Goal: Transaction & Acquisition: Purchase product/service

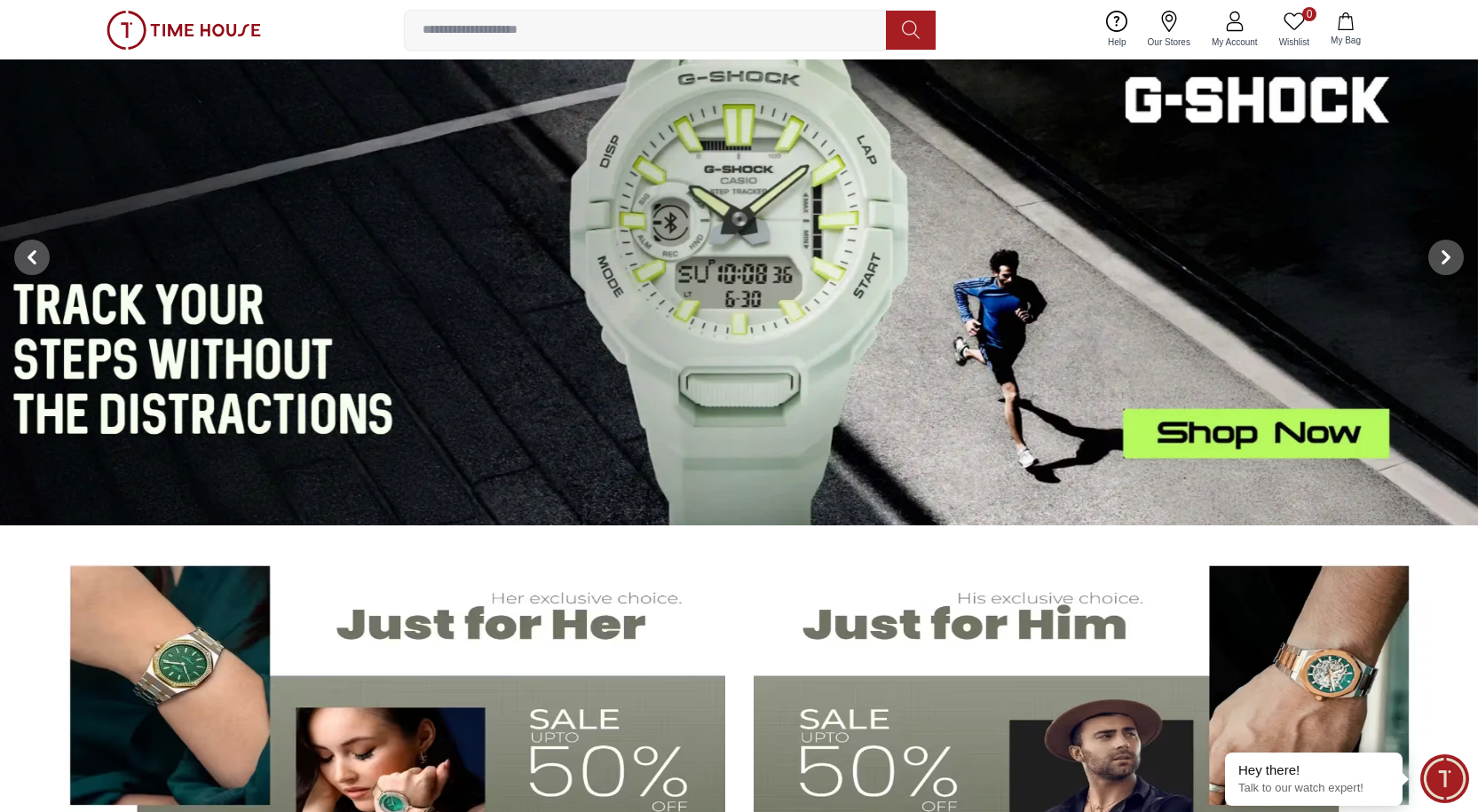
scroll to position [88, 0]
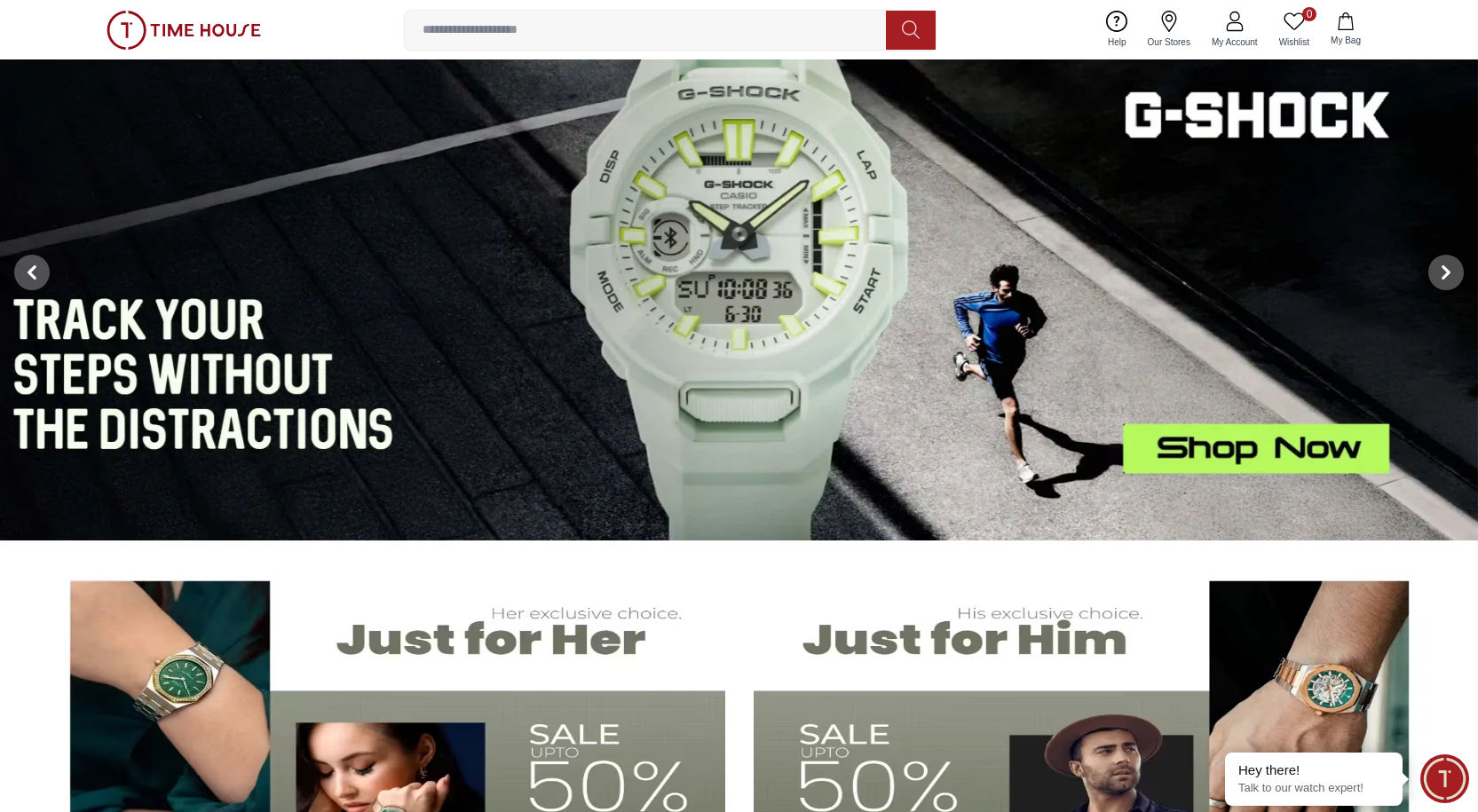
click at [707, 320] on img at bounding box center [739, 272] width 1478 height 537
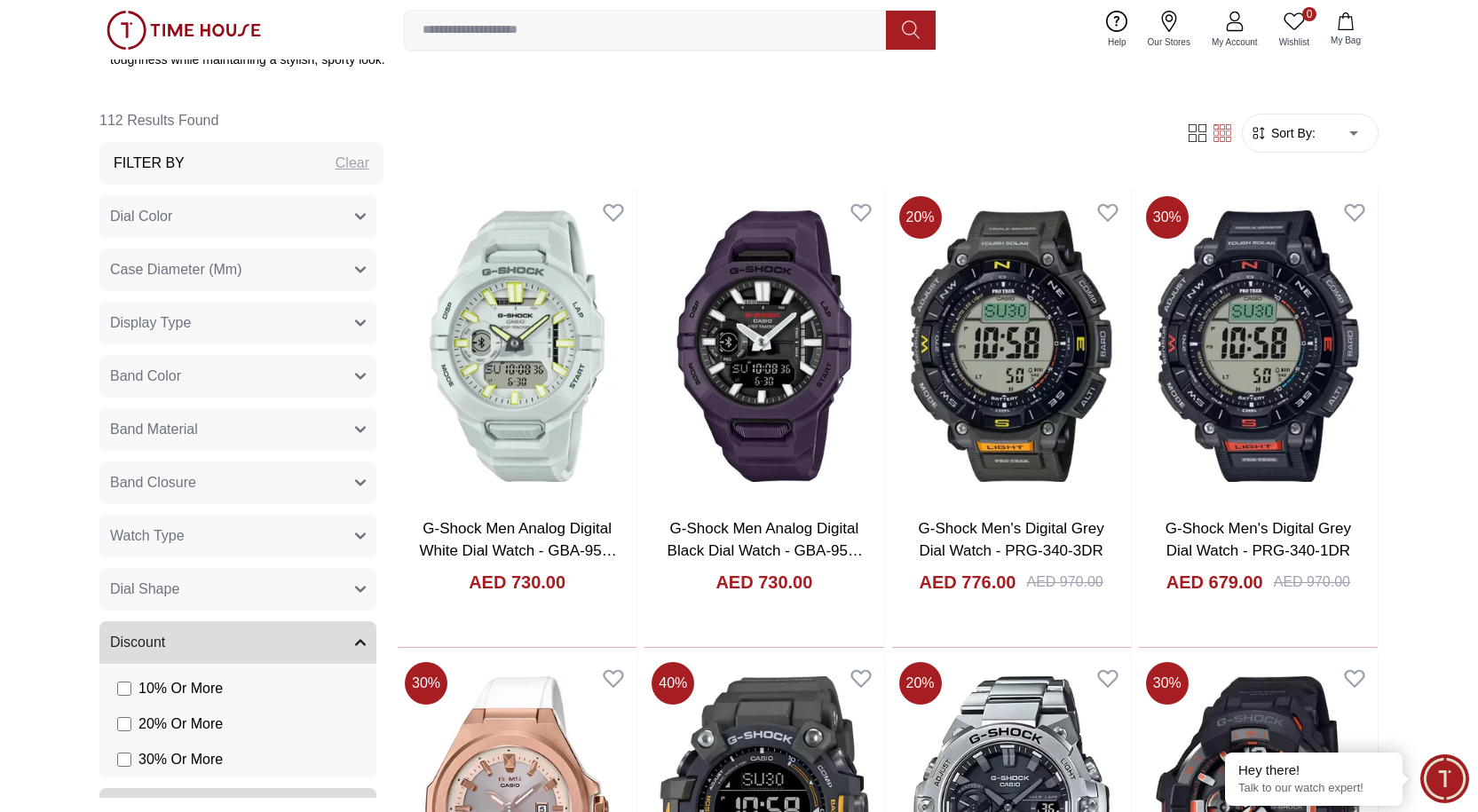
scroll to position [710, 0]
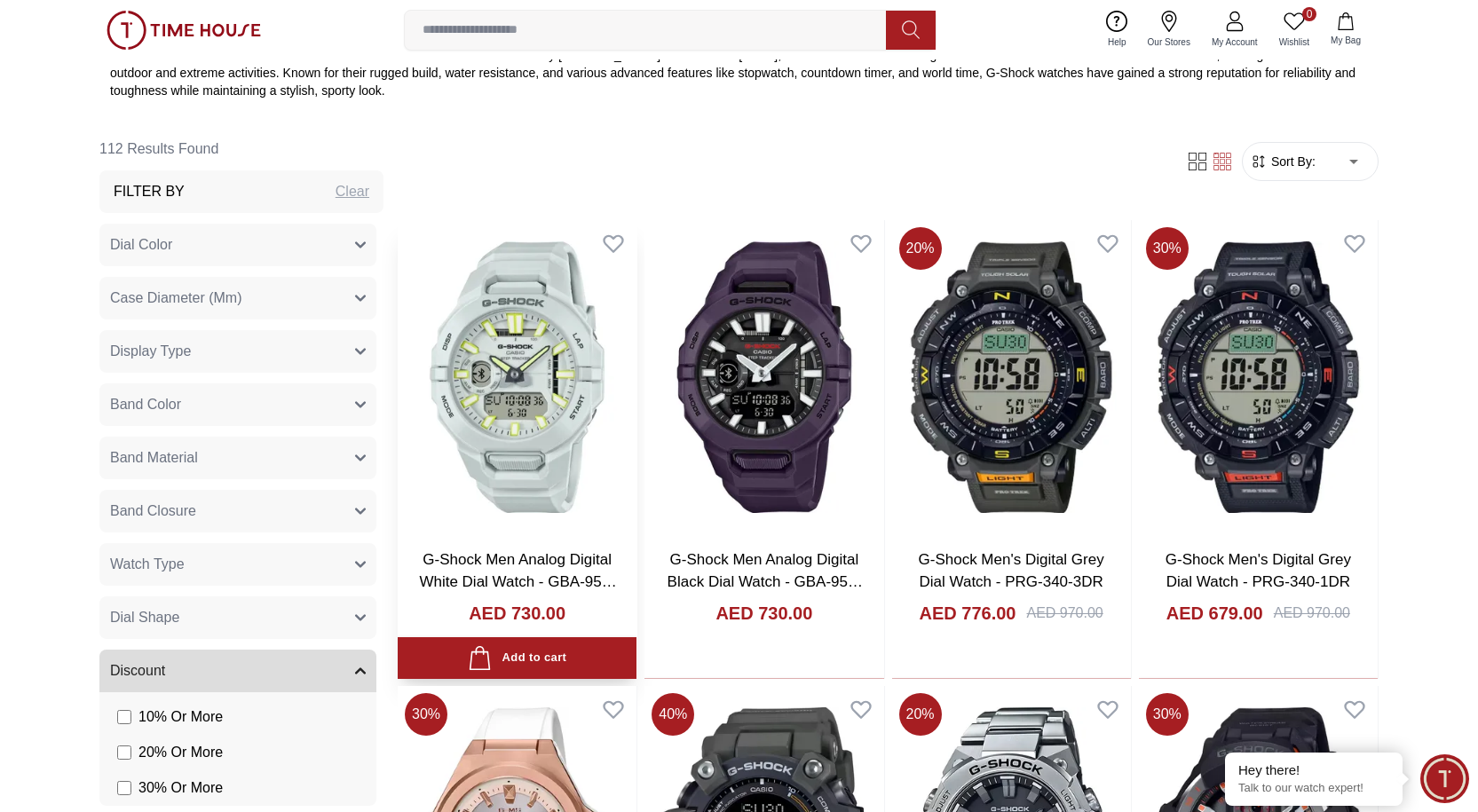
click at [556, 353] on img at bounding box center [517, 376] width 239 height 313
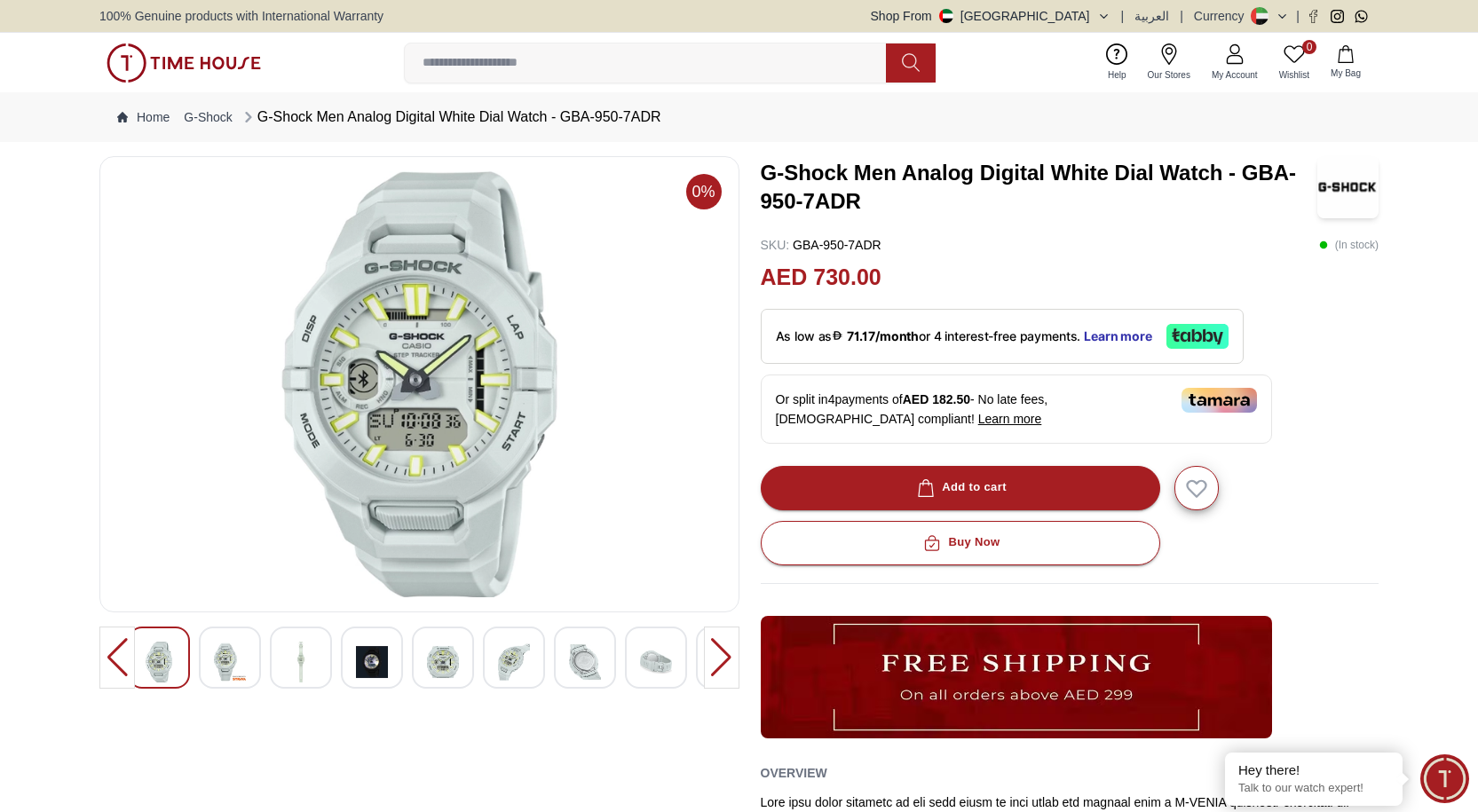
scroll to position [710, 0]
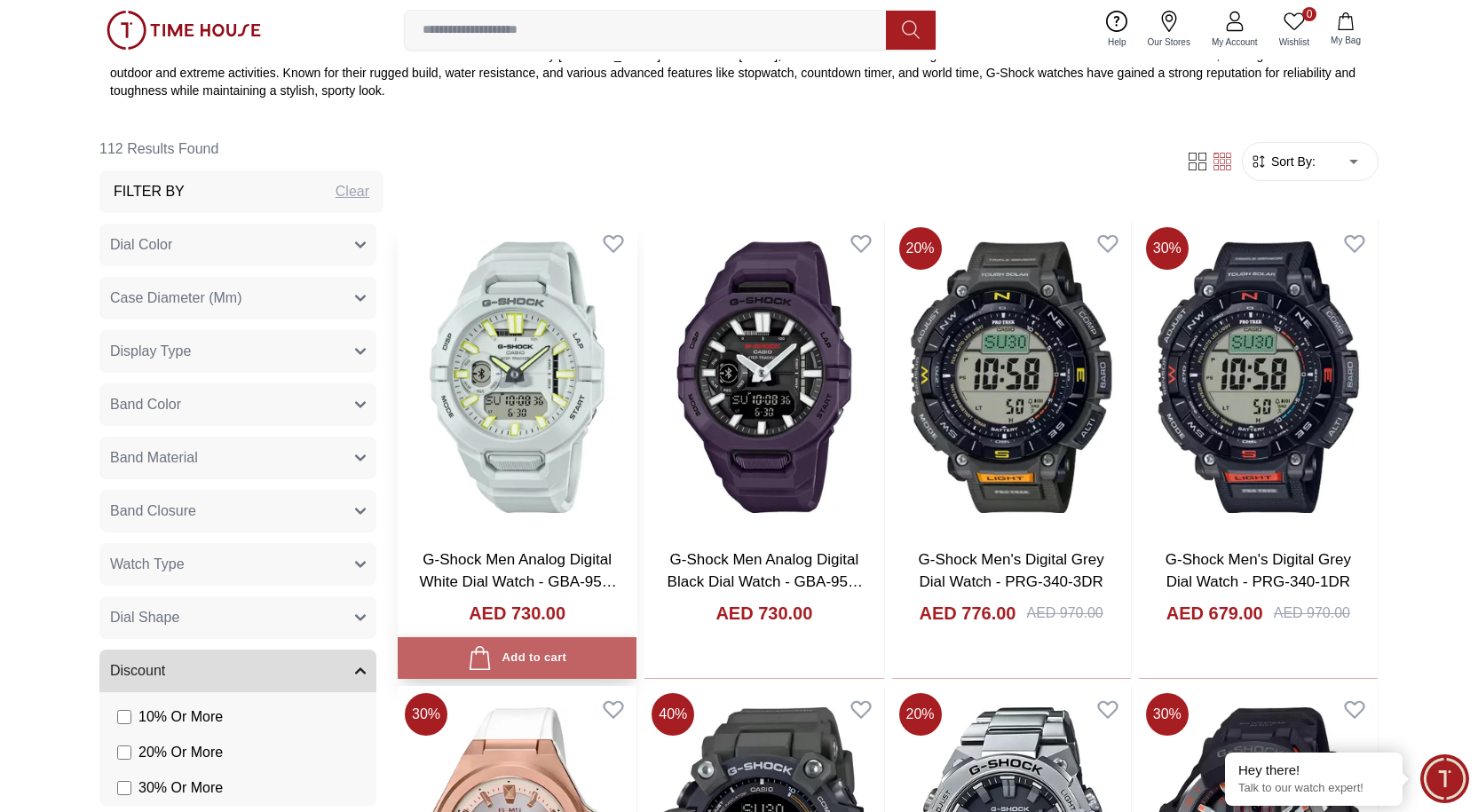
click at [507, 639] on div "Add to cart" at bounding box center [518, 658] width 98 height 24
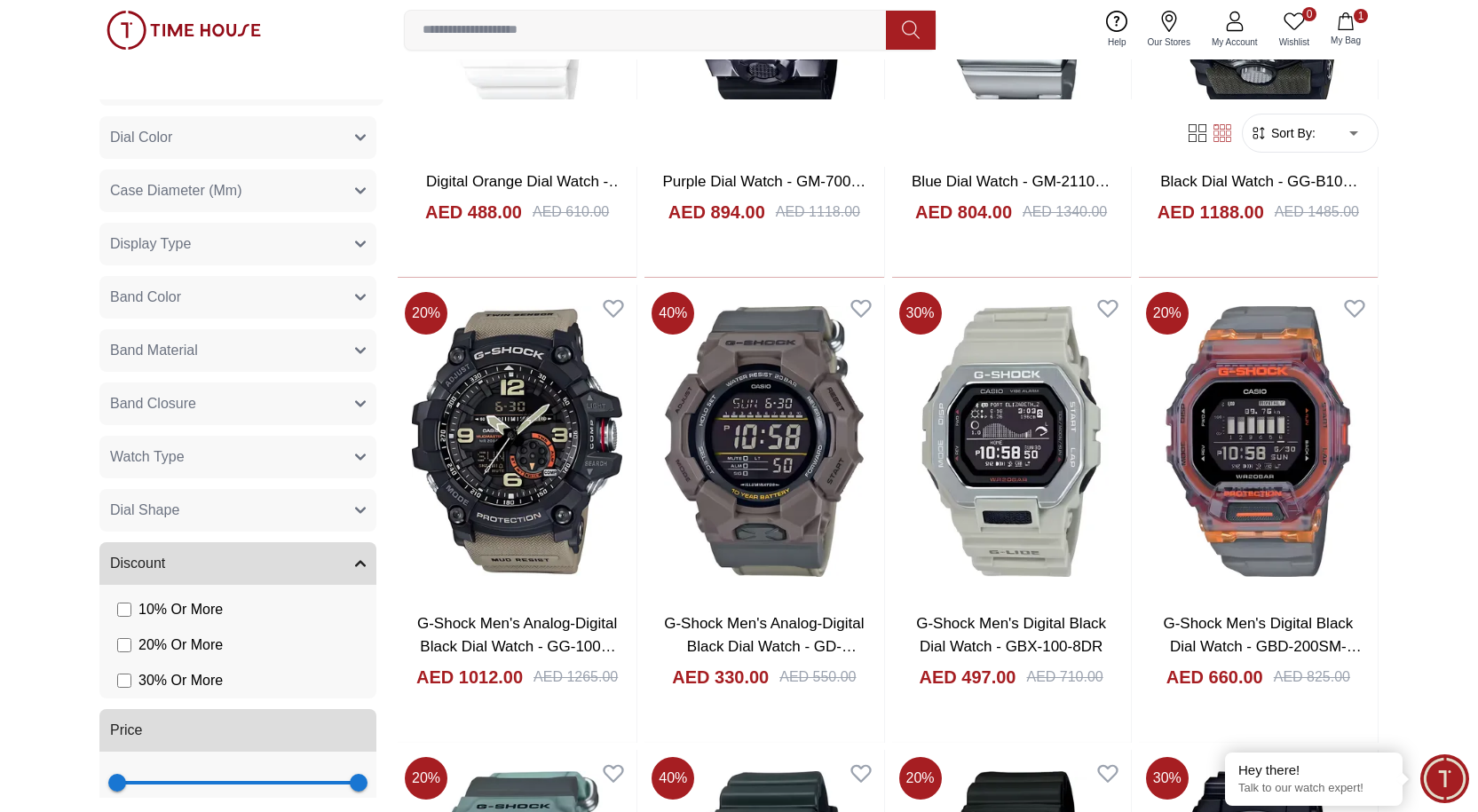
scroll to position [0, 0]
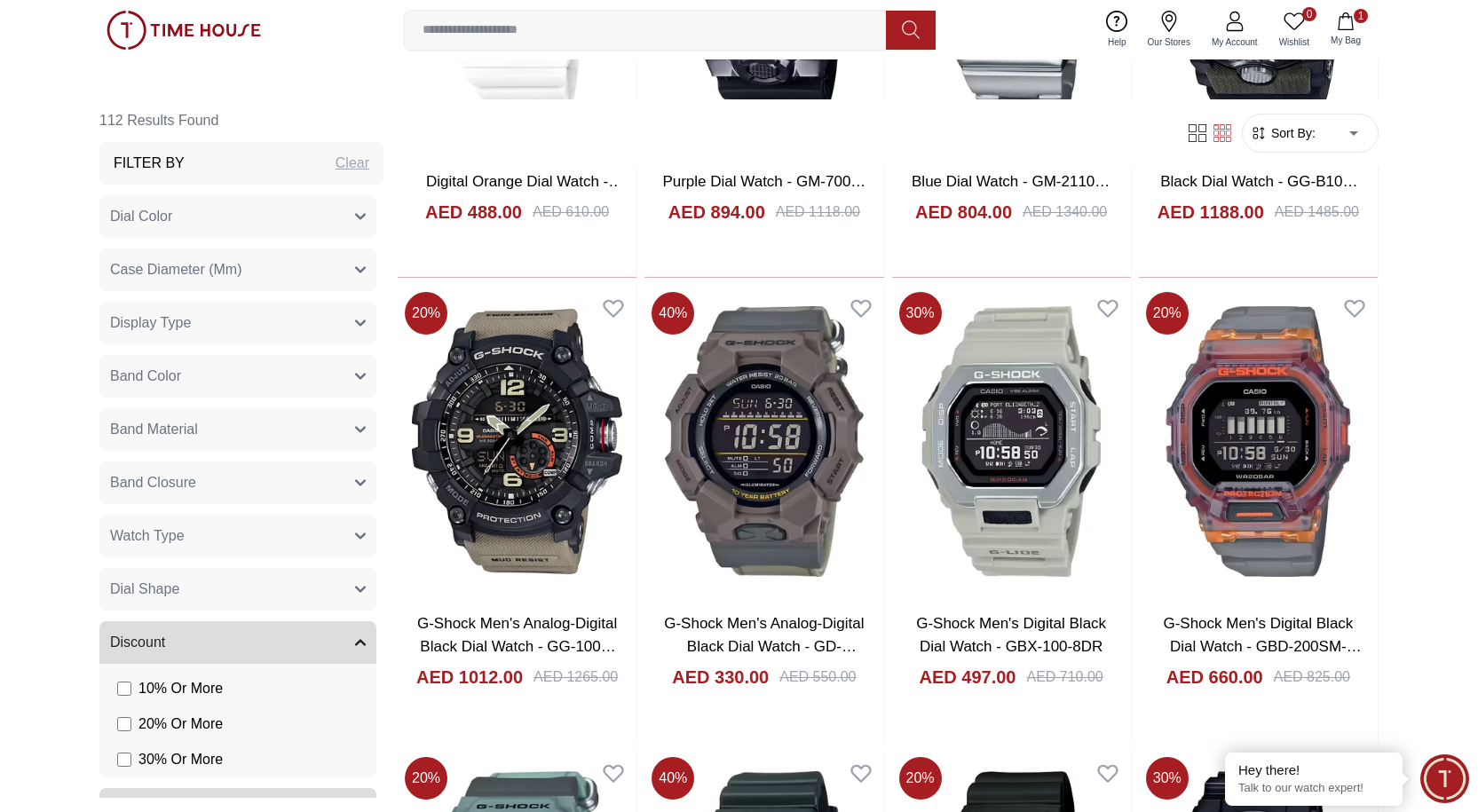
click at [346, 310] on button "Display Type" at bounding box center [238, 322] width 277 height 42
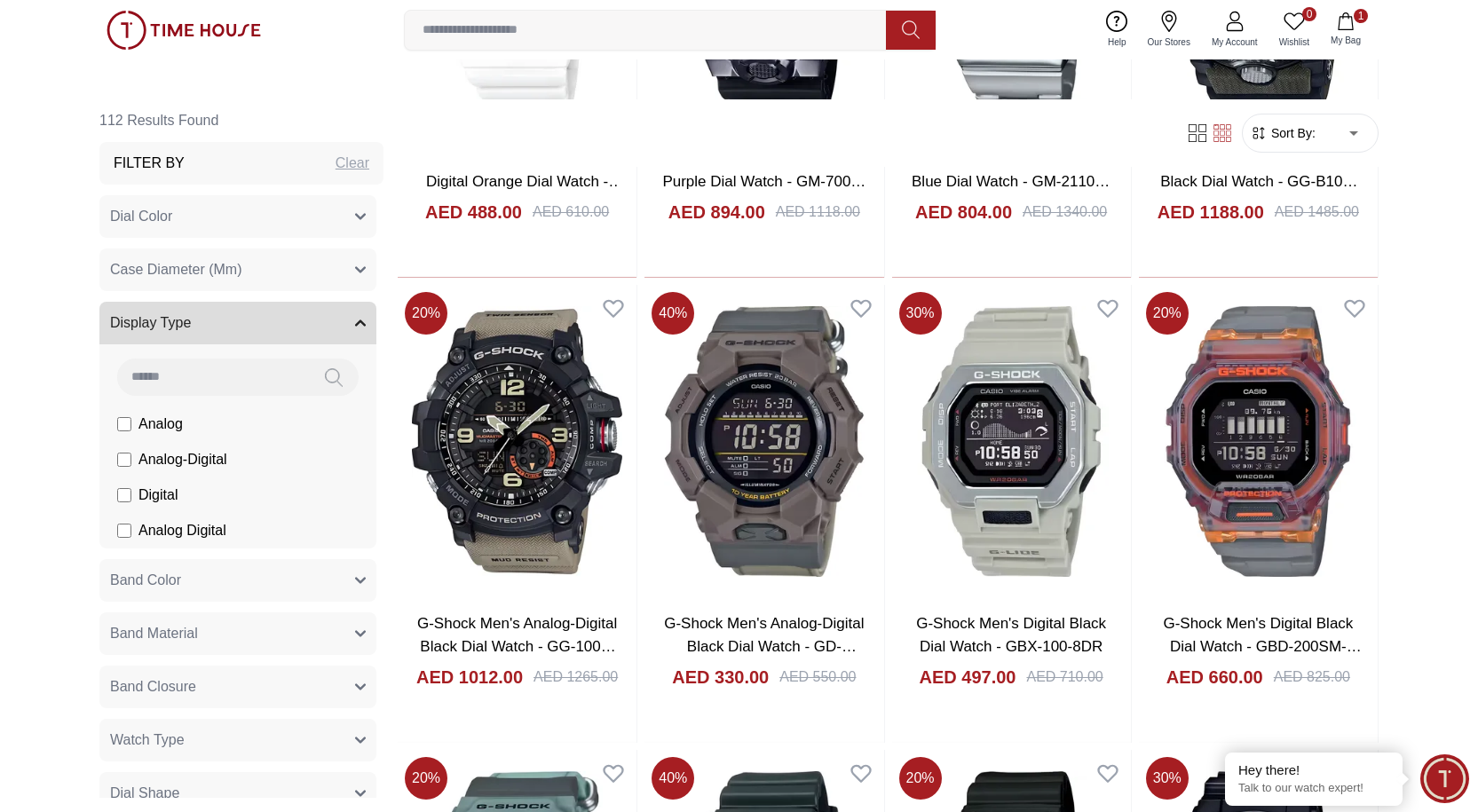
click at [347, 310] on button "Display Type" at bounding box center [238, 322] width 277 height 42
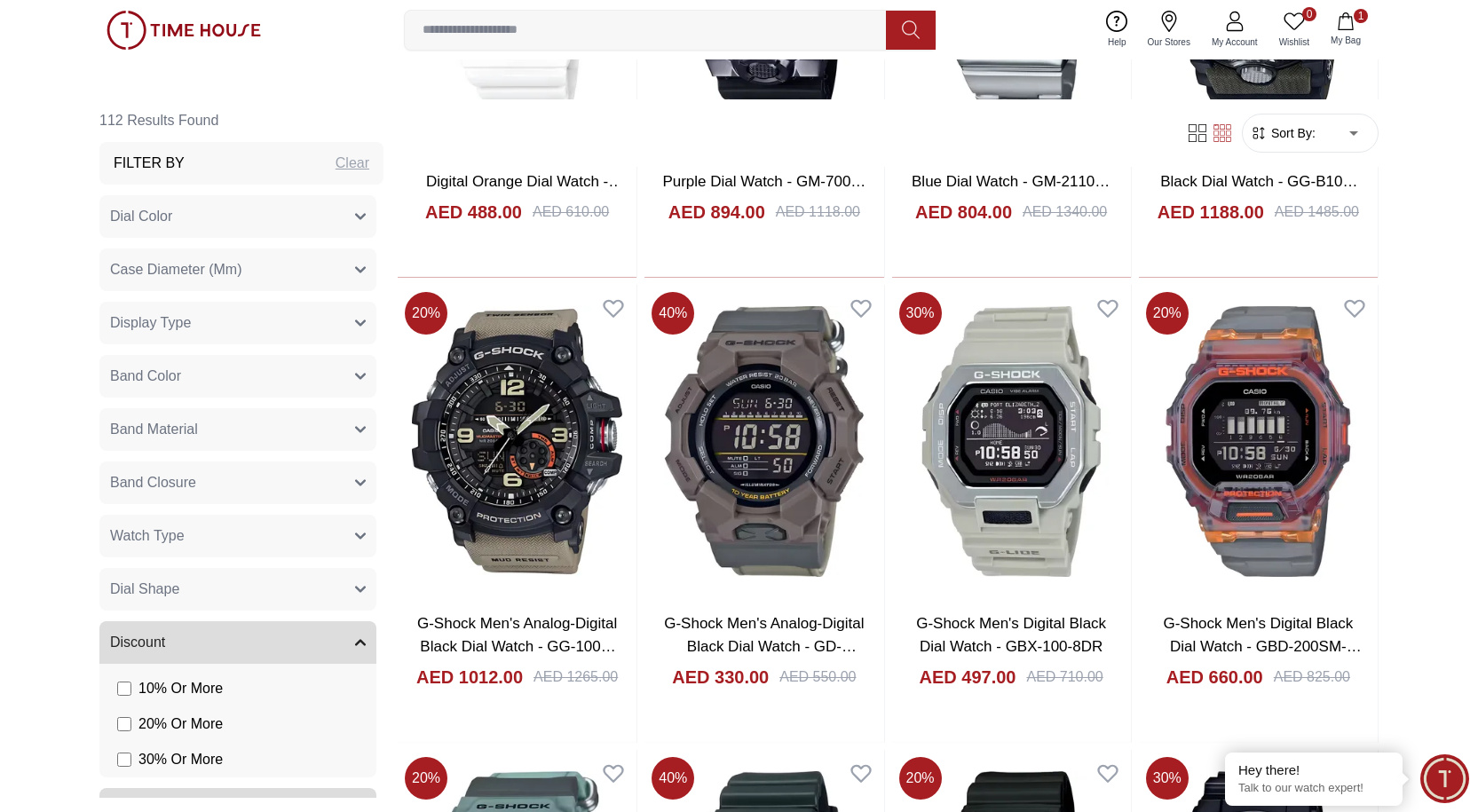
click at [356, 381] on icon "button" at bounding box center [360, 376] width 11 height 11
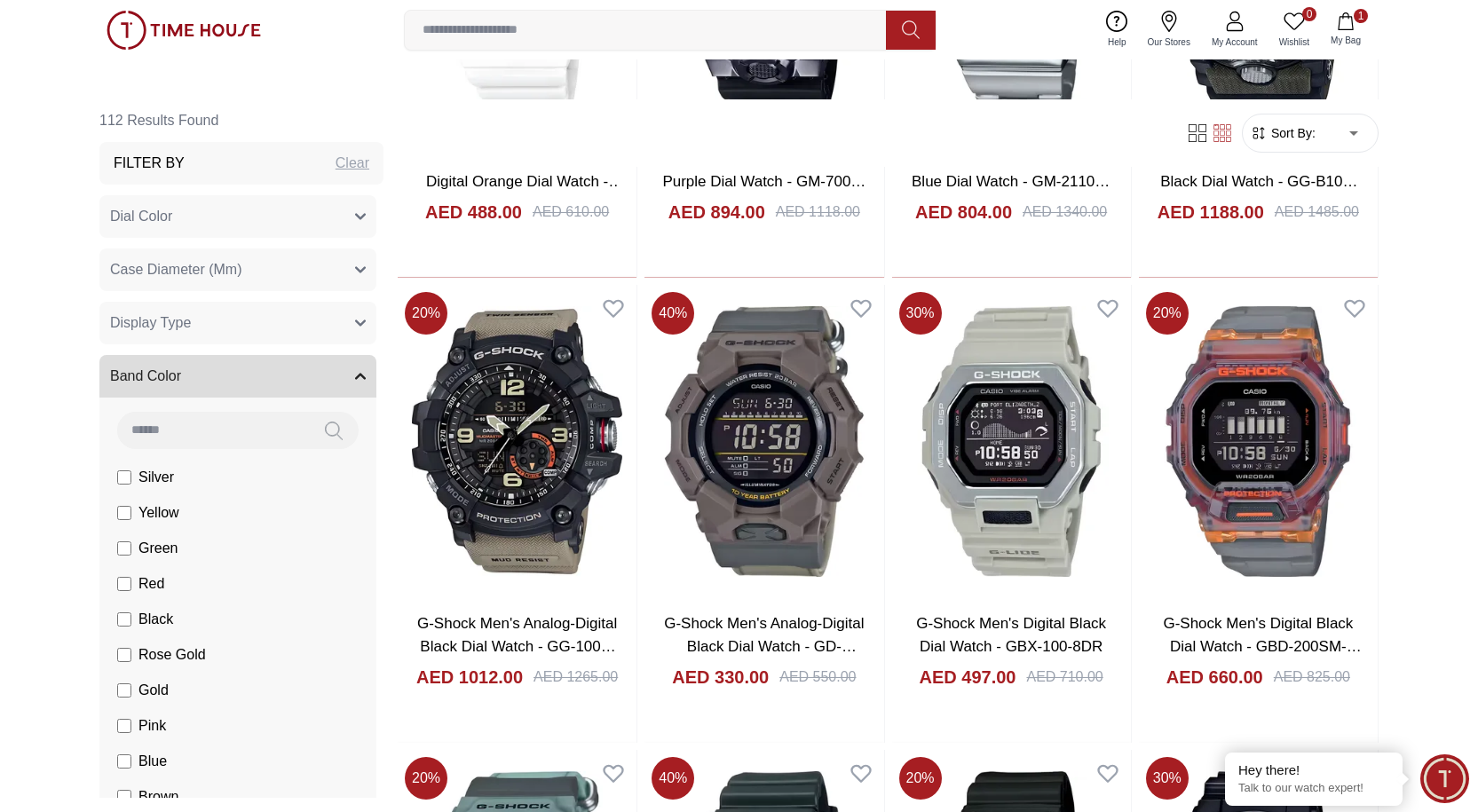
click at [356, 371] on icon "button" at bounding box center [360, 376] width 11 height 11
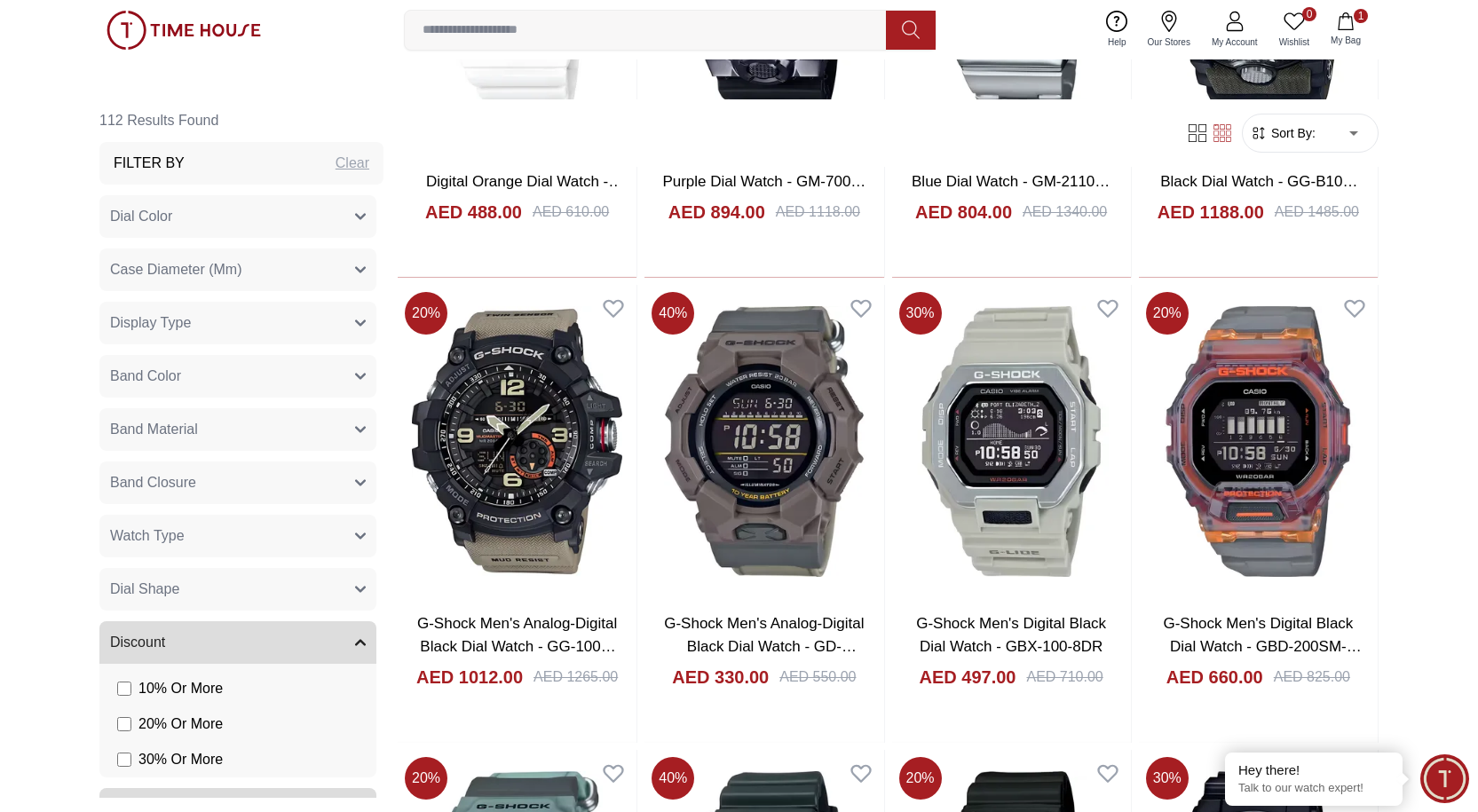
click at [349, 416] on button "Band Material" at bounding box center [238, 429] width 277 height 42
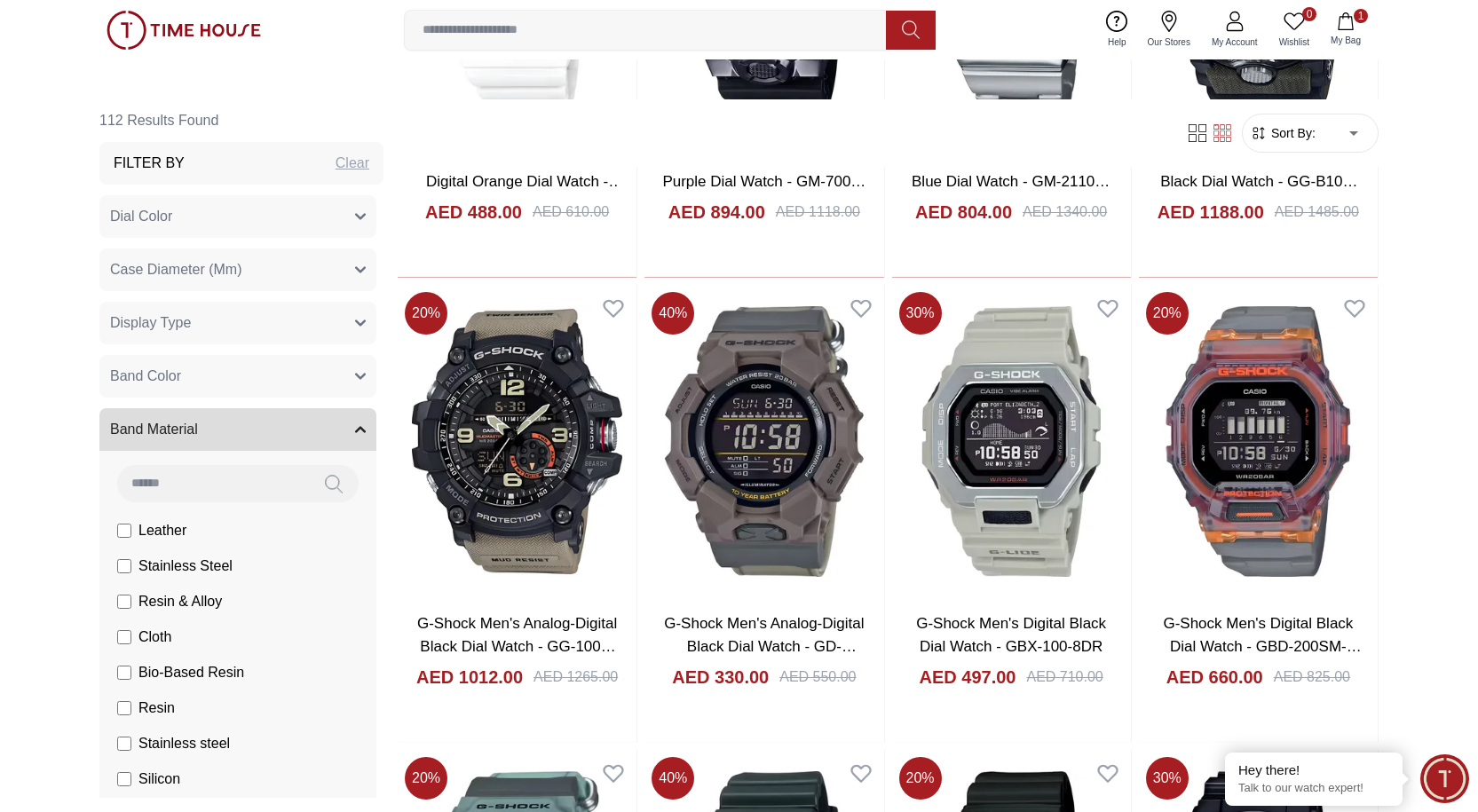
click at [349, 416] on button "Band Material" at bounding box center [238, 429] width 277 height 42
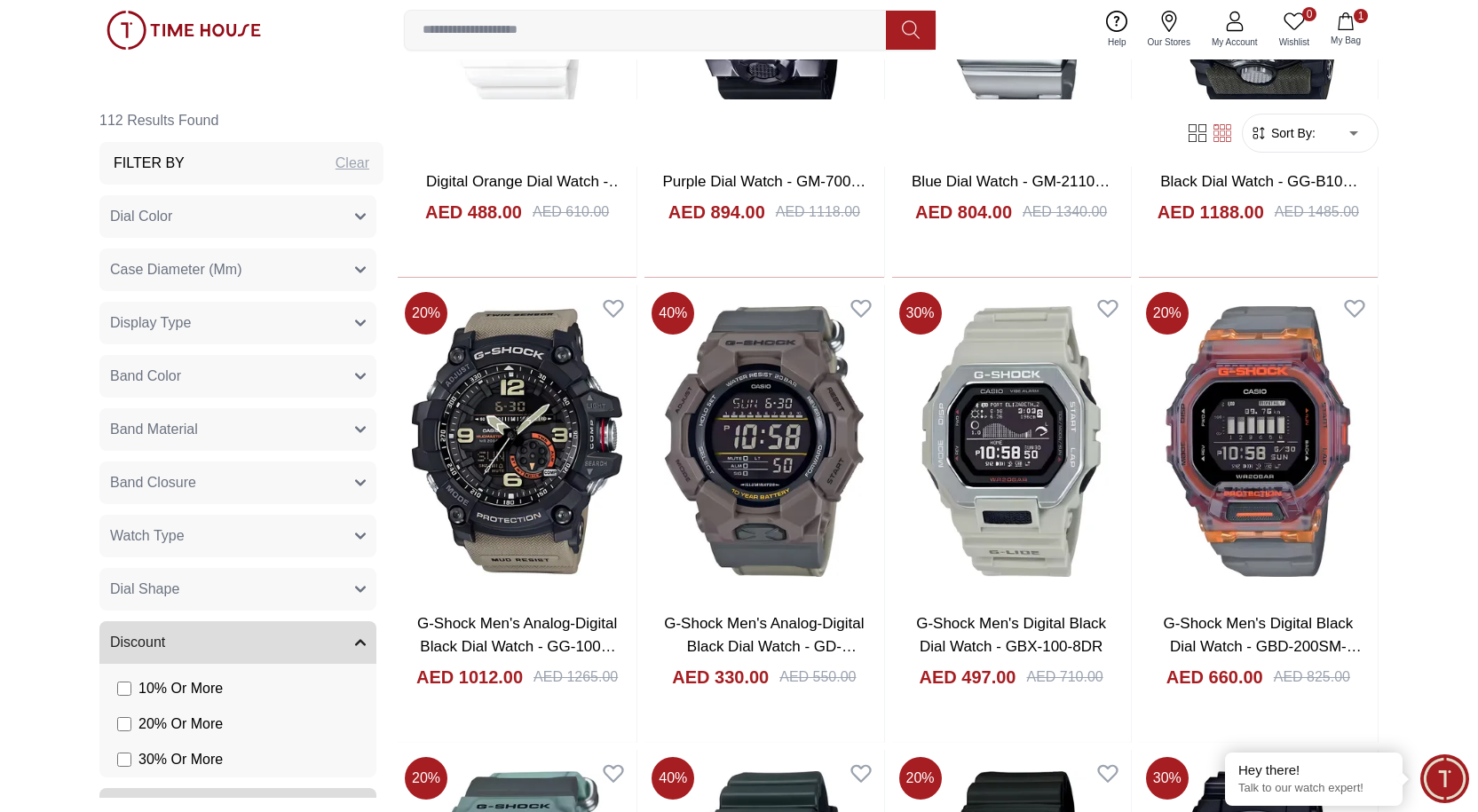
click at [356, 482] on icon "button" at bounding box center [360, 483] width 9 height 5
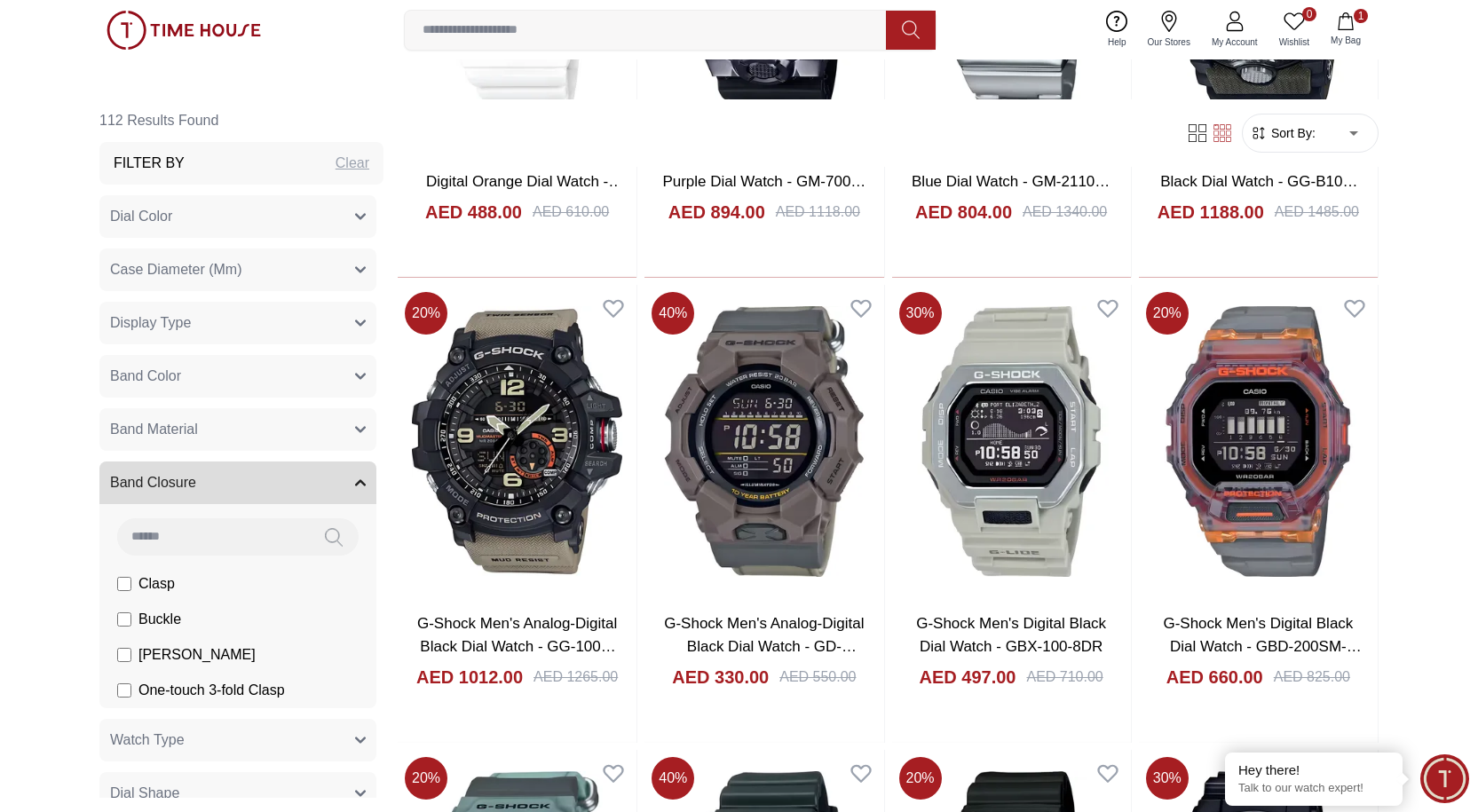
click at [356, 482] on icon "button" at bounding box center [360, 483] width 9 height 5
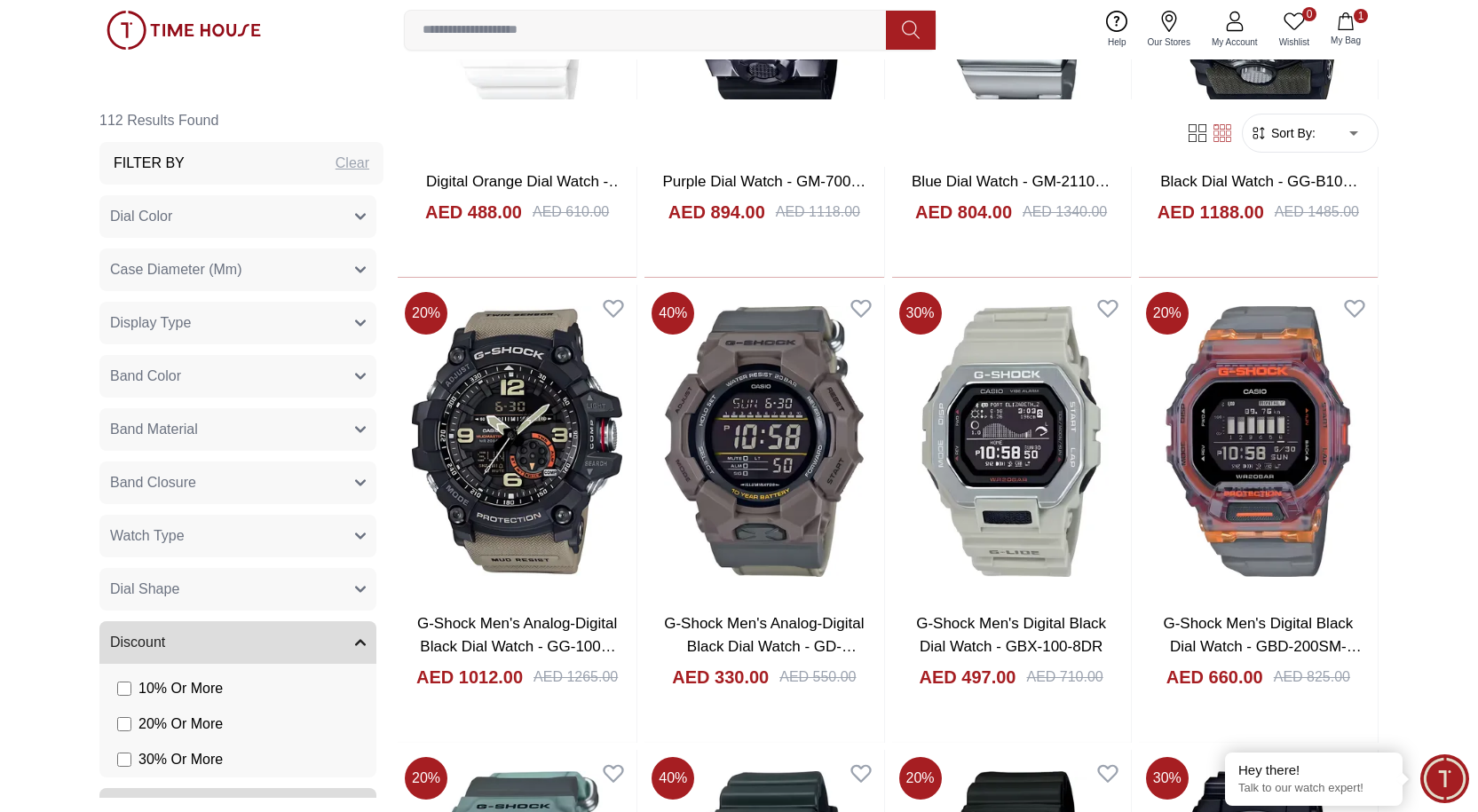
click at [339, 535] on button "Watch Type" at bounding box center [238, 535] width 277 height 42
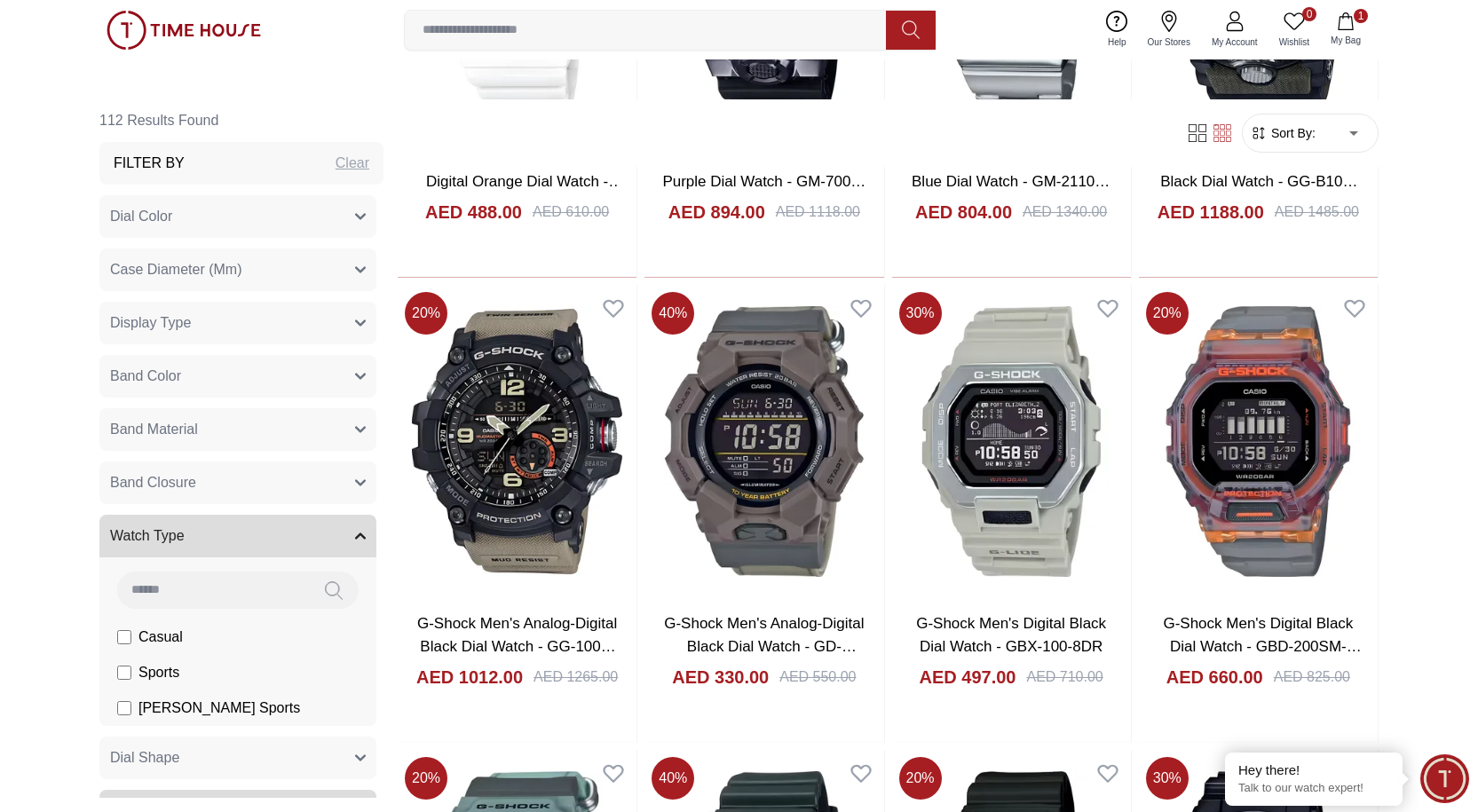
click at [339, 535] on button "Watch Type" at bounding box center [238, 535] width 277 height 42
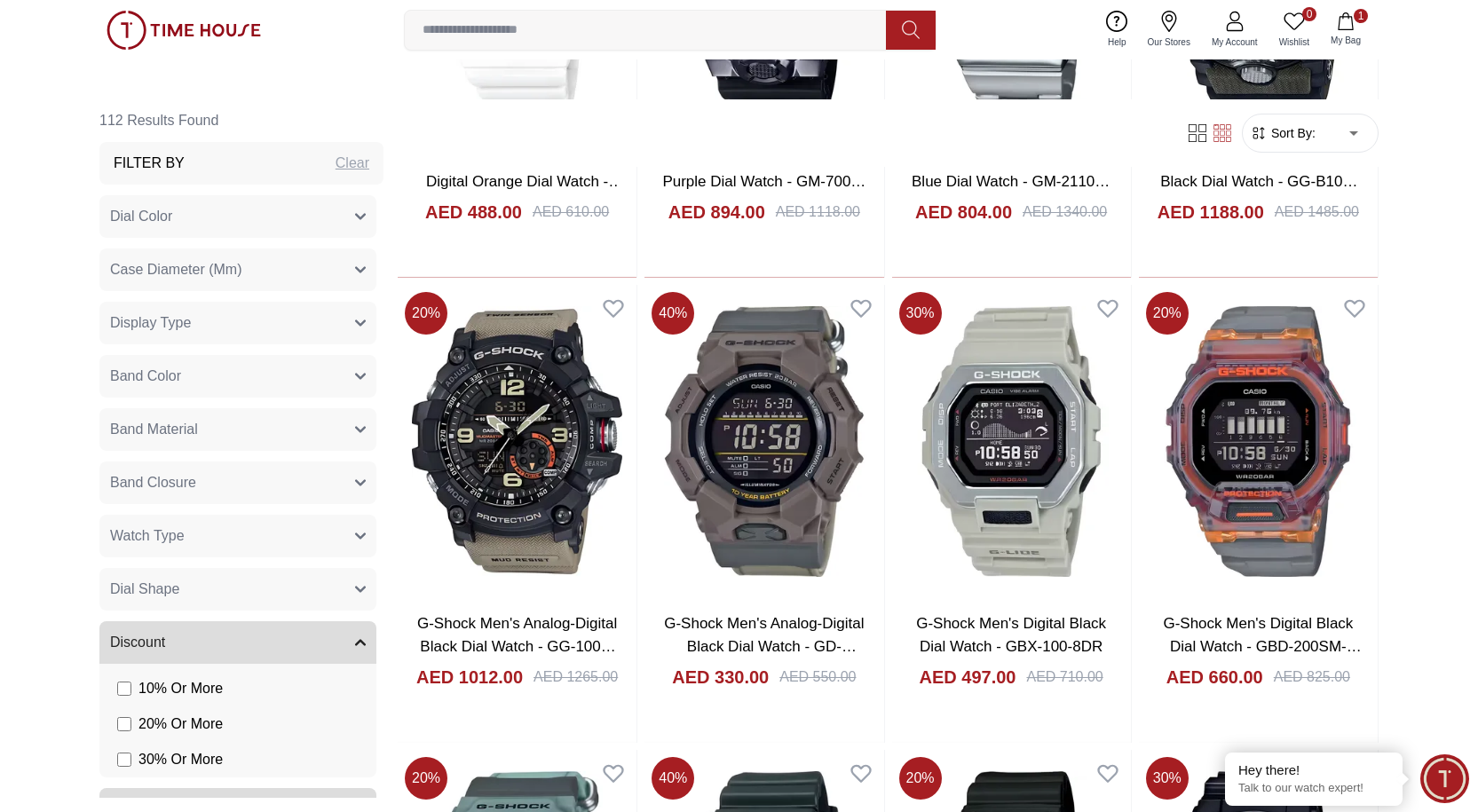
click at [356, 585] on icon "button" at bounding box center [360, 589] width 11 height 11
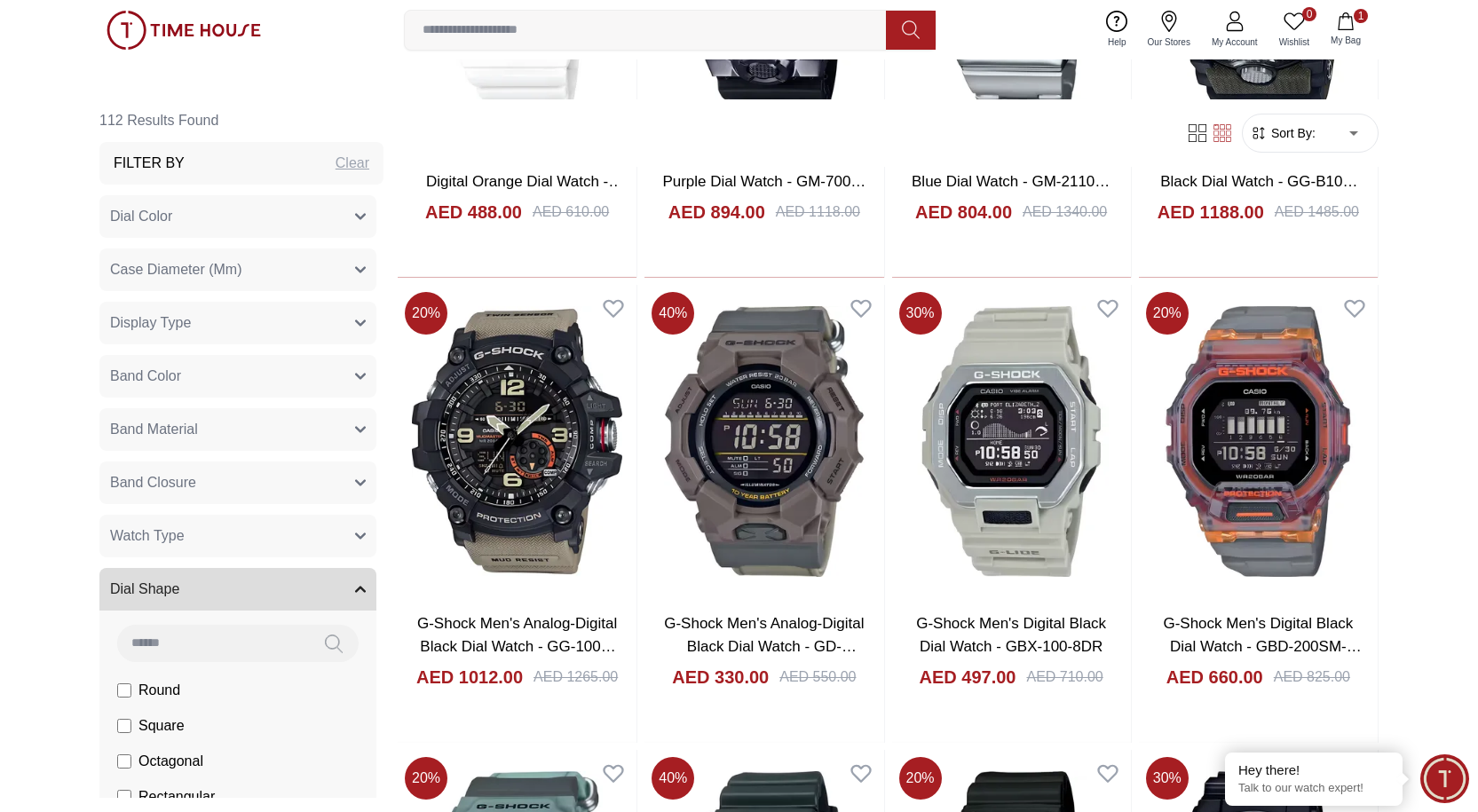
click at [344, 579] on button "Dial Shape" at bounding box center [238, 589] width 277 height 42
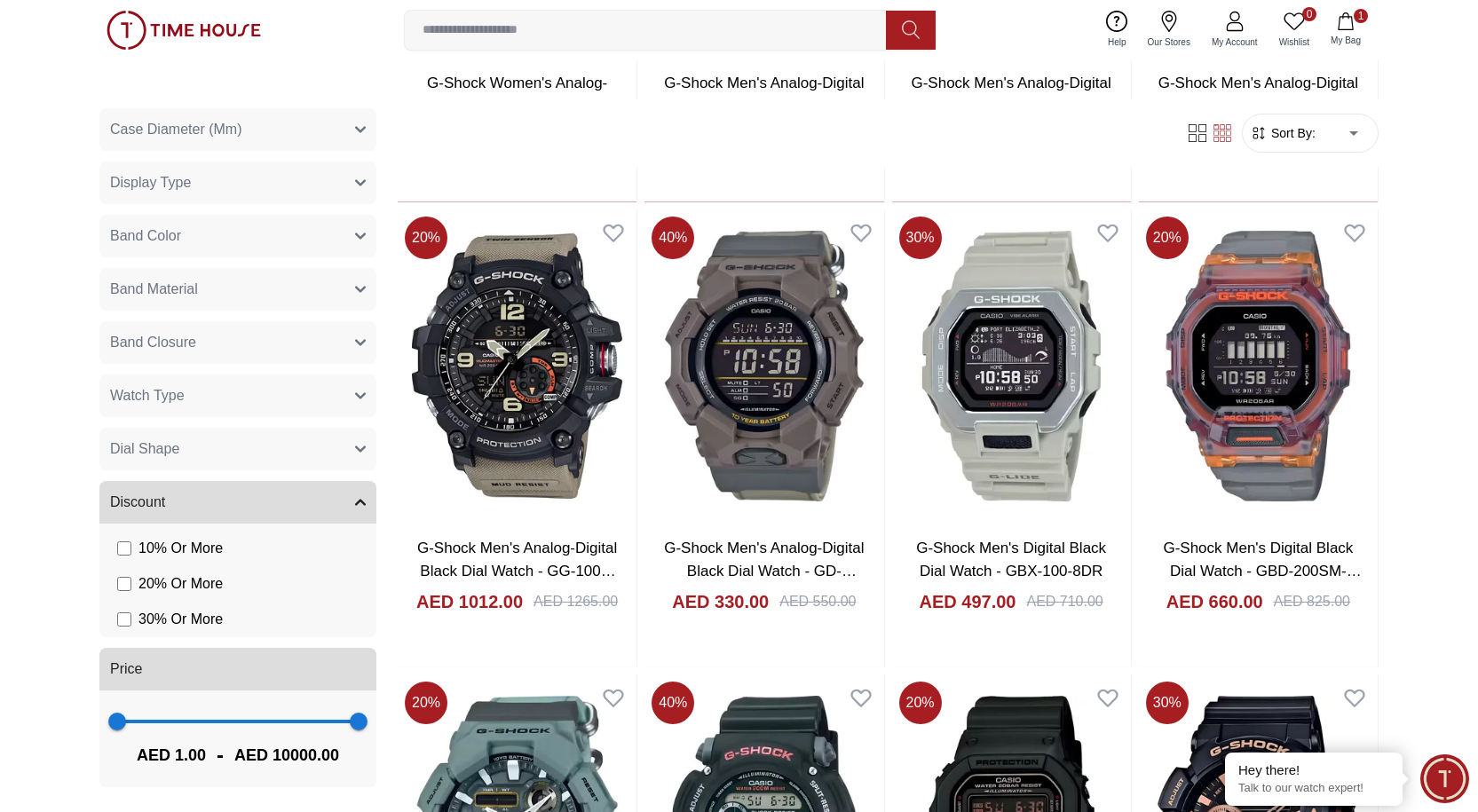
scroll to position [2131, 0]
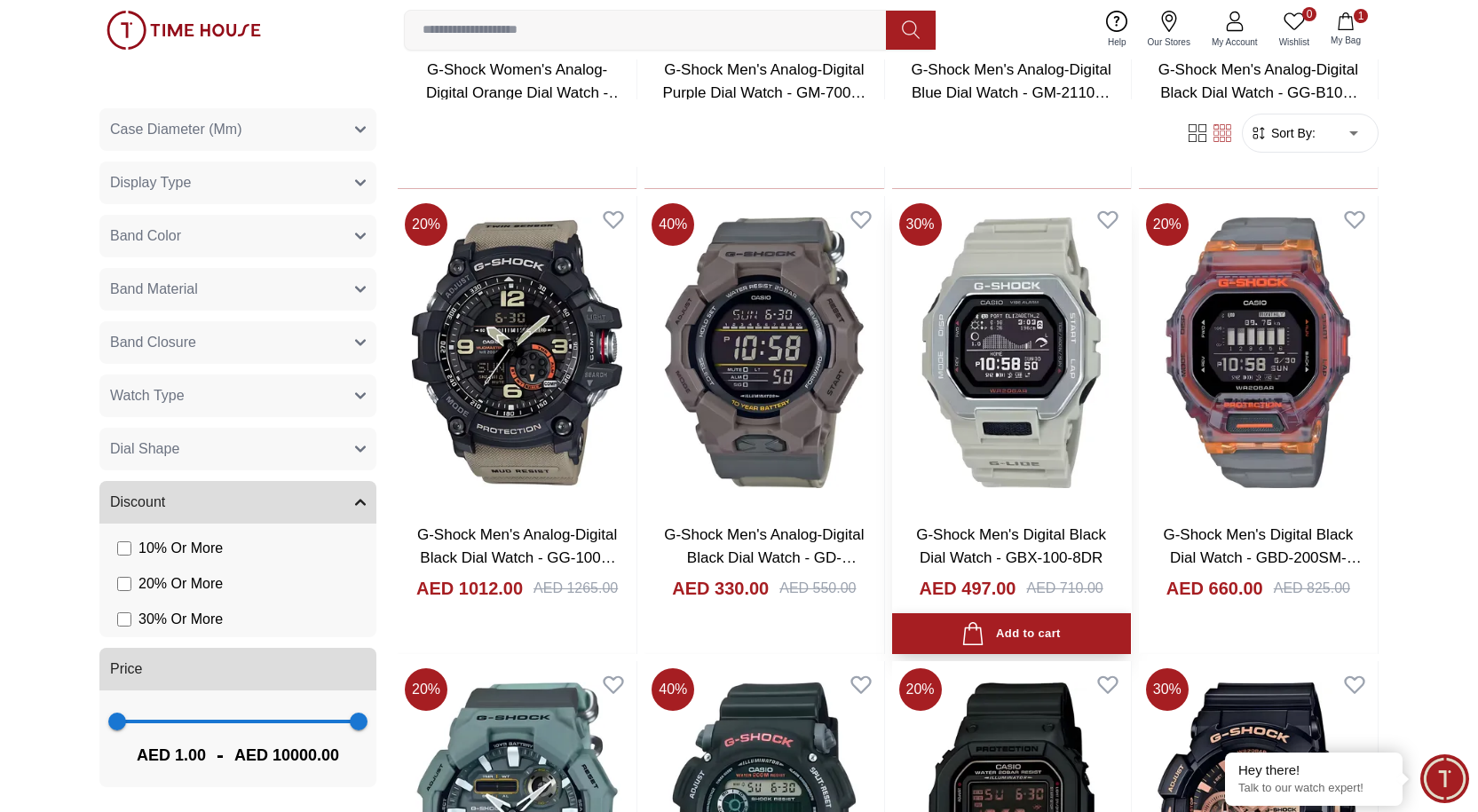
click at [707, 628] on div "Add to cart" at bounding box center [1011, 634] width 98 height 24
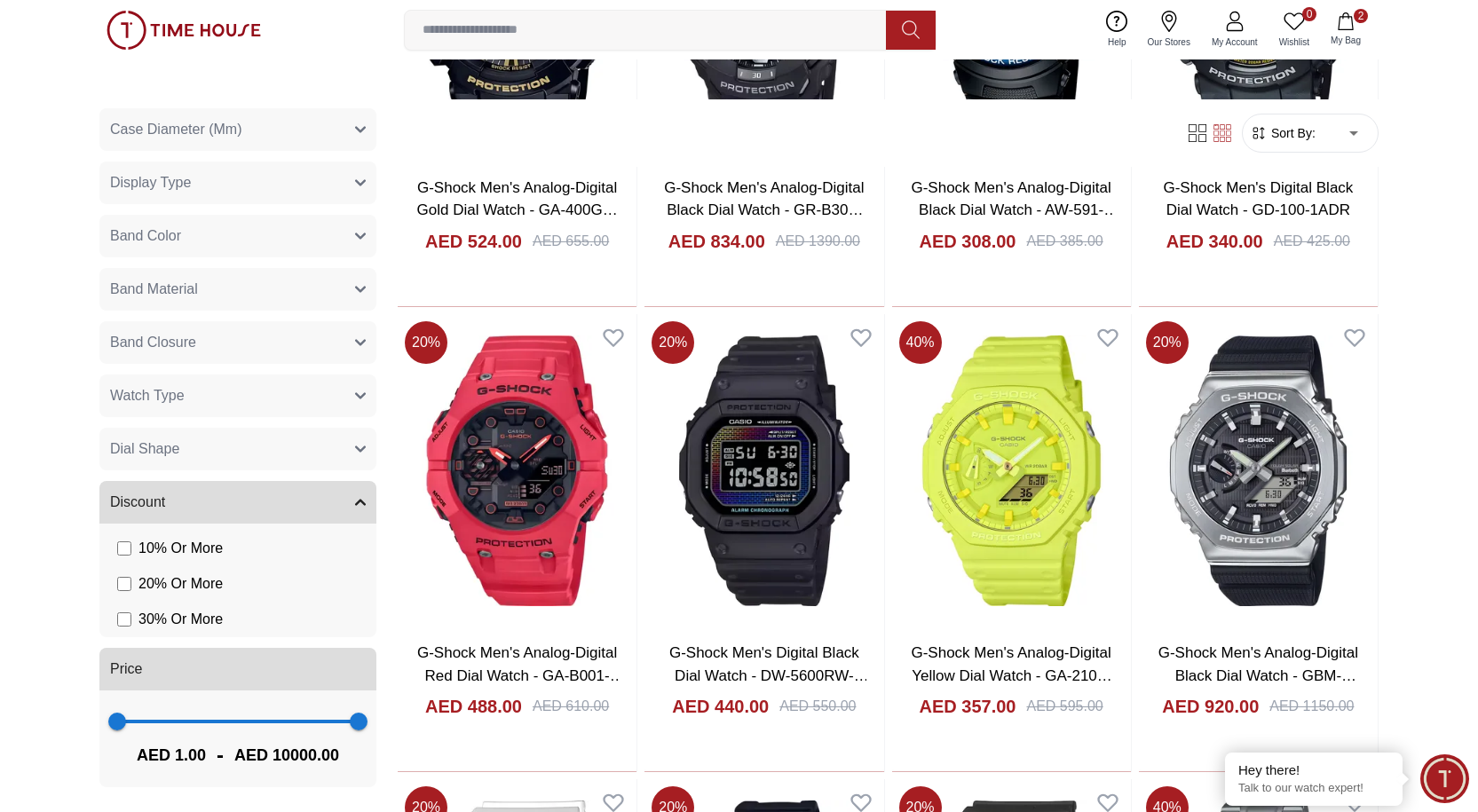
scroll to position [3462, 0]
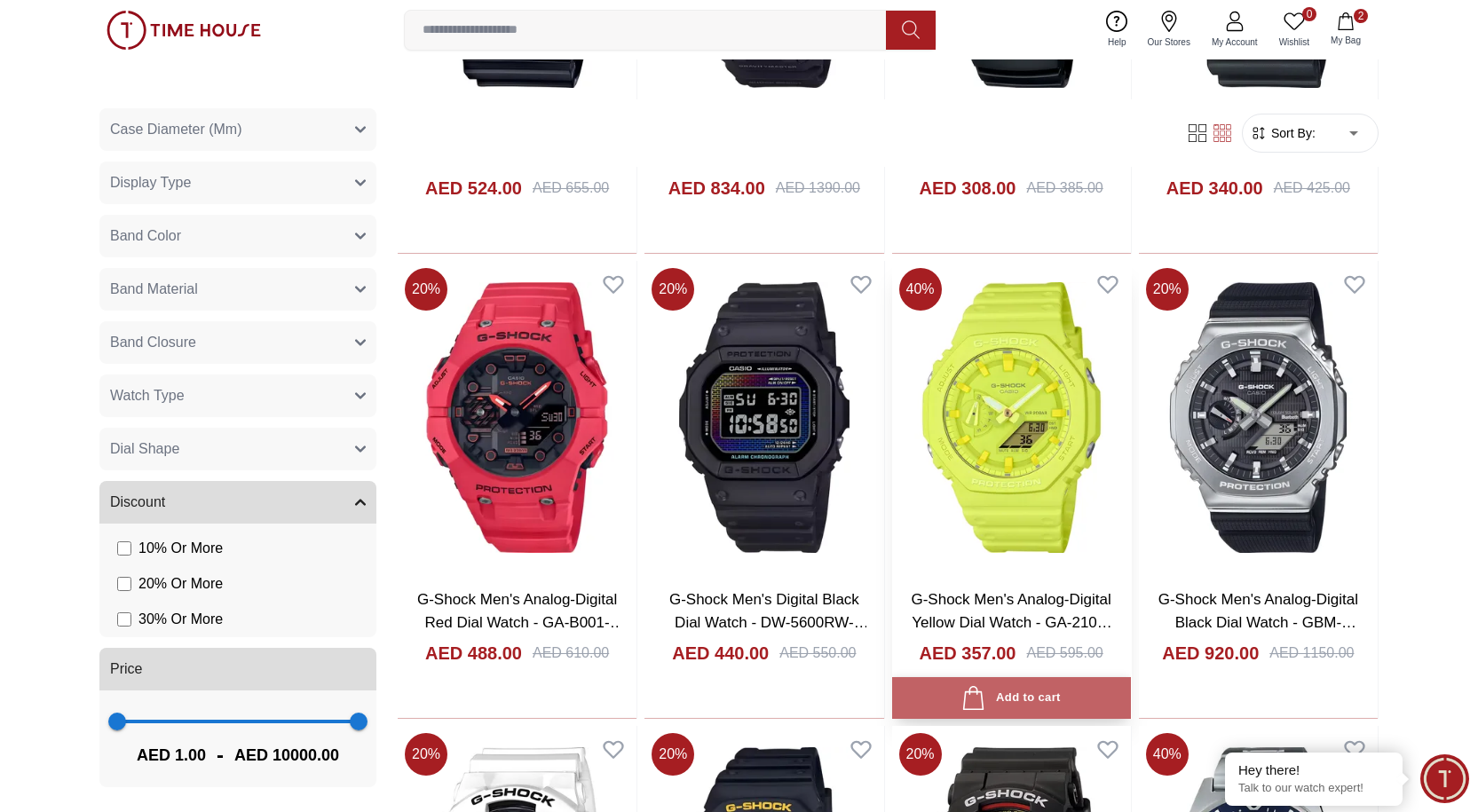
click at [707, 639] on div "Add to cart" at bounding box center [1011, 698] width 98 height 24
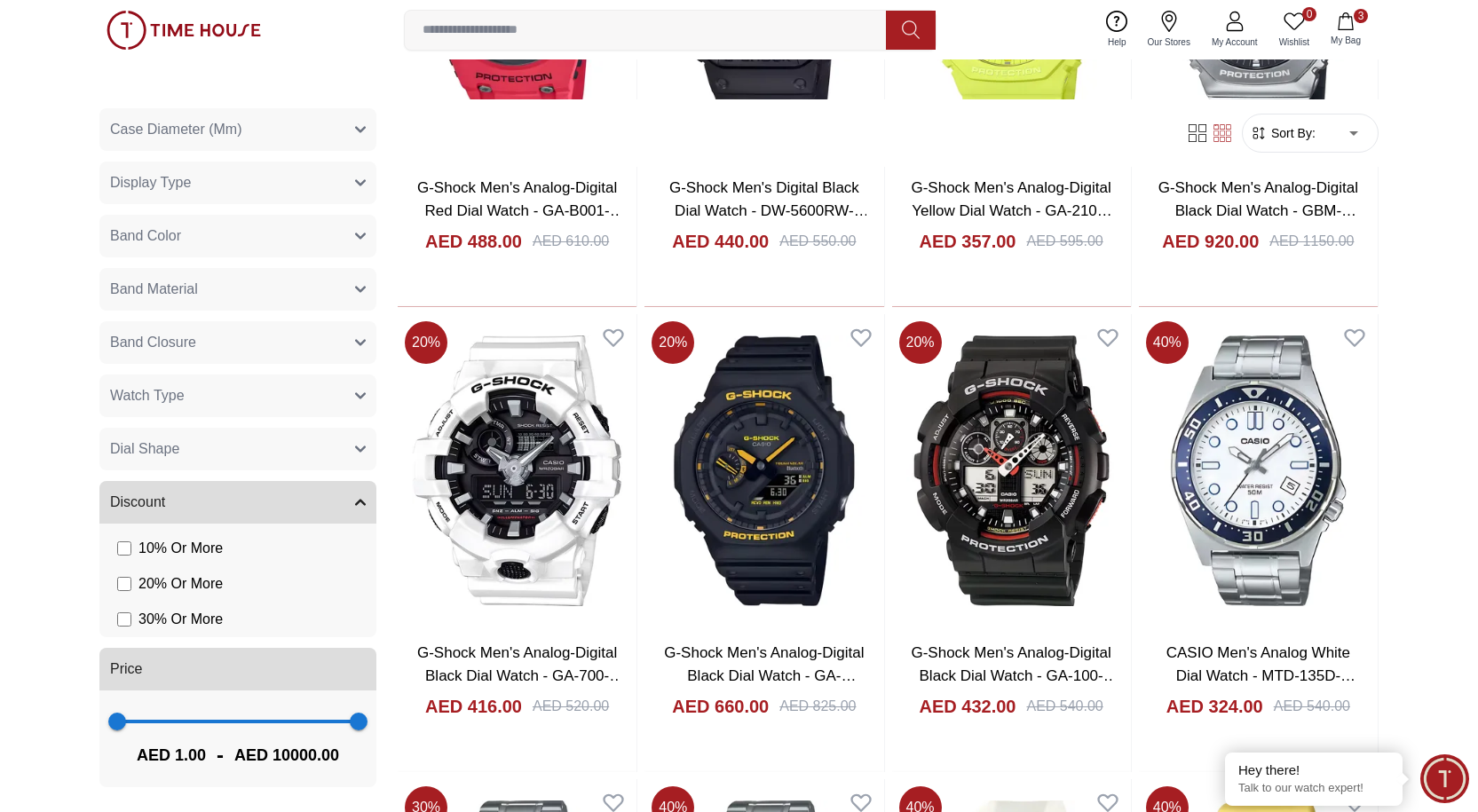
scroll to position [3906, 0]
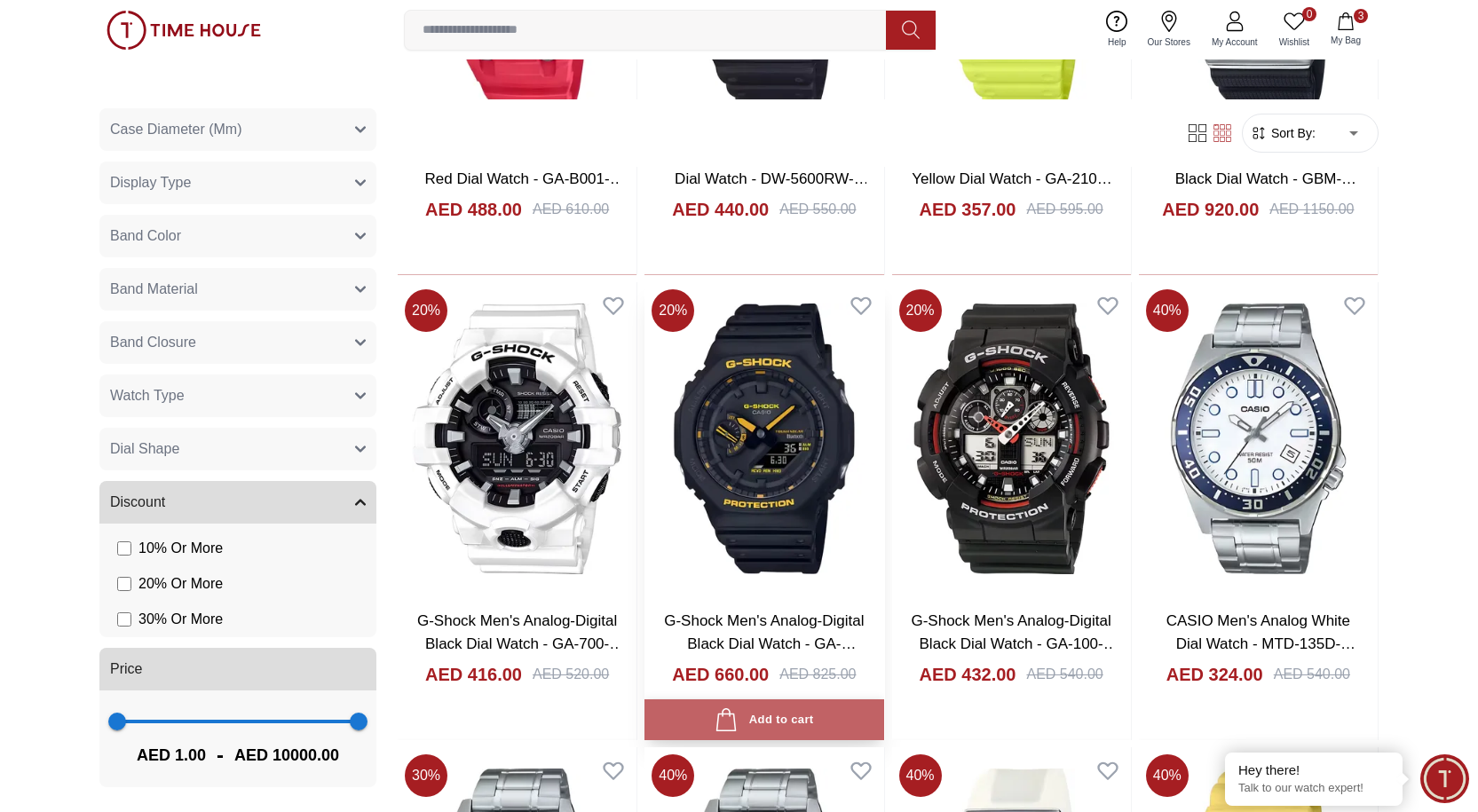
click at [707, 639] on div "Add to cart" at bounding box center [764, 721] width 98 height 24
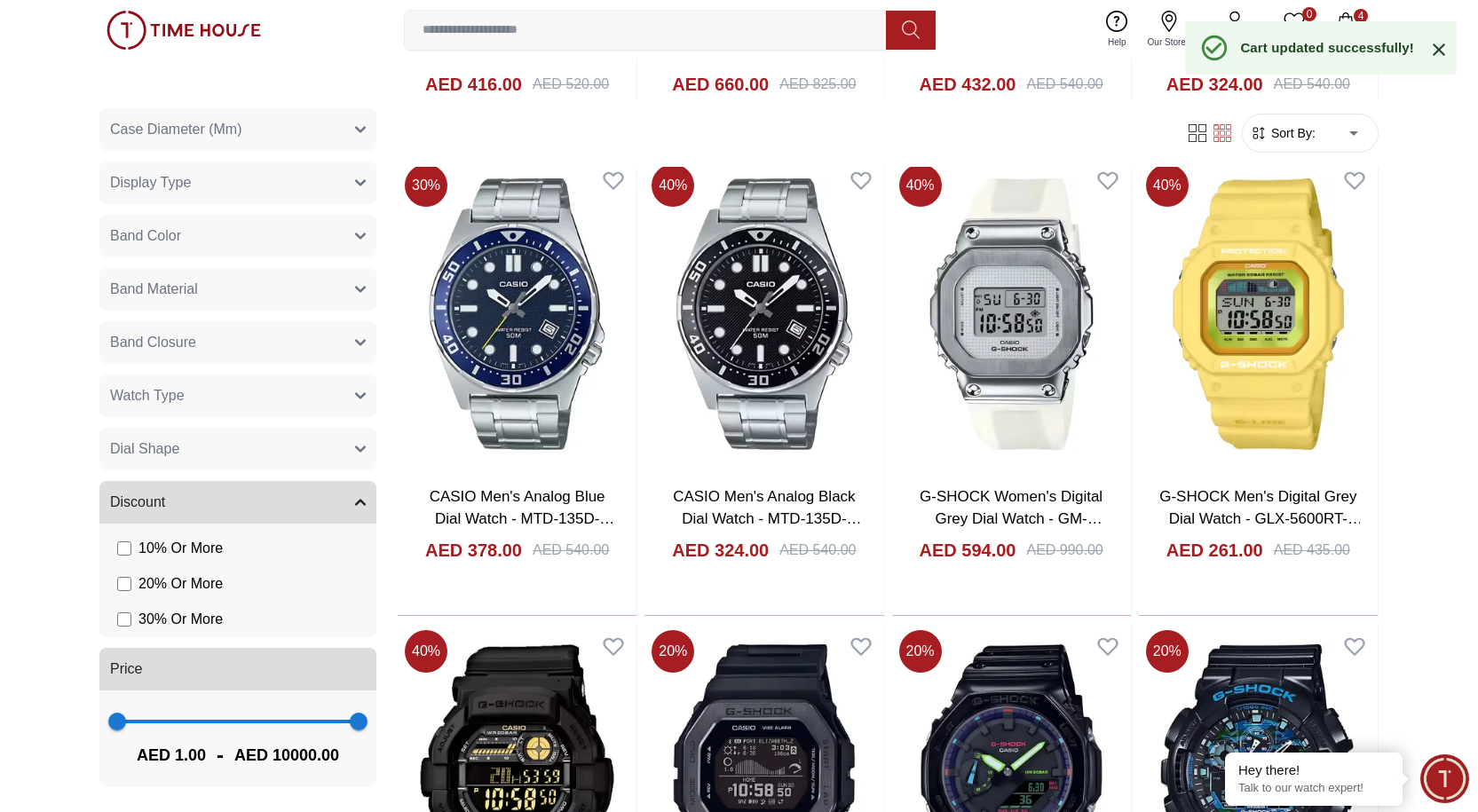
scroll to position [4527, 0]
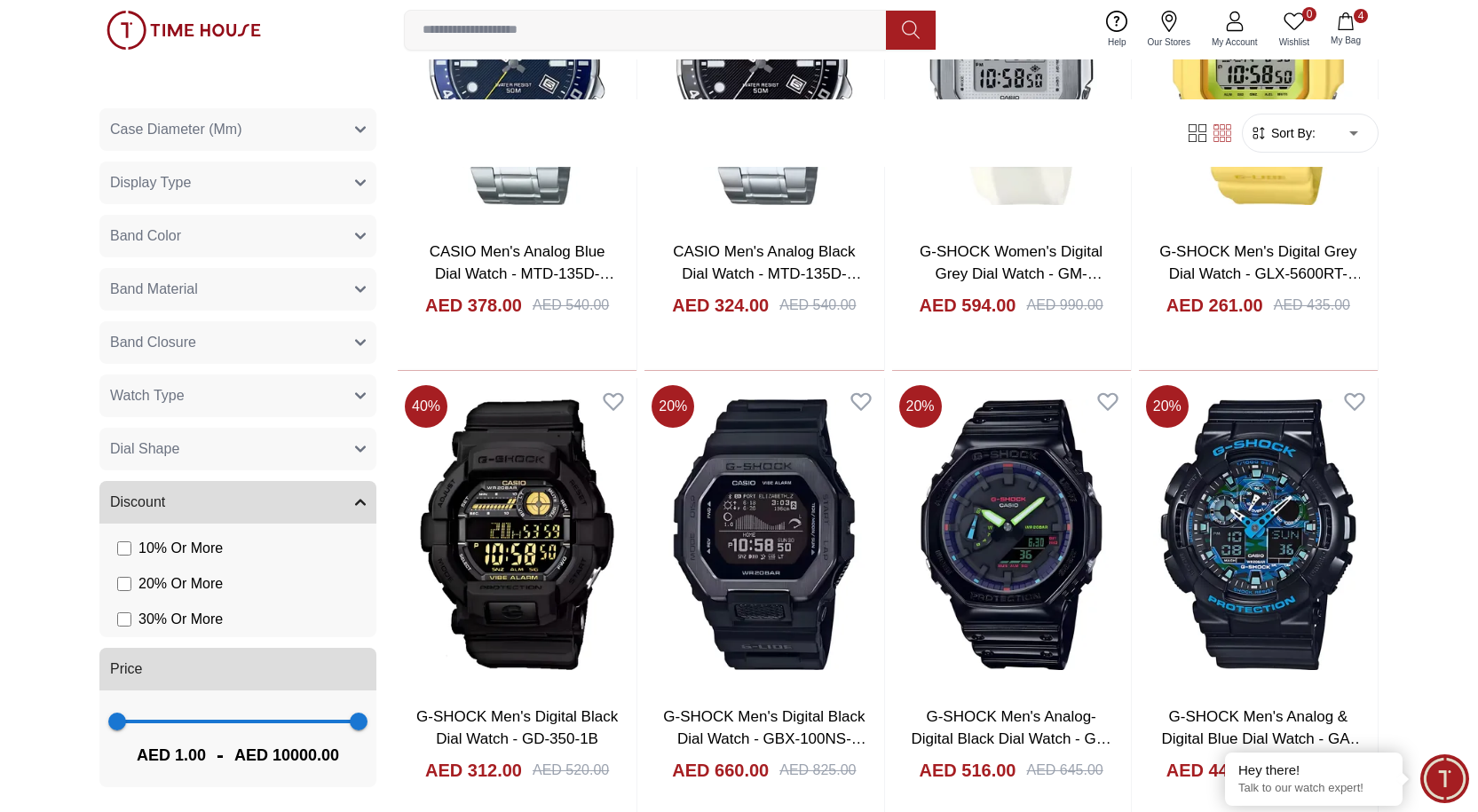
scroll to position [4971, 0]
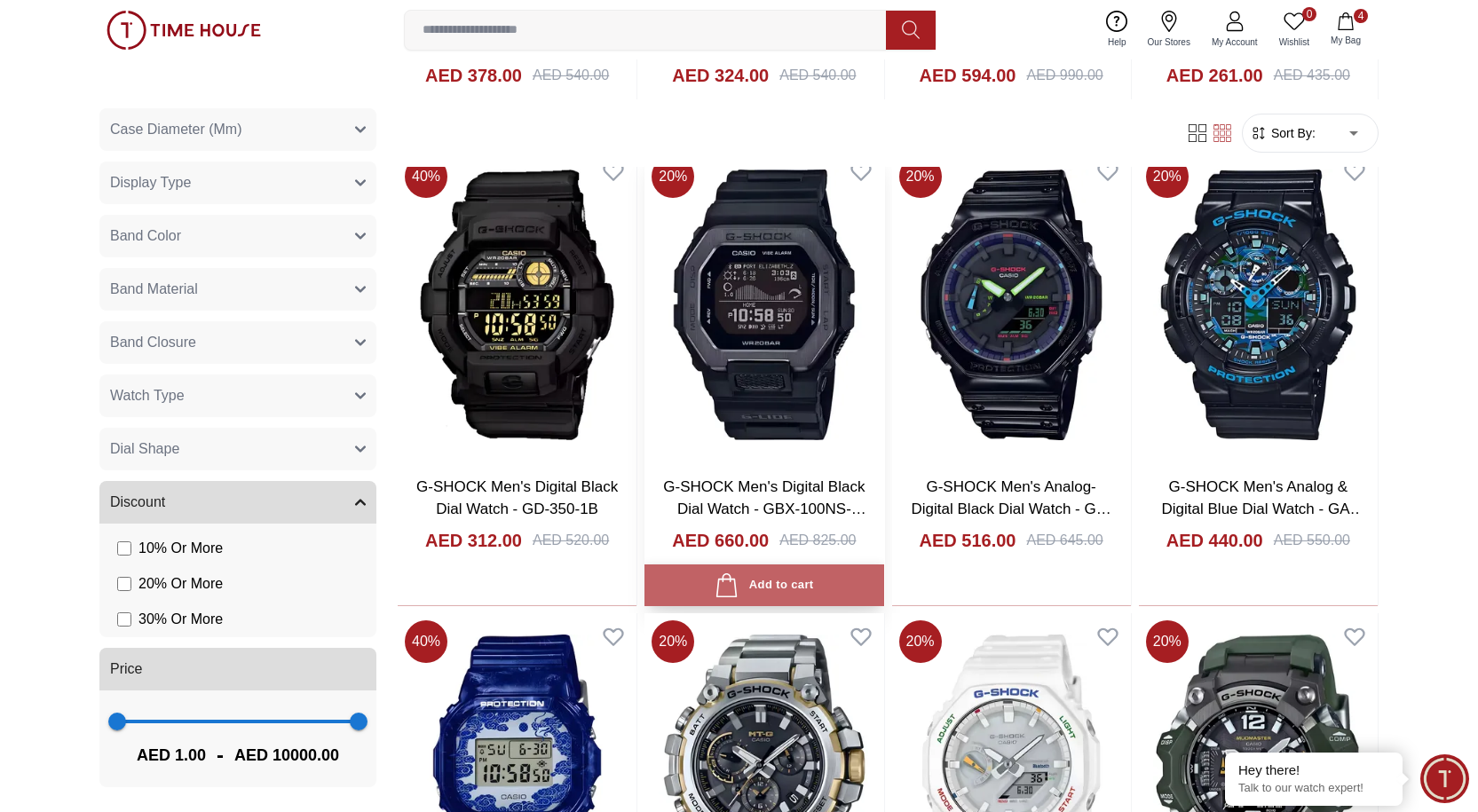
click at [707, 583] on div "Add to cart" at bounding box center [764, 585] width 98 height 24
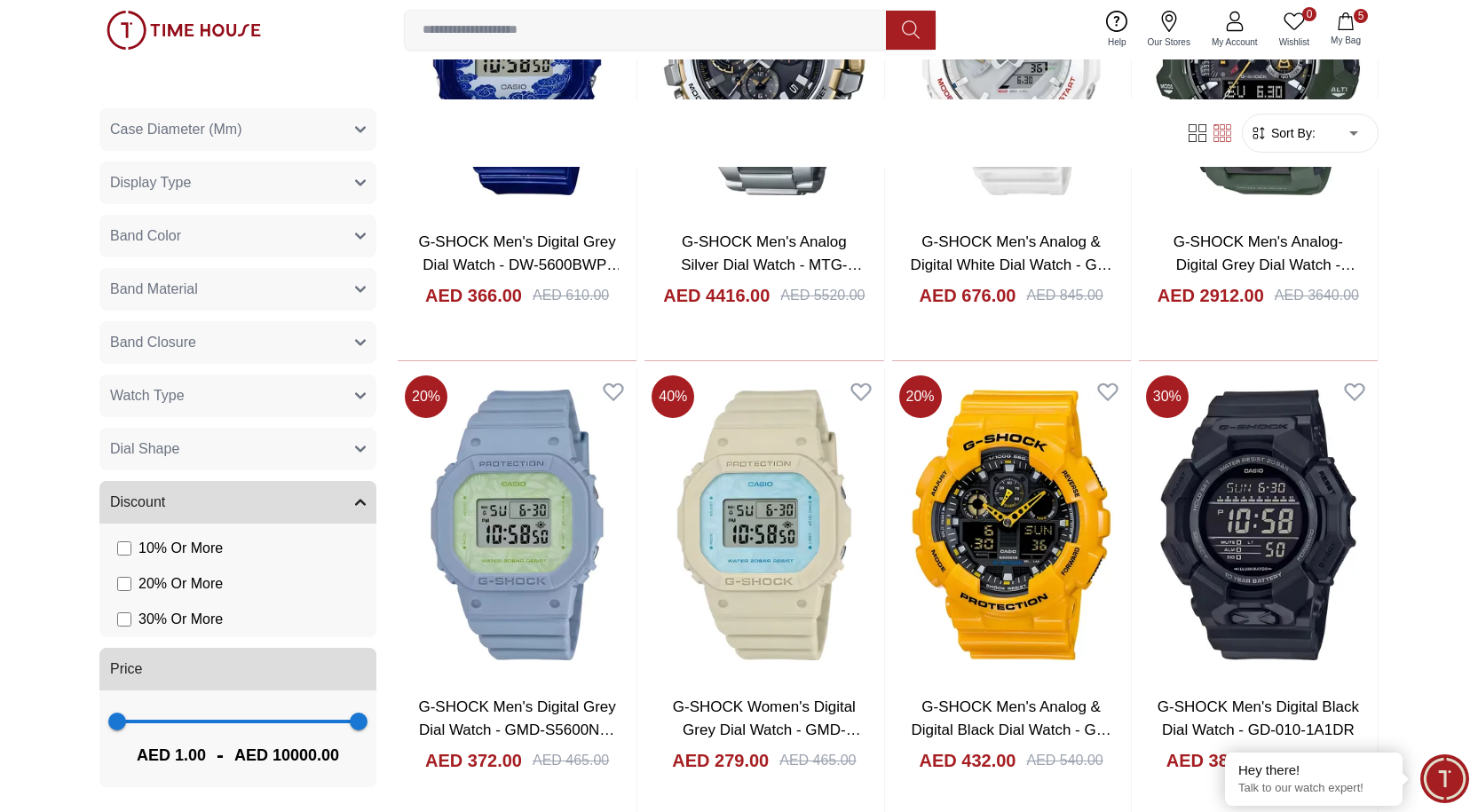
scroll to position [5770, 0]
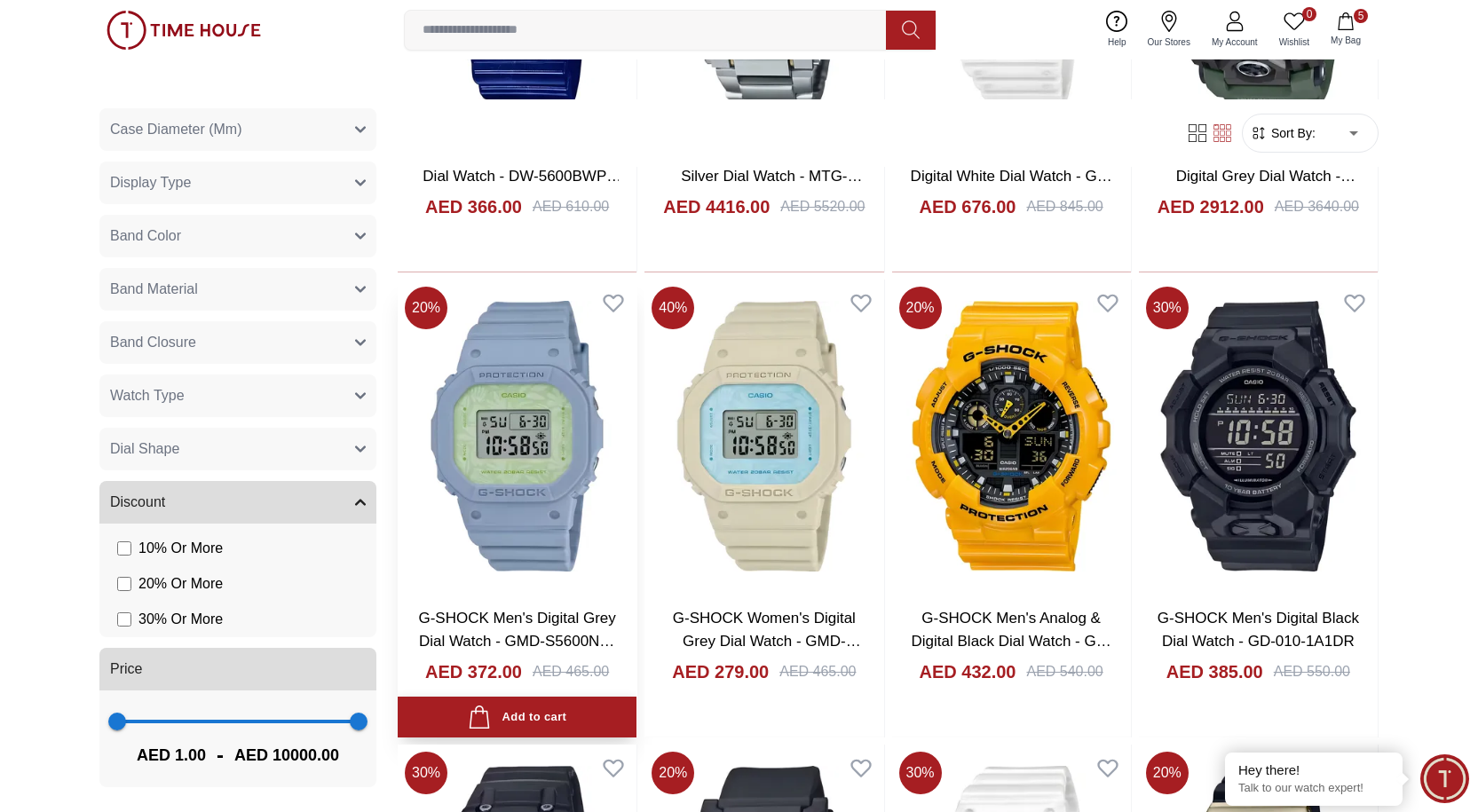
click at [545, 639] on div "Add to cart" at bounding box center [518, 718] width 98 height 24
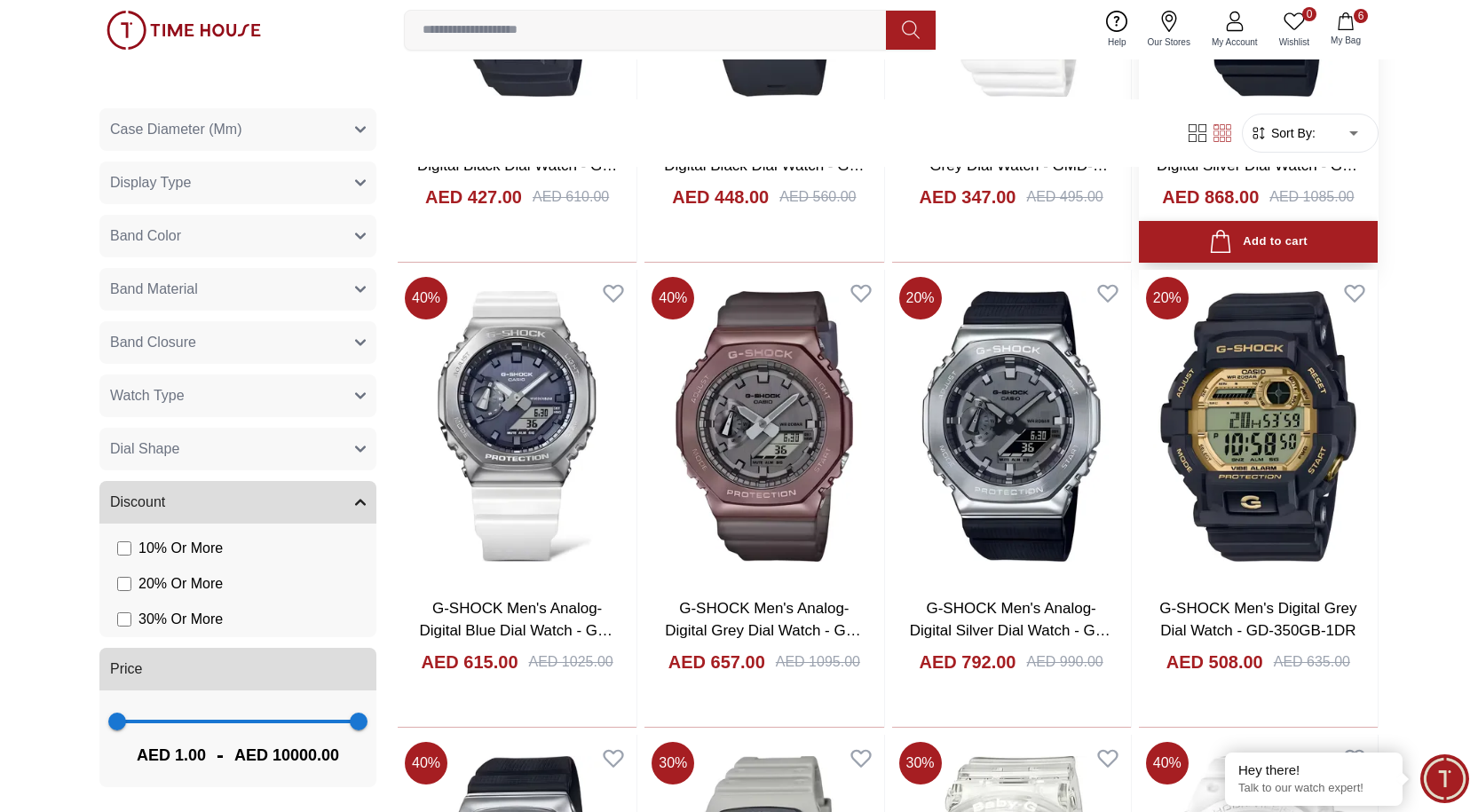
scroll to position [6747, 0]
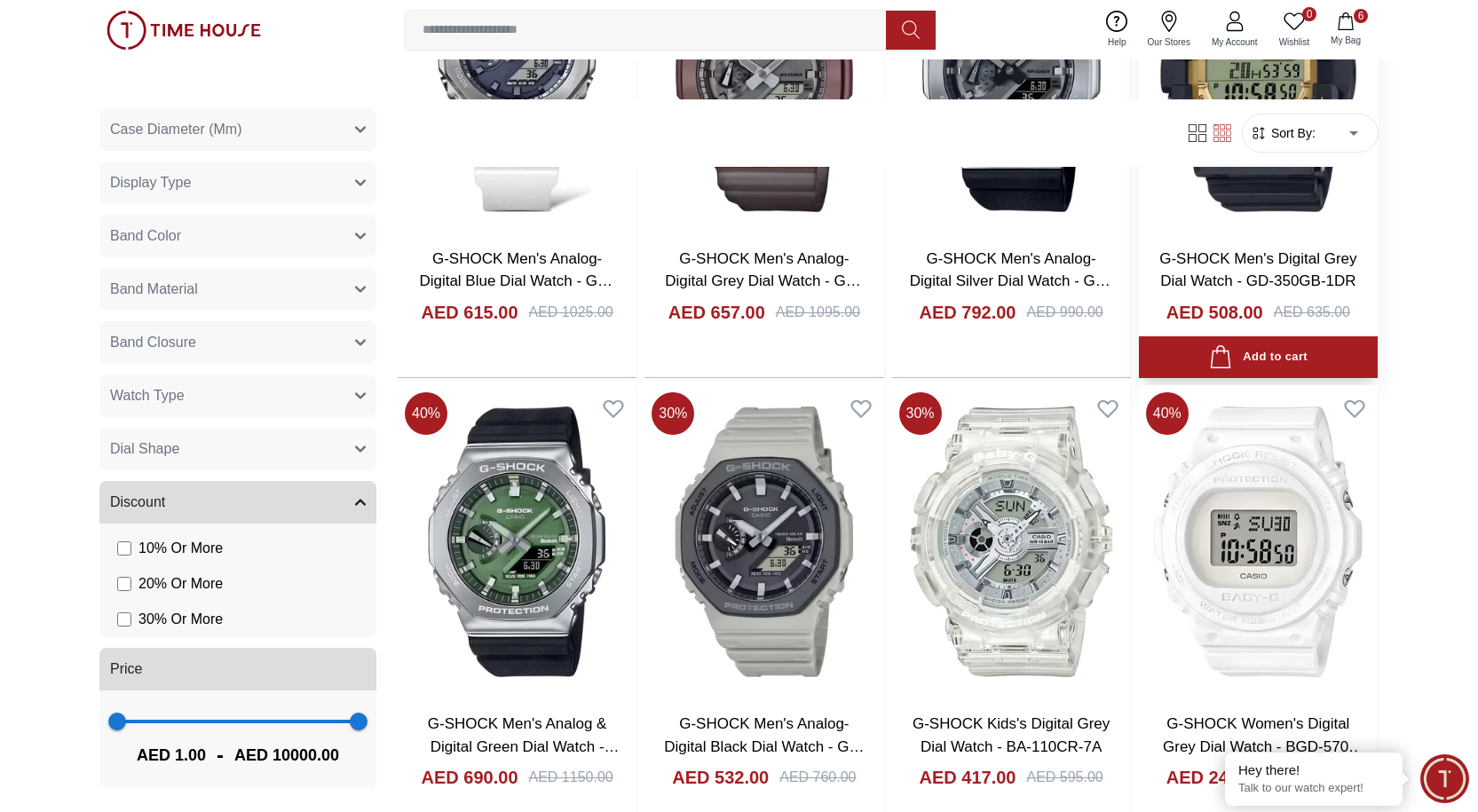
scroll to position [7280, 0]
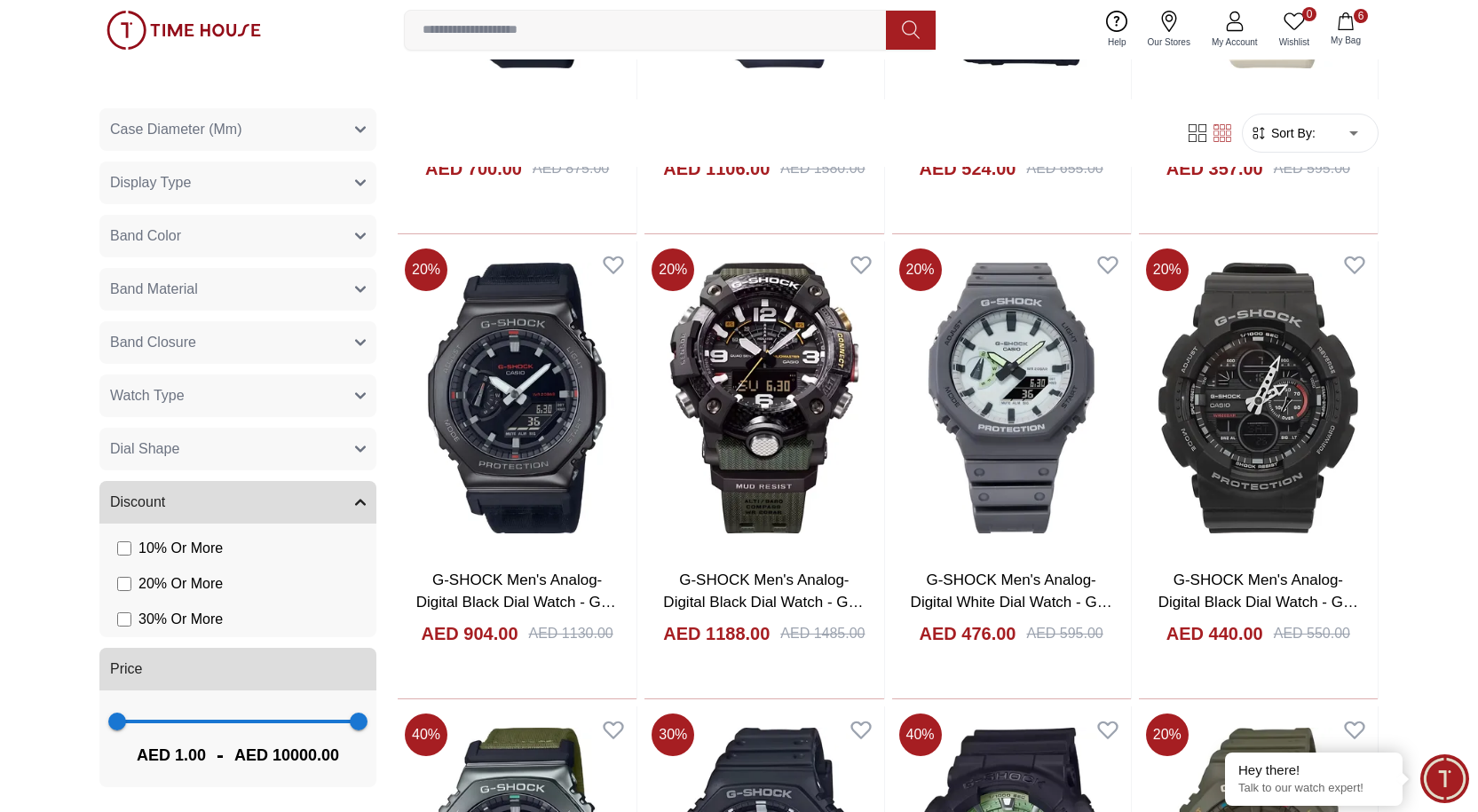
scroll to position [10475, 0]
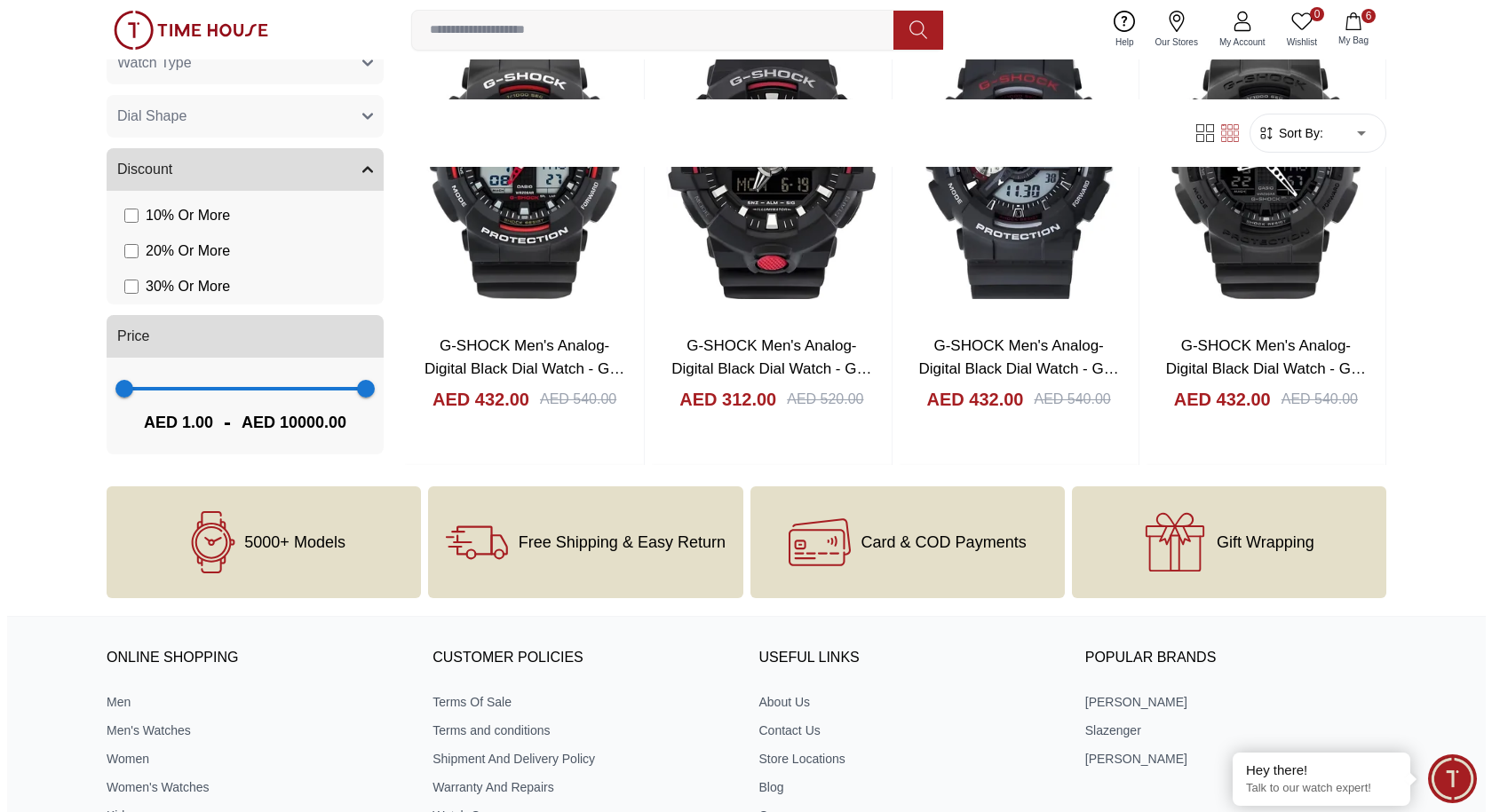
scroll to position [13495, 0]
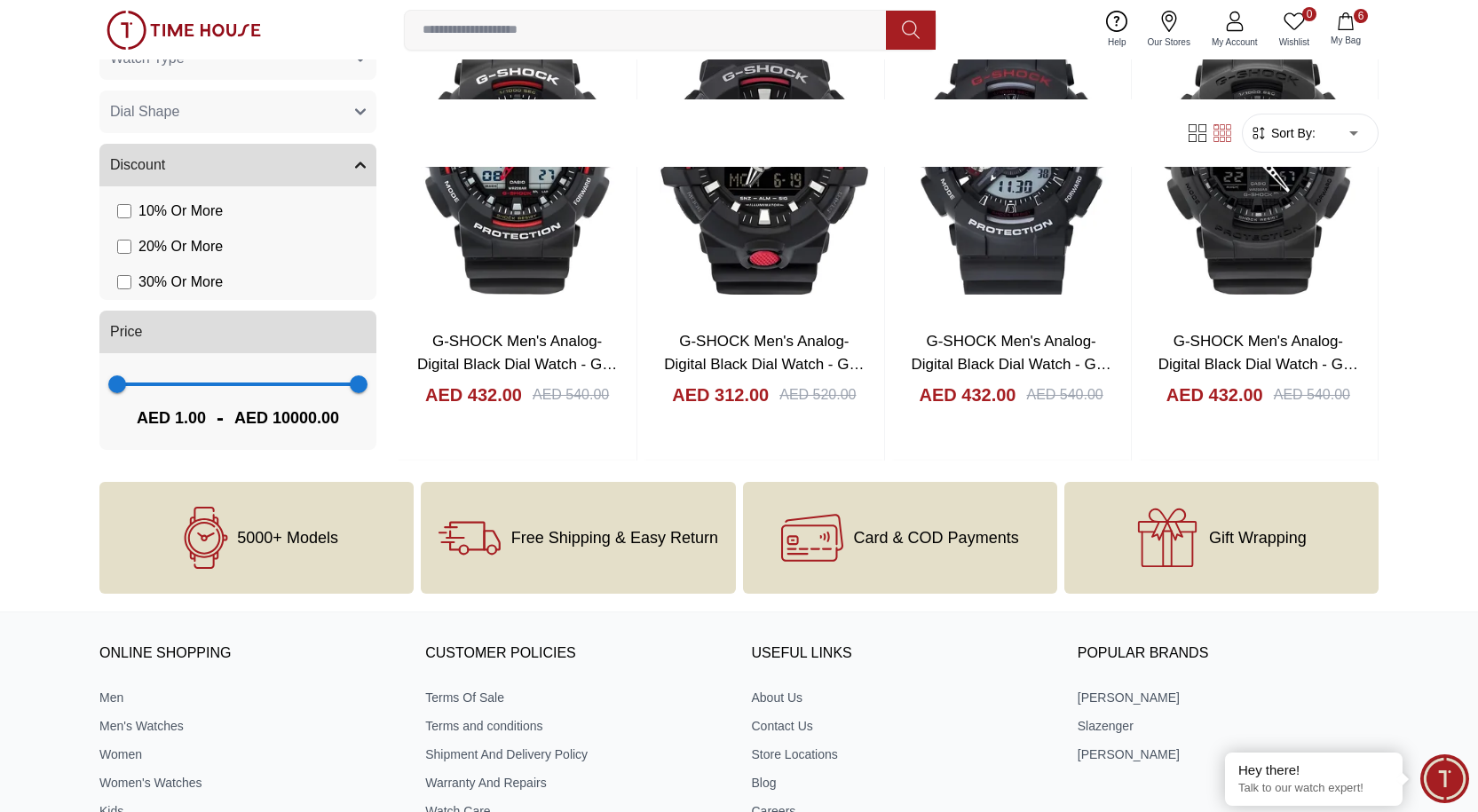
click at [707, 30] on button "6 My Bag" at bounding box center [1346, 29] width 51 height 41
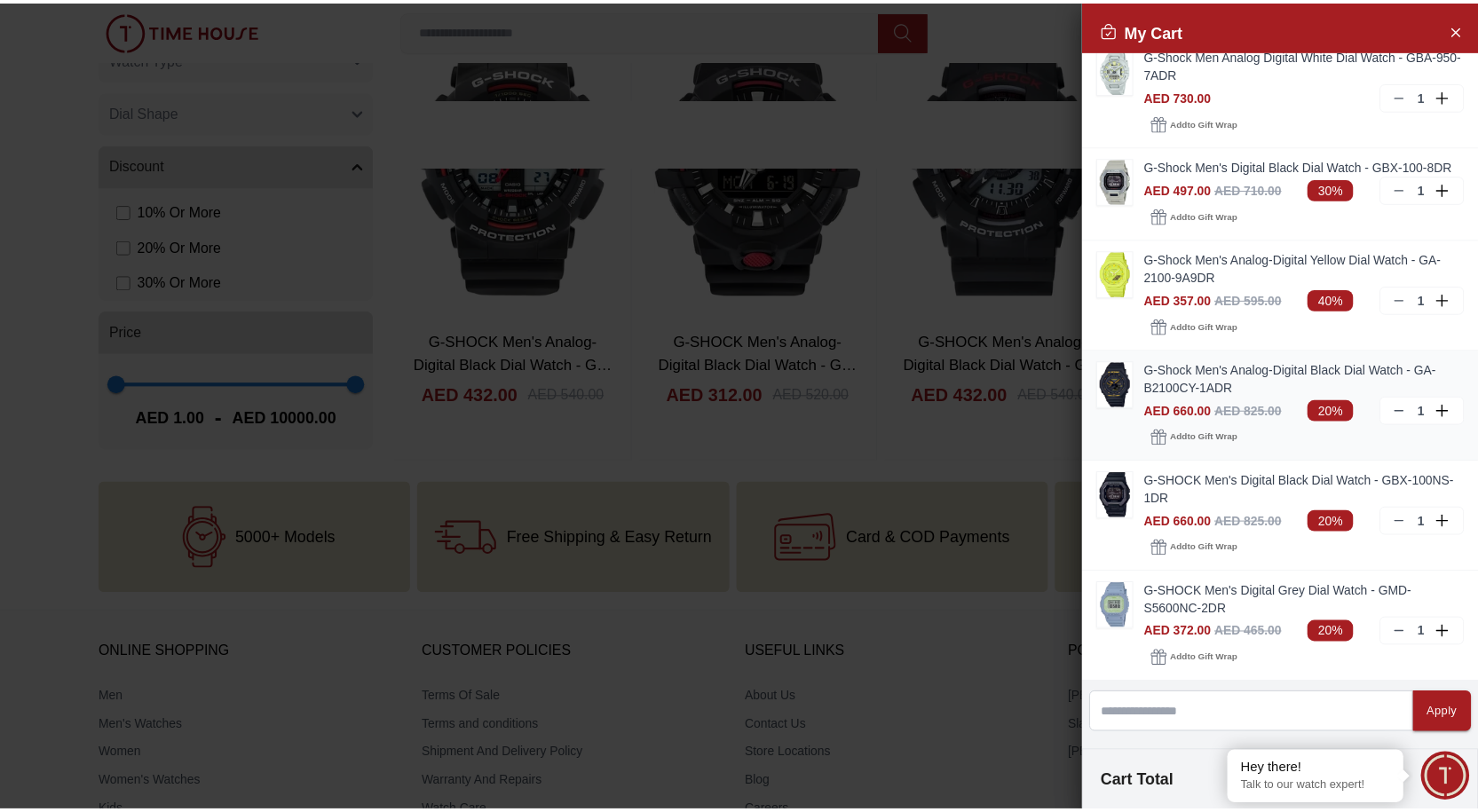
scroll to position [0, 0]
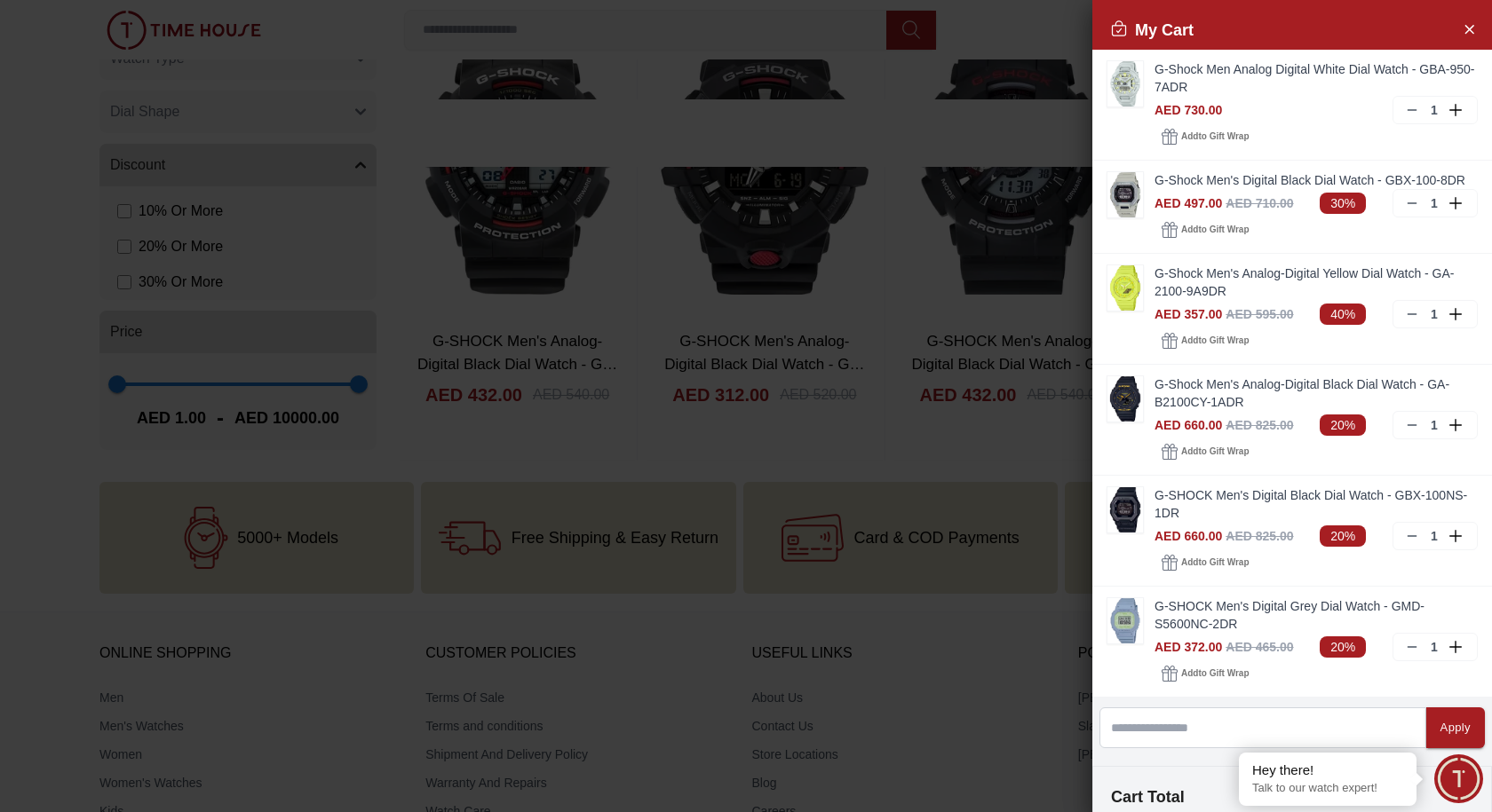
click at [707, 38] on div at bounding box center [746, 406] width 1492 height 812
click at [707, 33] on button "Close Account" at bounding box center [1468, 27] width 28 height 28
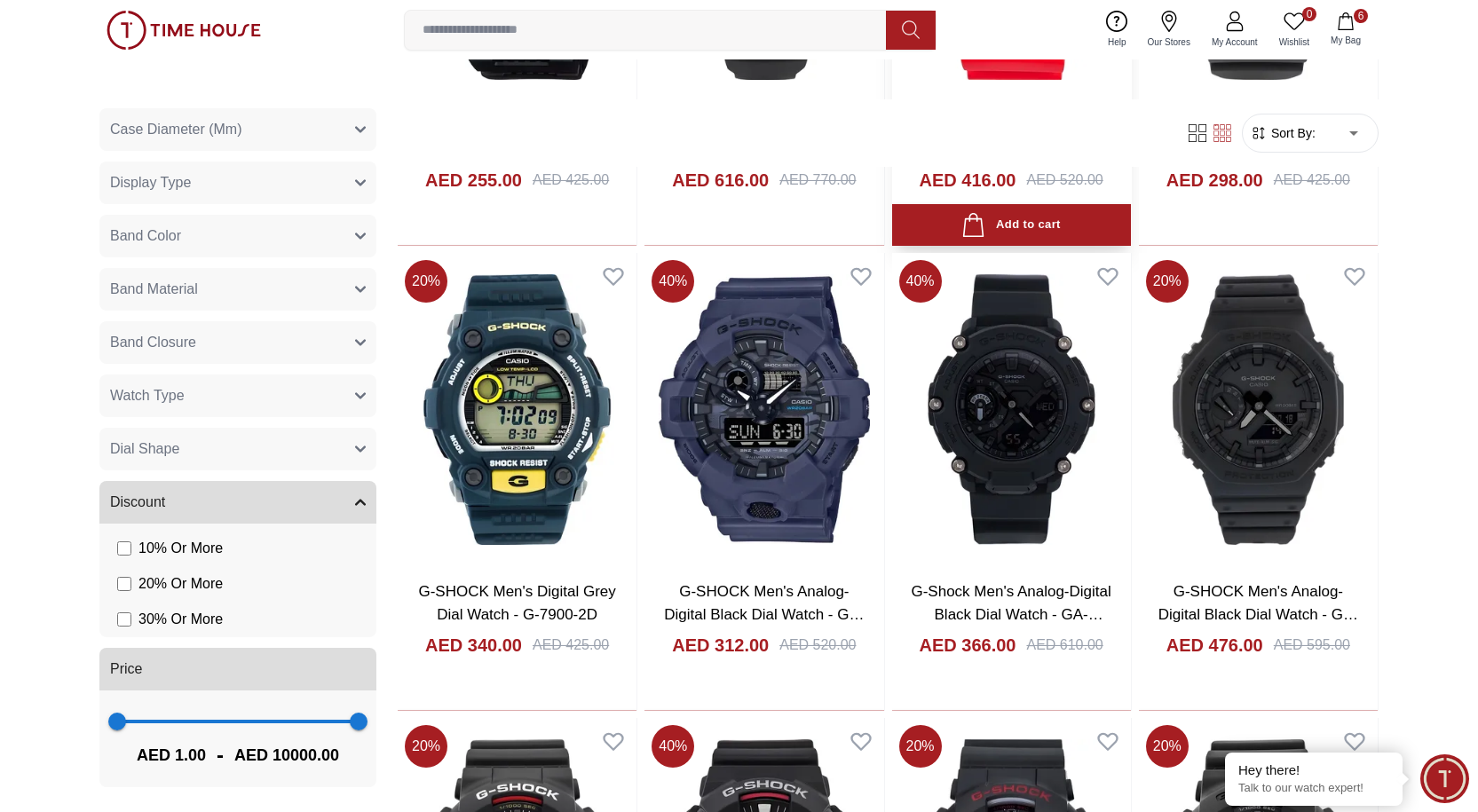
scroll to position [12429, 0]
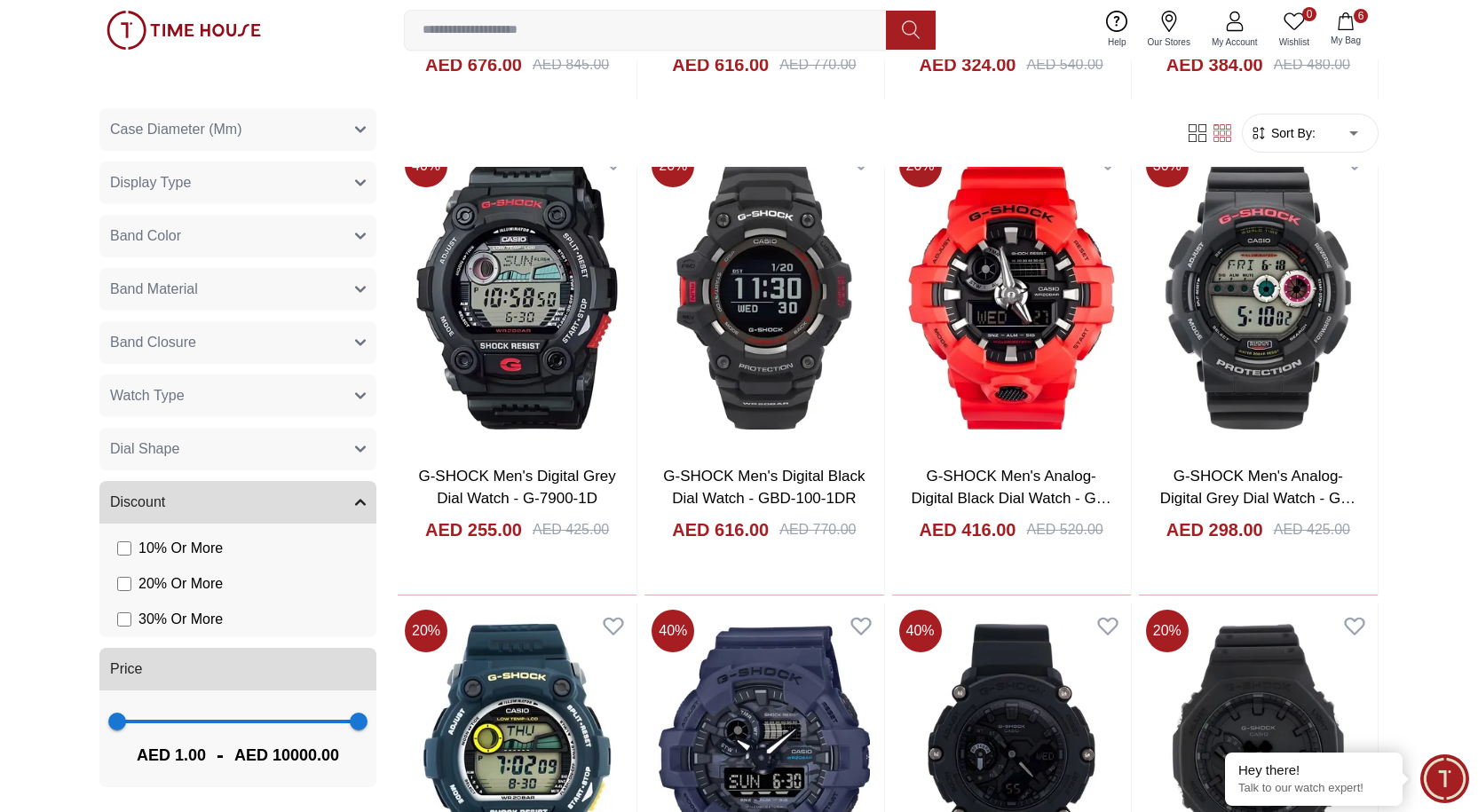
click at [608, 34] on input at bounding box center [652, 30] width 496 height 35
paste input "**********"
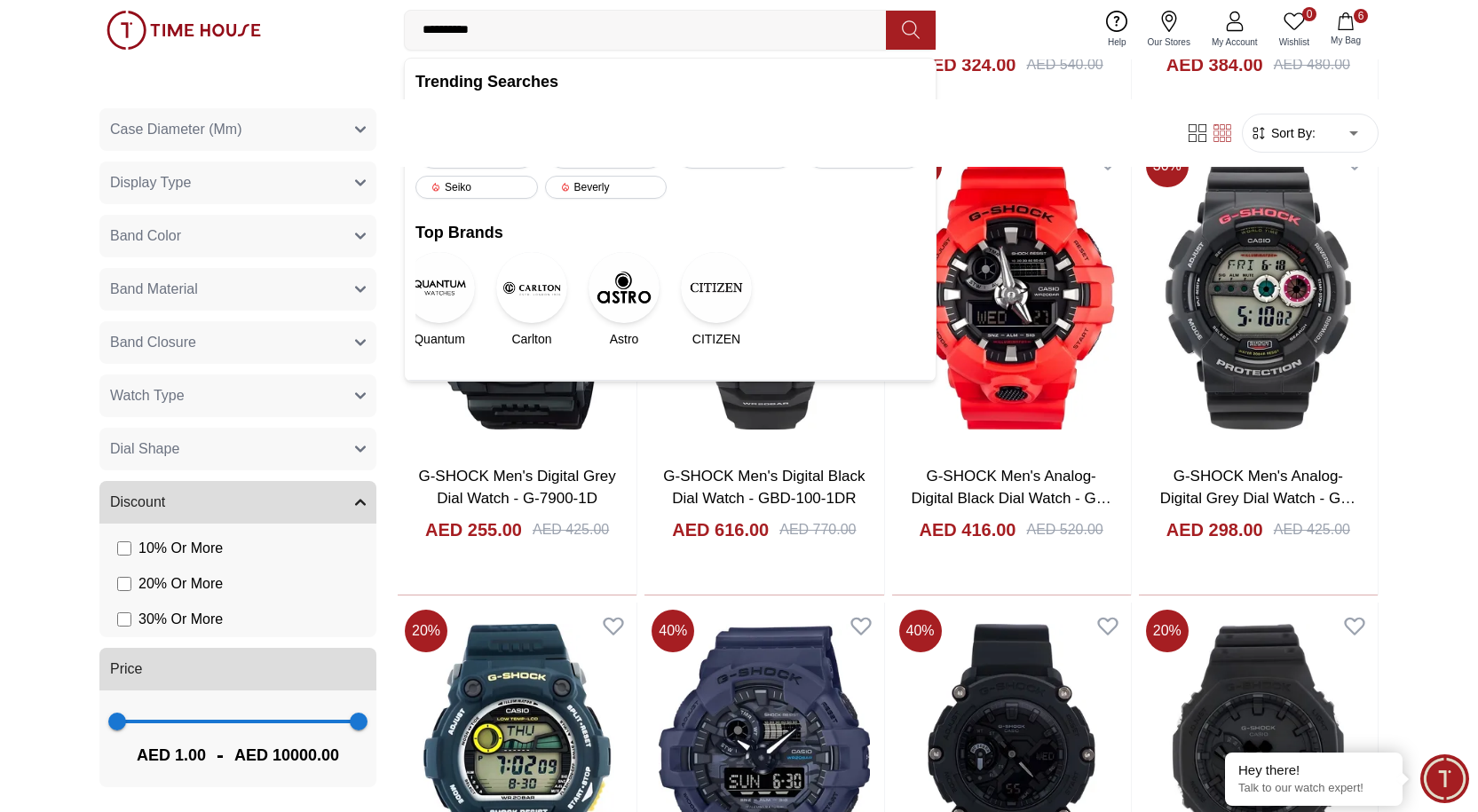
type input "**********"
click at [707, 37] on button at bounding box center [910, 30] width 50 height 39
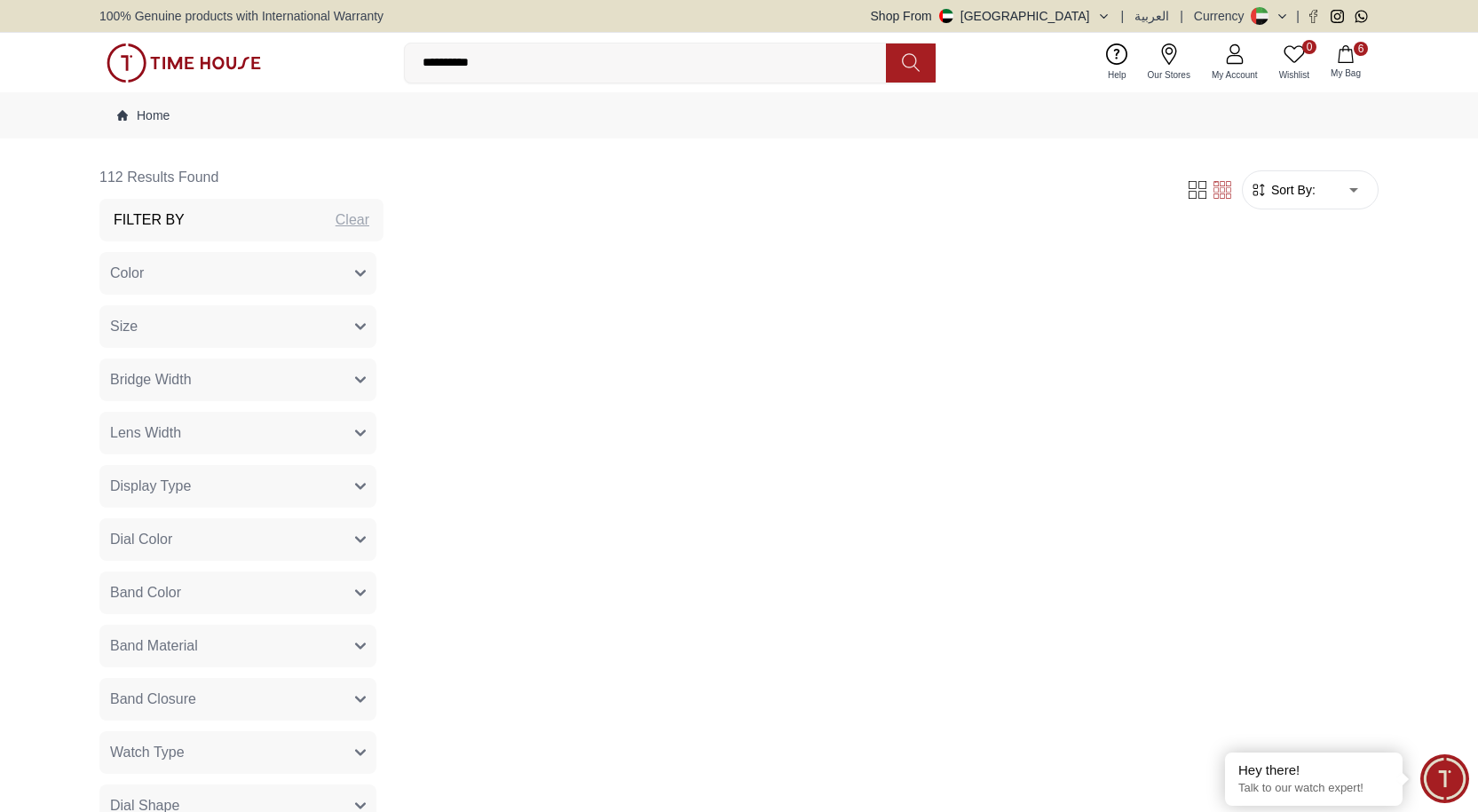
click at [707, 61] on icon "button" at bounding box center [1346, 54] width 18 height 18
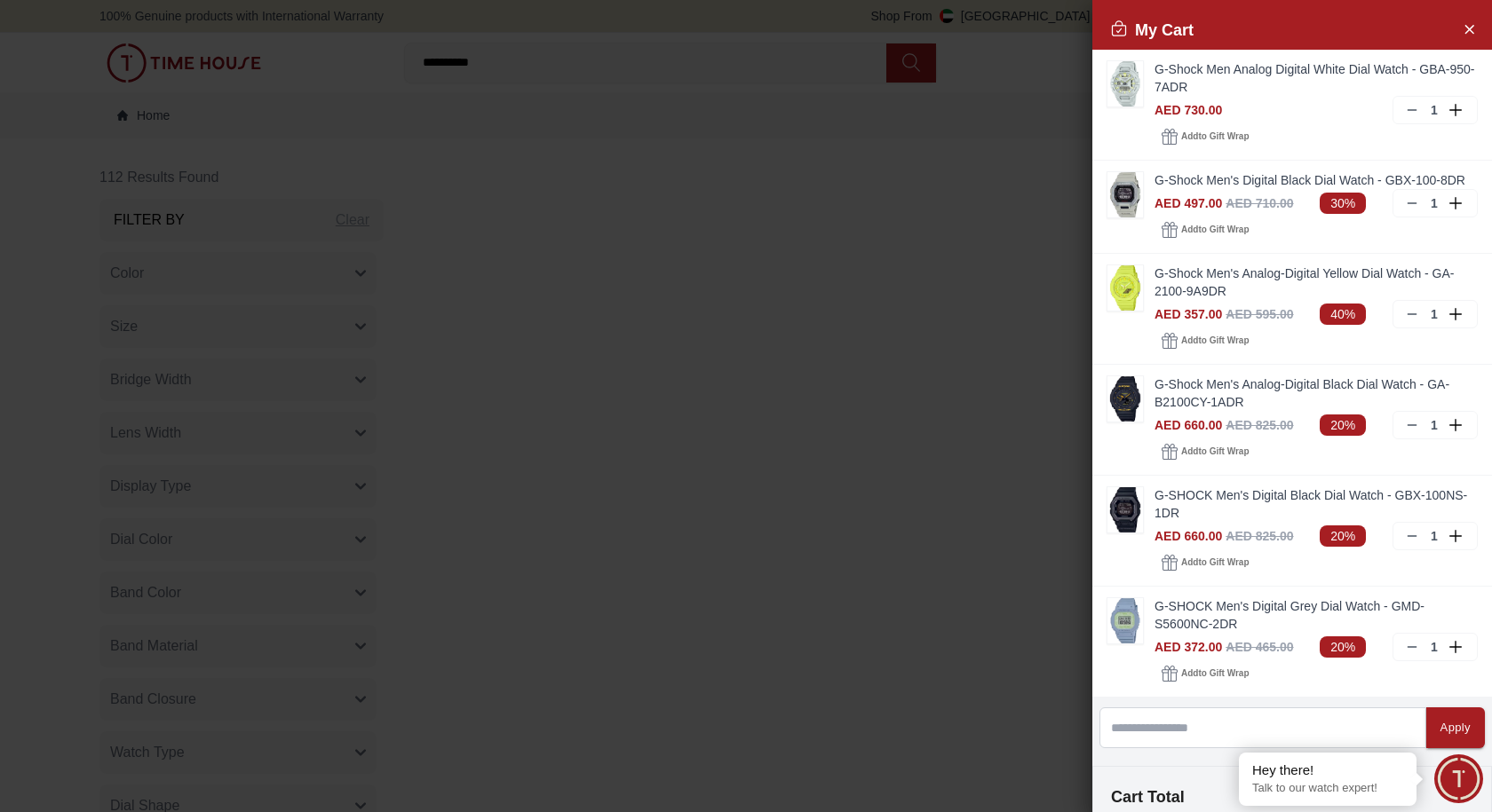
drag, startPoint x: 1167, startPoint y: 396, endPoint x: 1033, endPoint y: 392, distance: 134.1
click at [707, 392] on div at bounding box center [746, 406] width 1492 height 812
click at [707, 361] on div at bounding box center [746, 406] width 1492 height 812
click at [707, 26] on icon "Close Account" at bounding box center [1468, 28] width 14 height 23
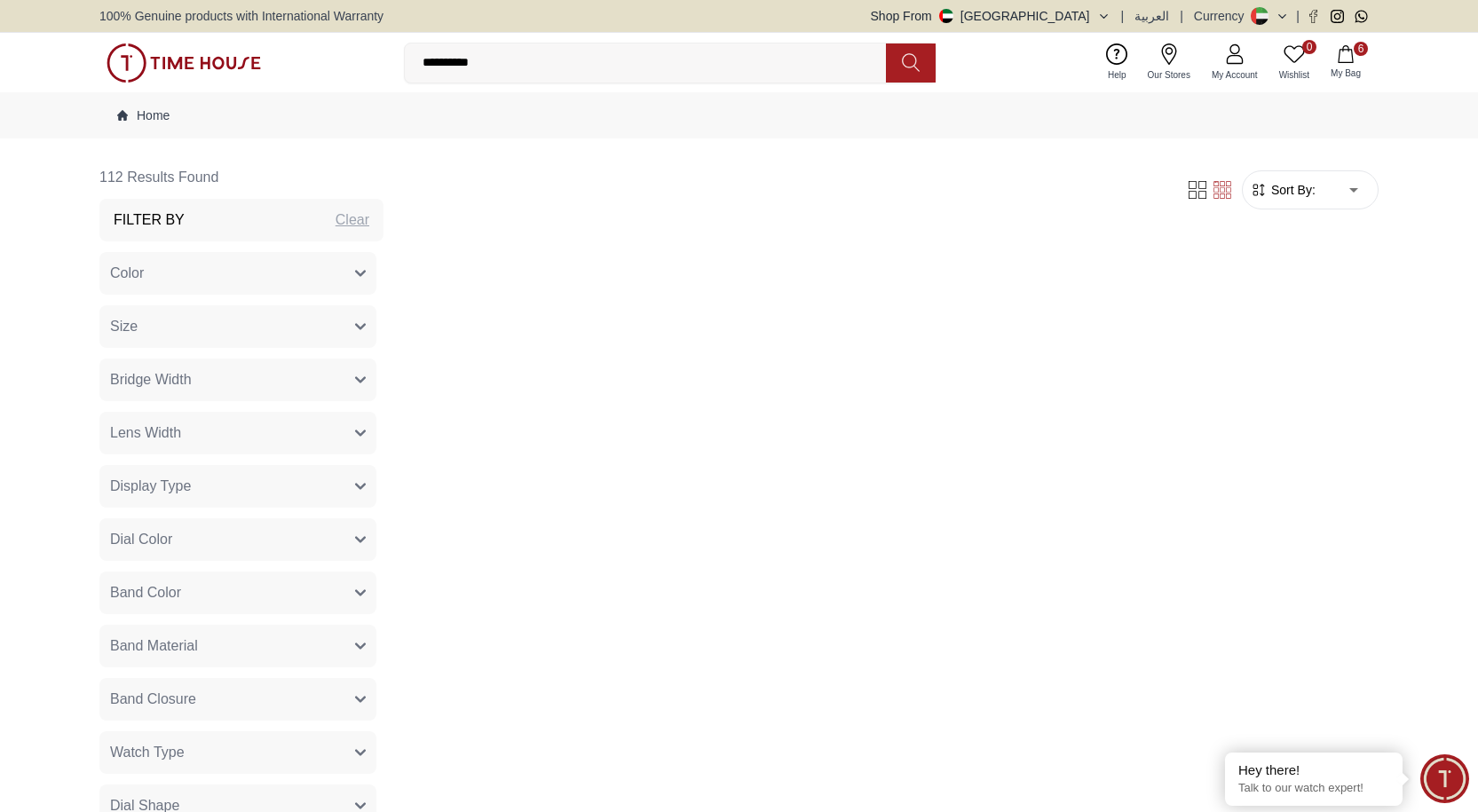
click at [707, 66] on button "6 My Bag" at bounding box center [1346, 62] width 51 height 41
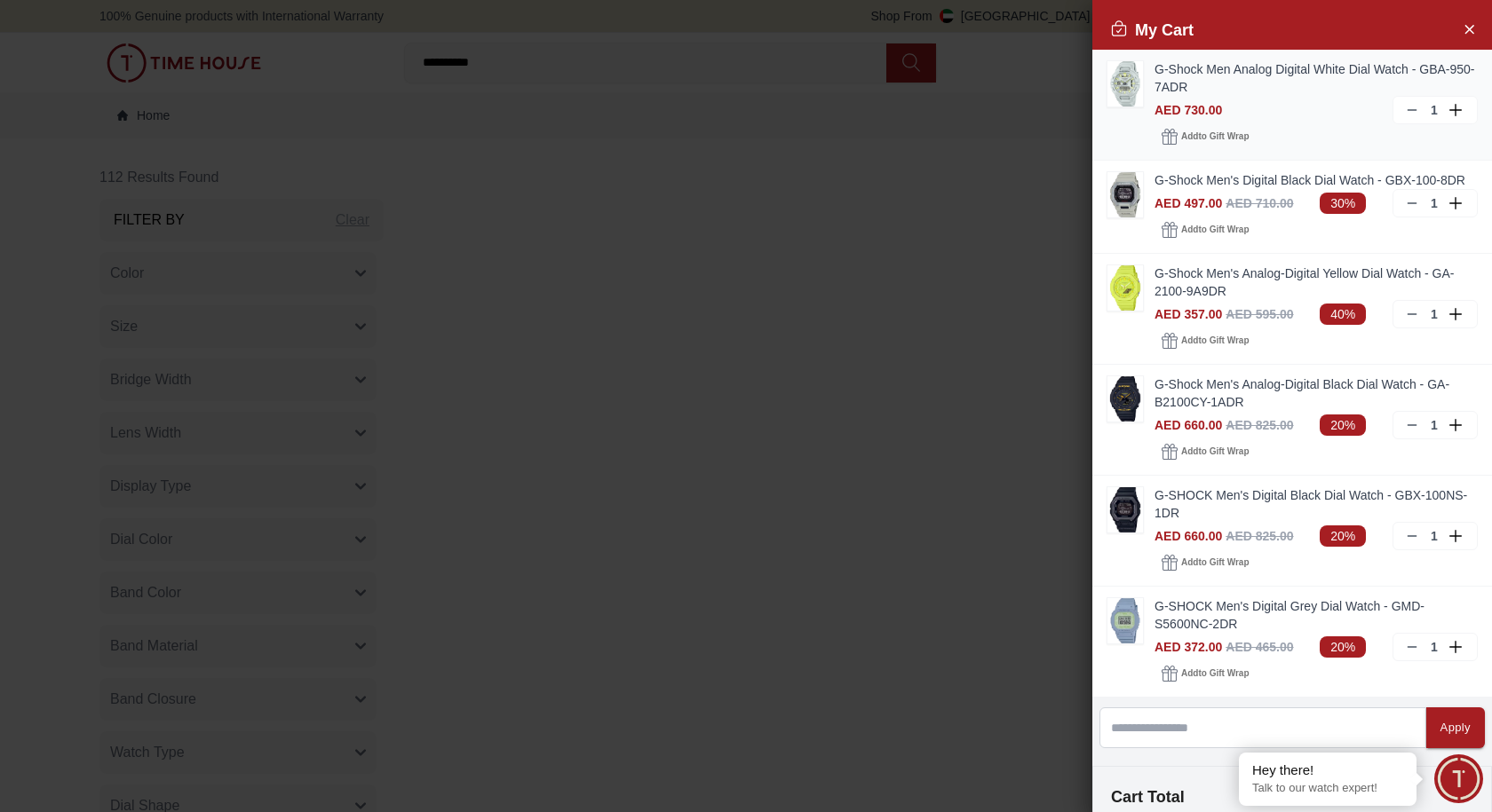
click at [707, 74] on link "G-Shock Men Analog Digital White Dial Watch - GBA-950-7ADR" at bounding box center [1315, 78] width 323 height 35
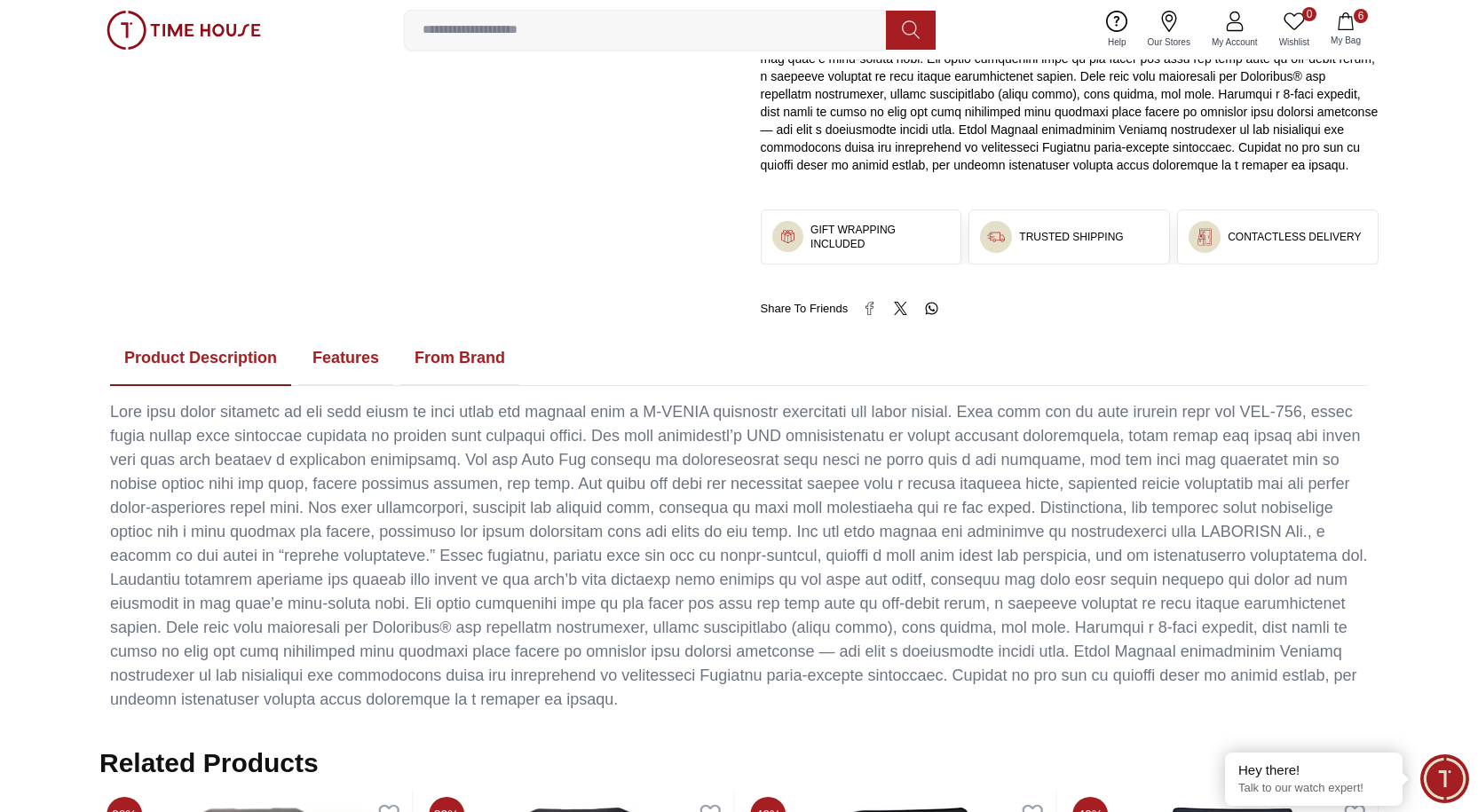
scroll to position [977, 0]
click at [338, 350] on button "Features" at bounding box center [346, 356] width 95 height 55
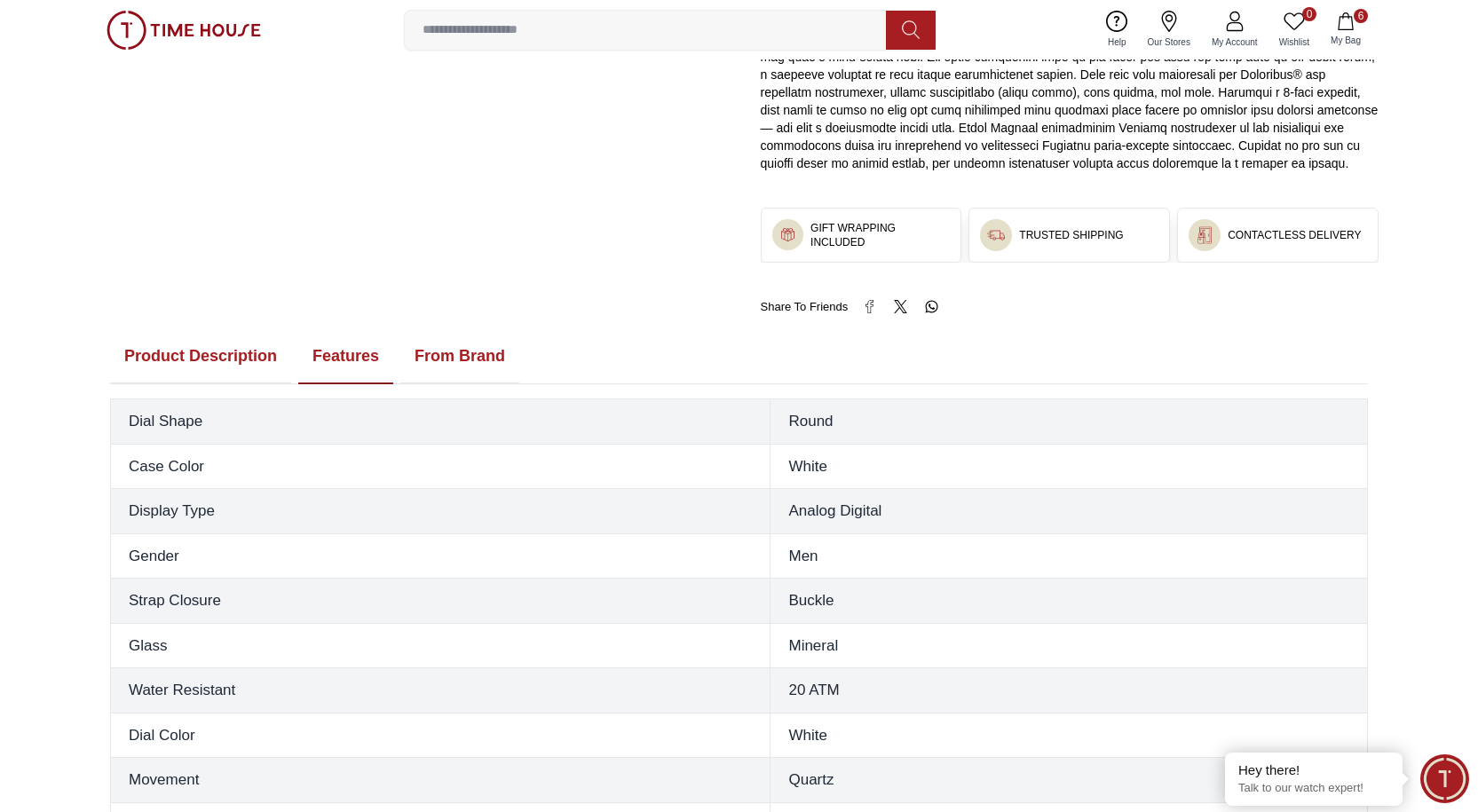
click at [461, 363] on button "From Brand" at bounding box center [460, 356] width 119 height 55
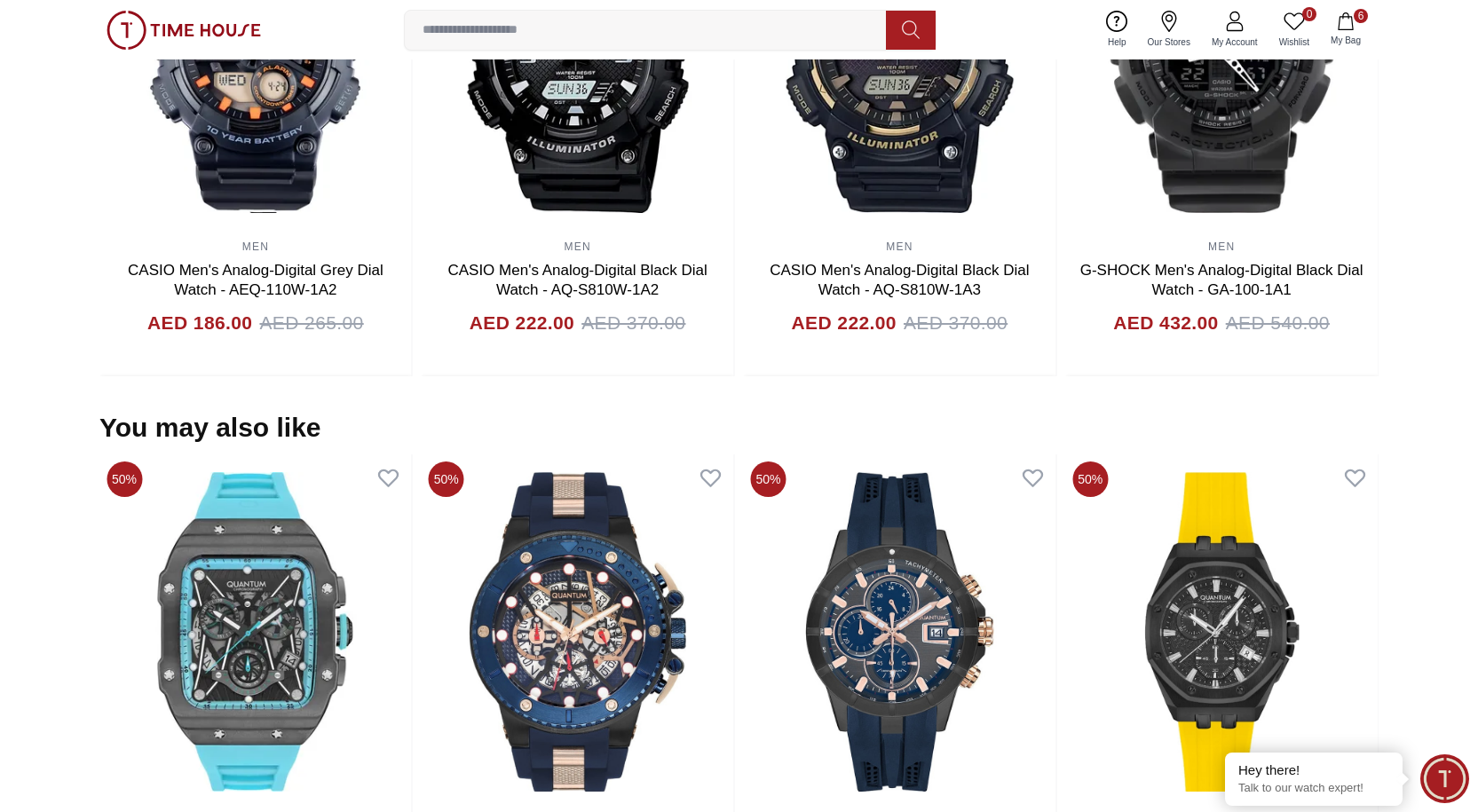
scroll to position [2397, 0]
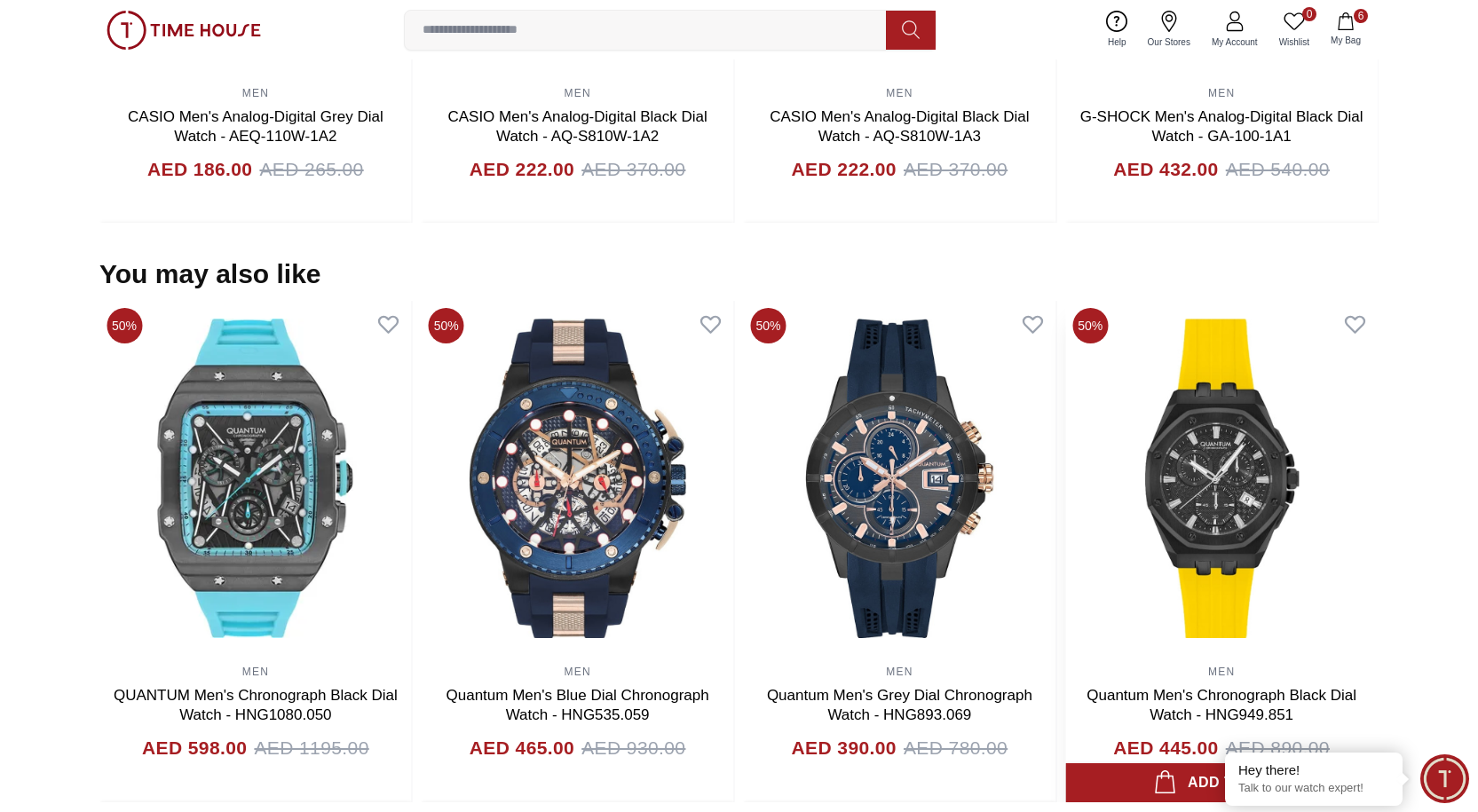
click at [707, 510] on img at bounding box center [1222, 479] width 312 height 355
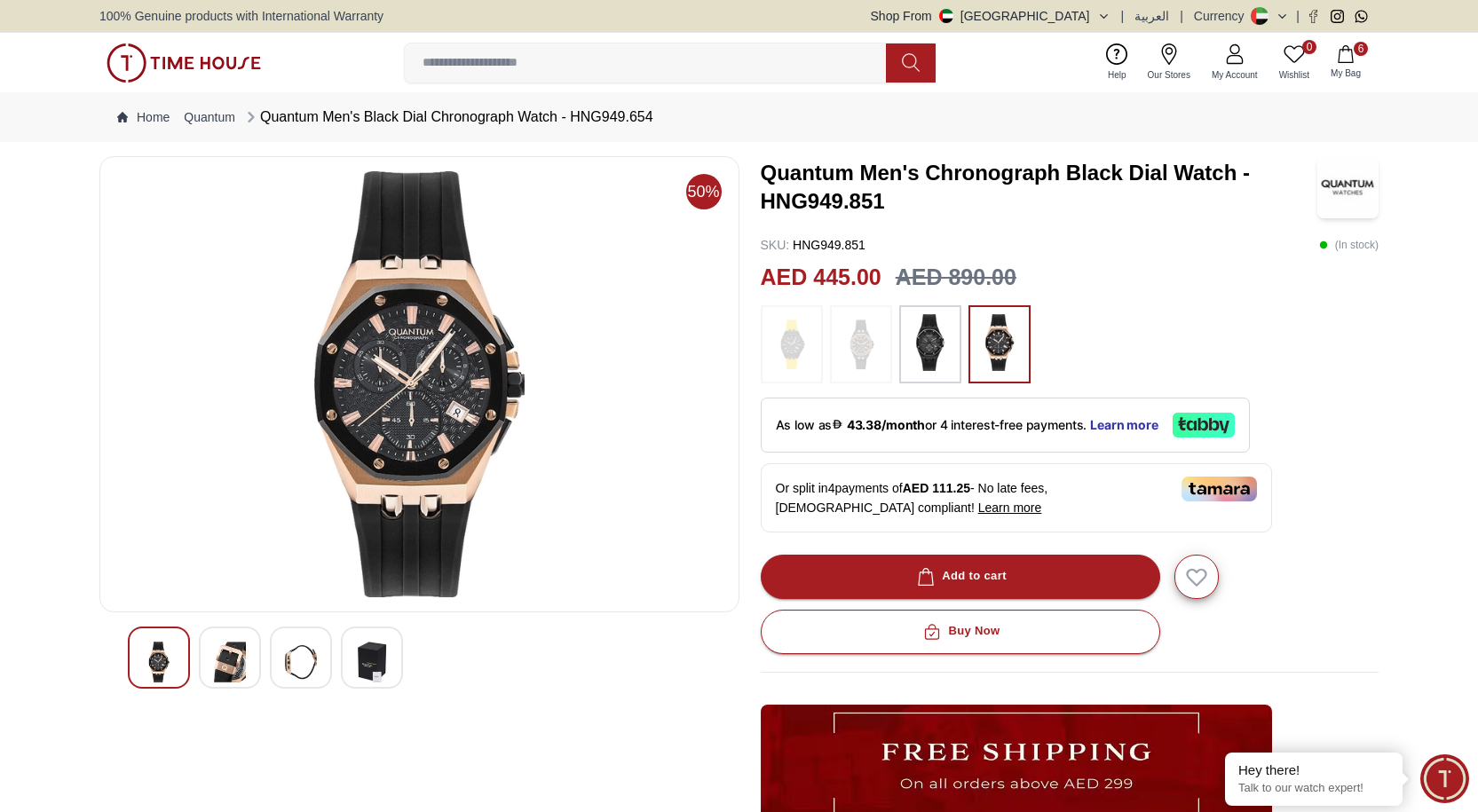
click at [374, 639] on img at bounding box center [372, 663] width 32 height 41
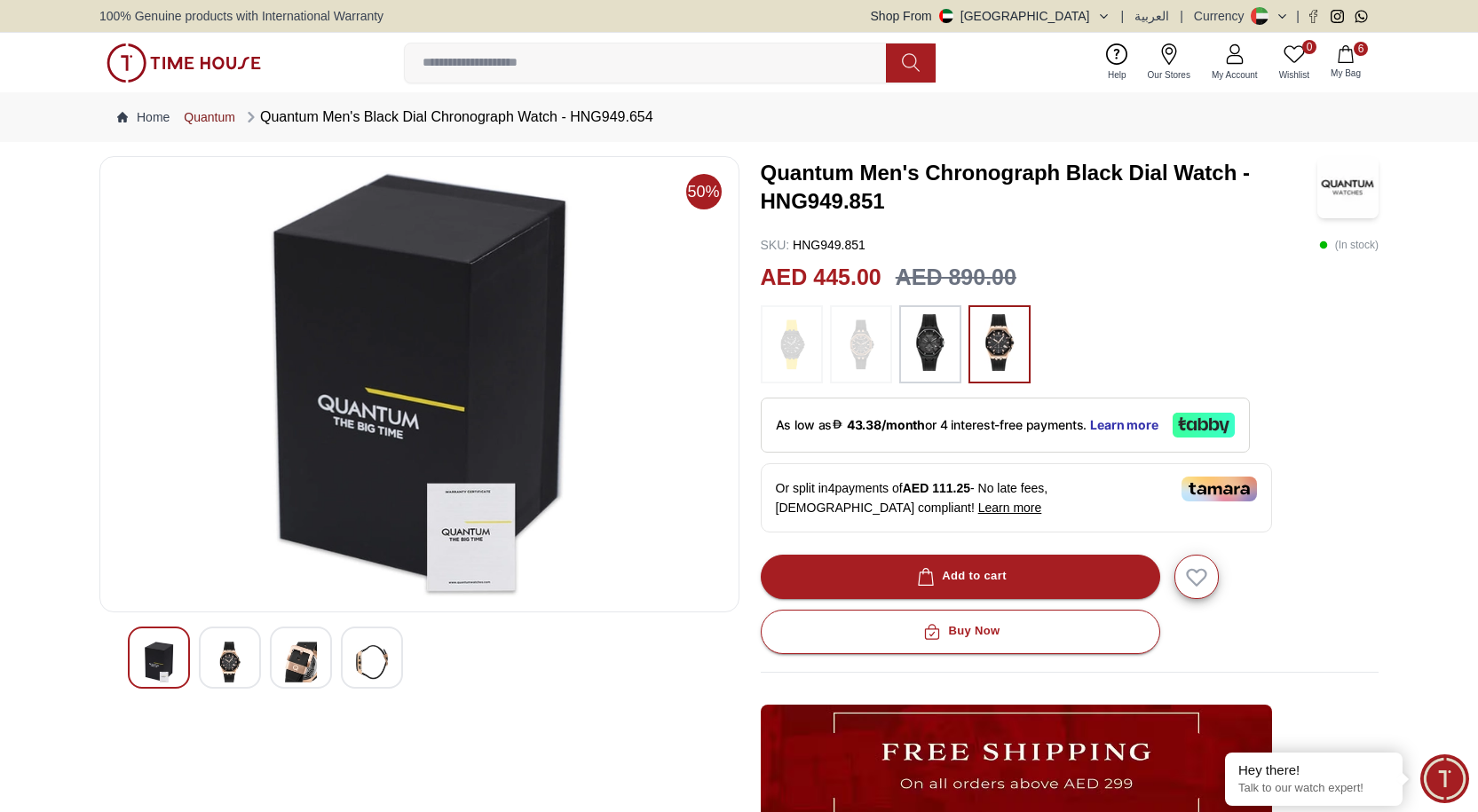
click at [217, 114] on link "Quantum" at bounding box center [209, 117] width 51 height 18
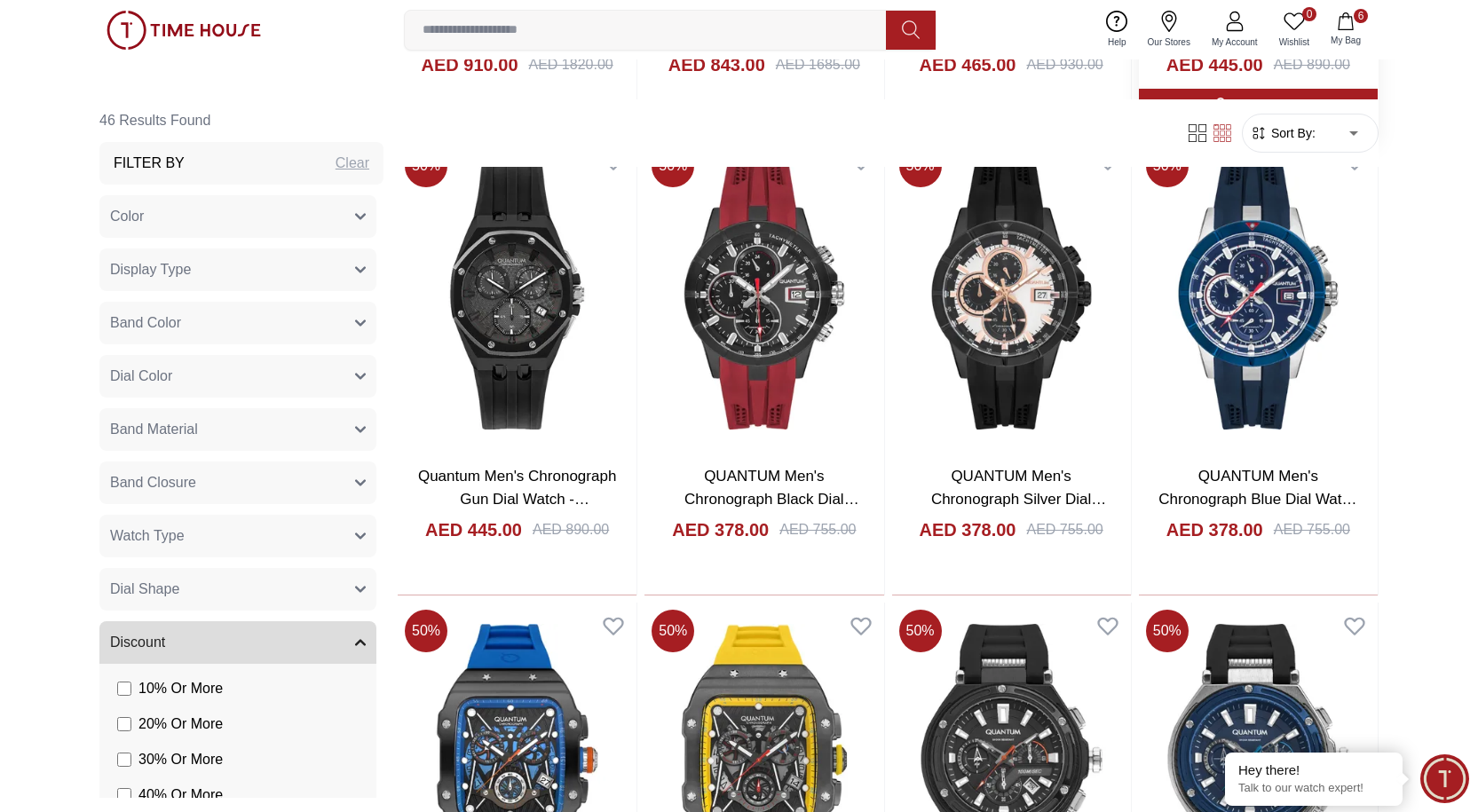
scroll to position [1953, 0]
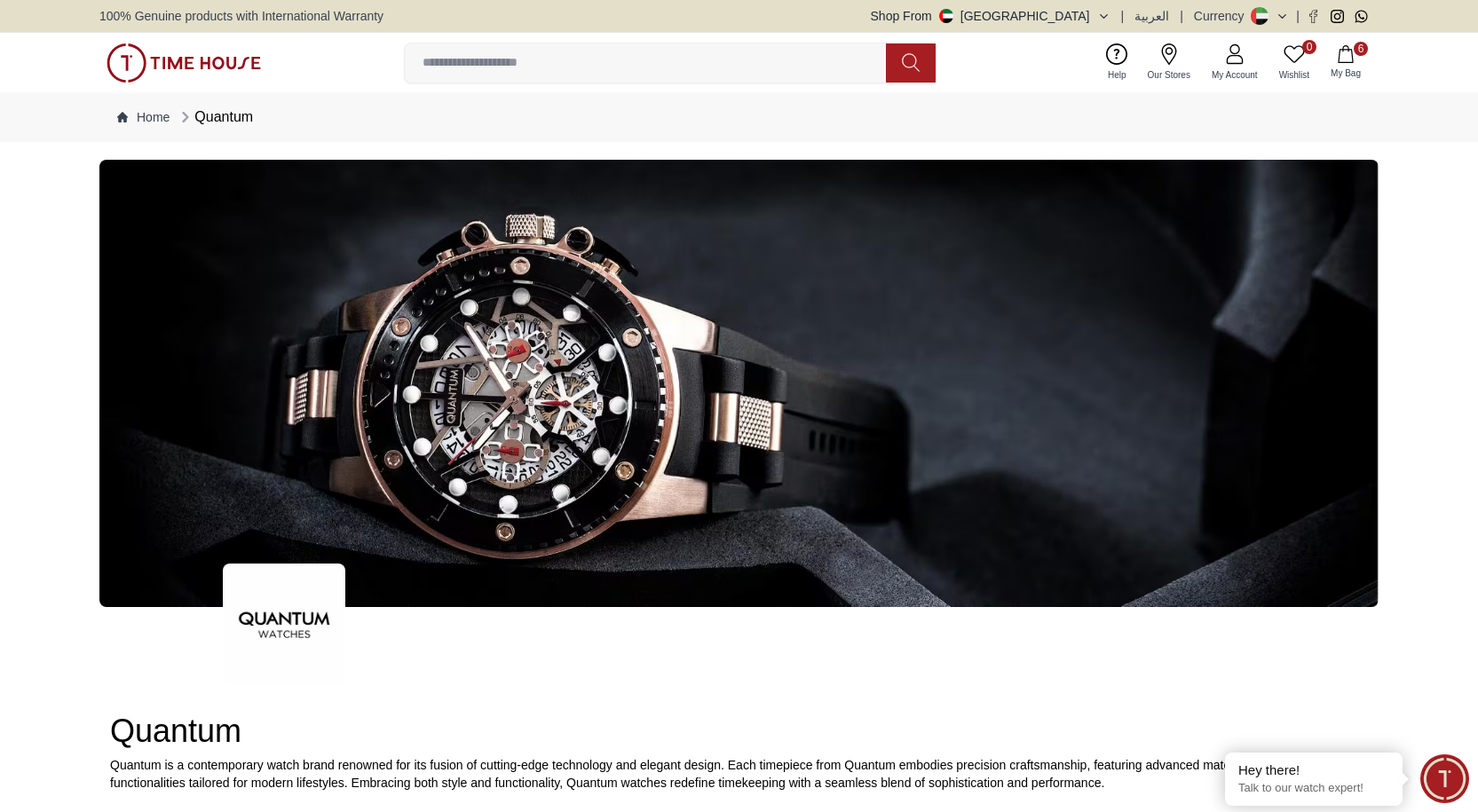
click at [227, 63] on img at bounding box center [184, 63] width 154 height 39
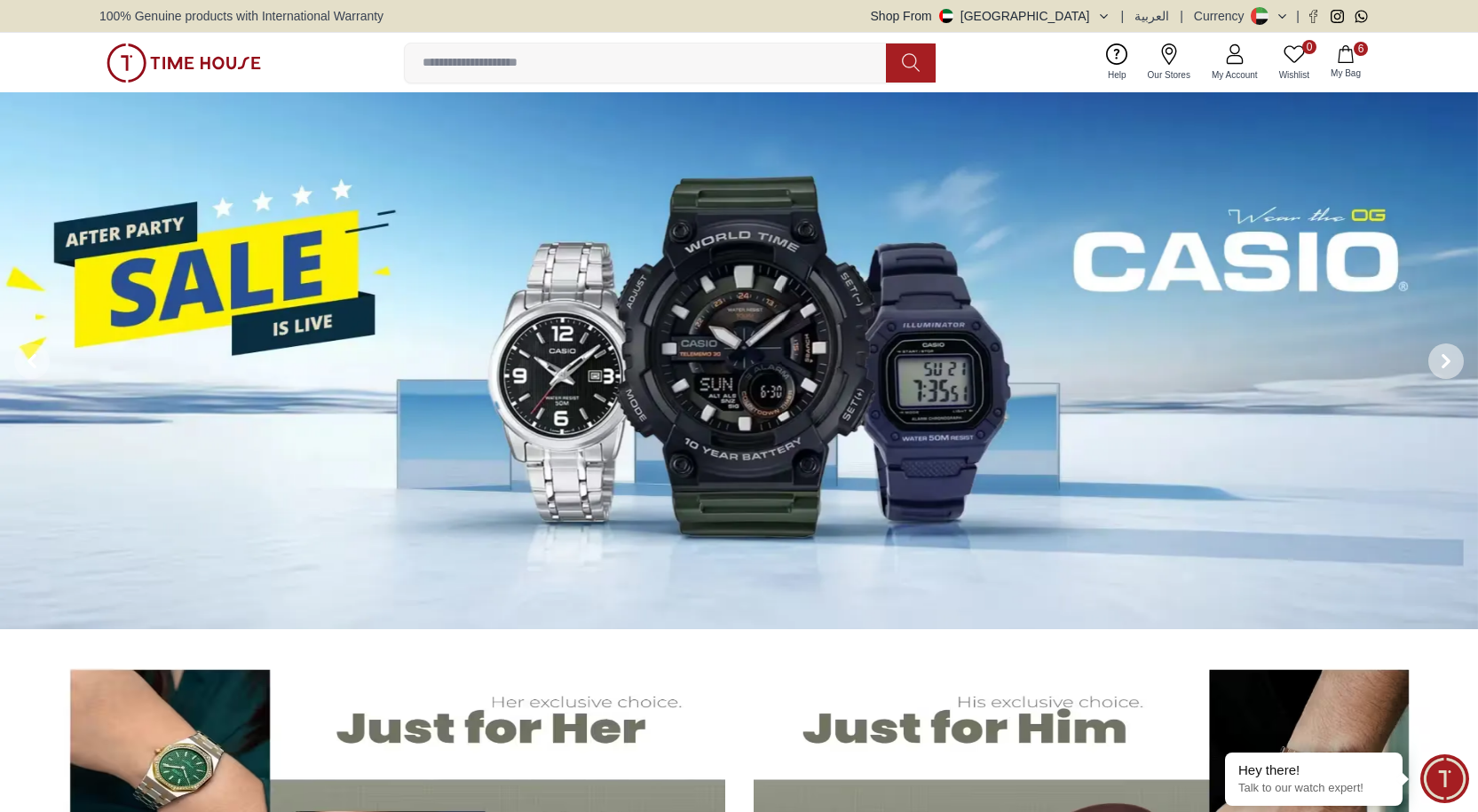
click at [707, 359] on span at bounding box center [1447, 361] width 35 height 35
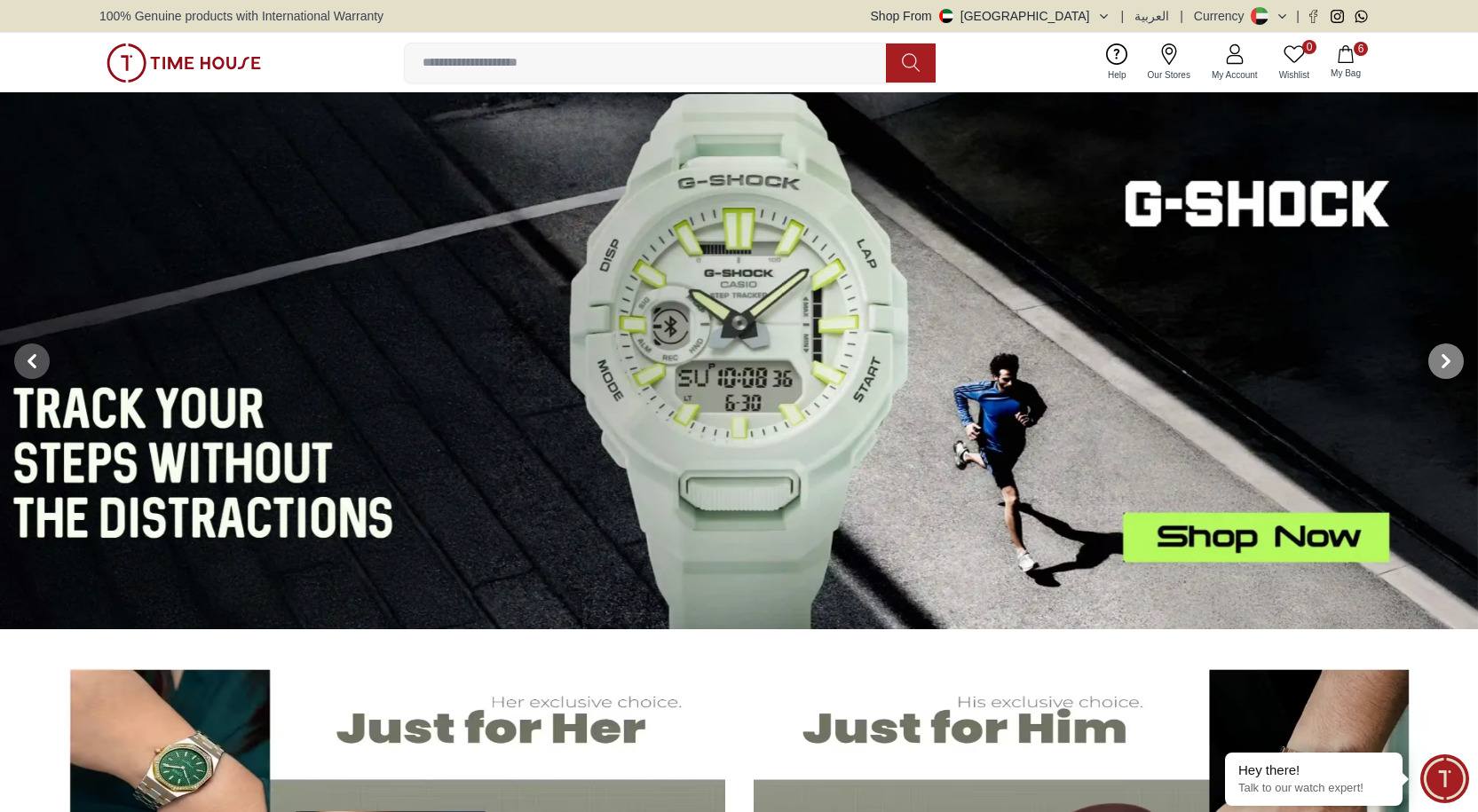
click at [707, 359] on span at bounding box center [1447, 361] width 35 height 35
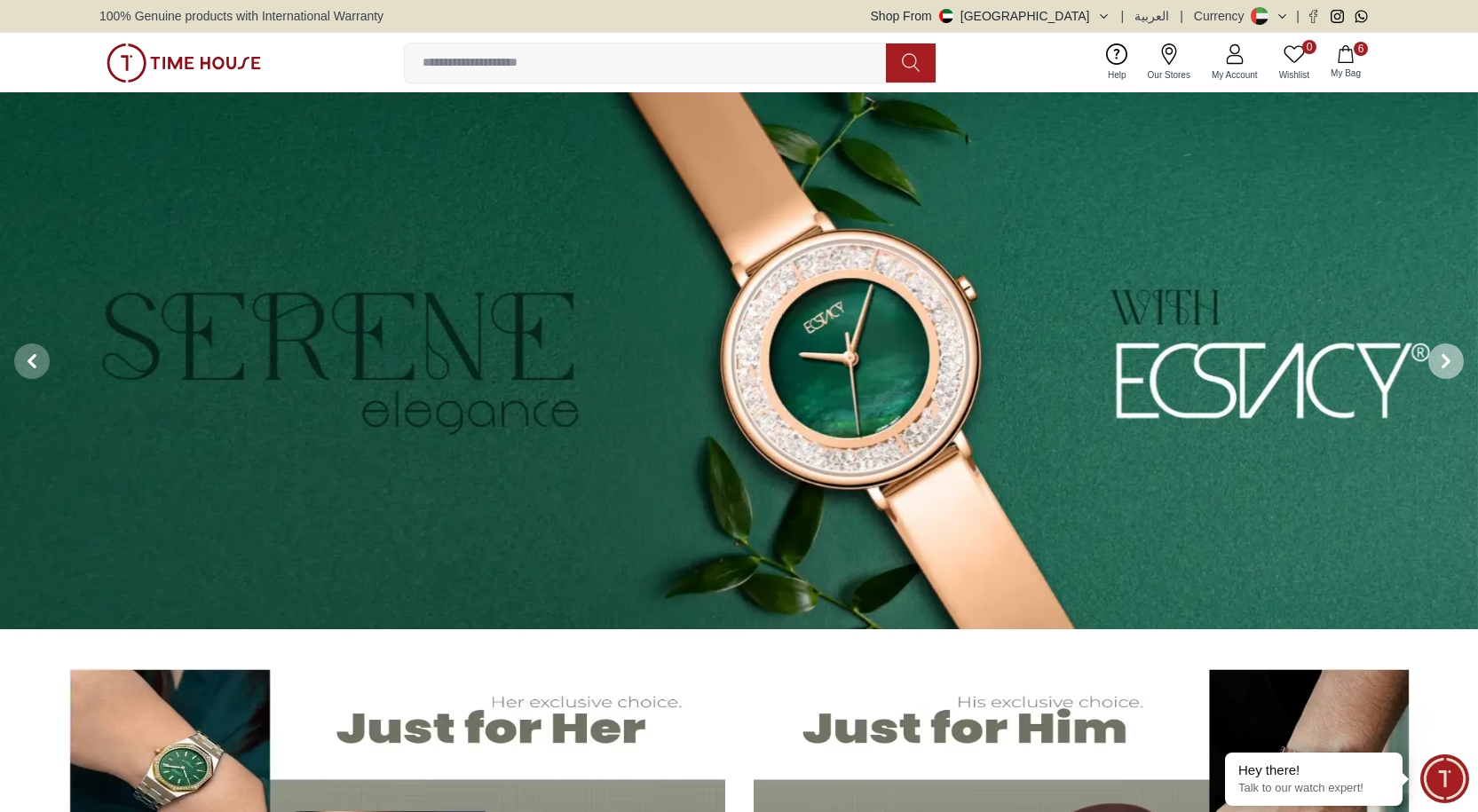
click at [707, 356] on span at bounding box center [1447, 361] width 35 height 35
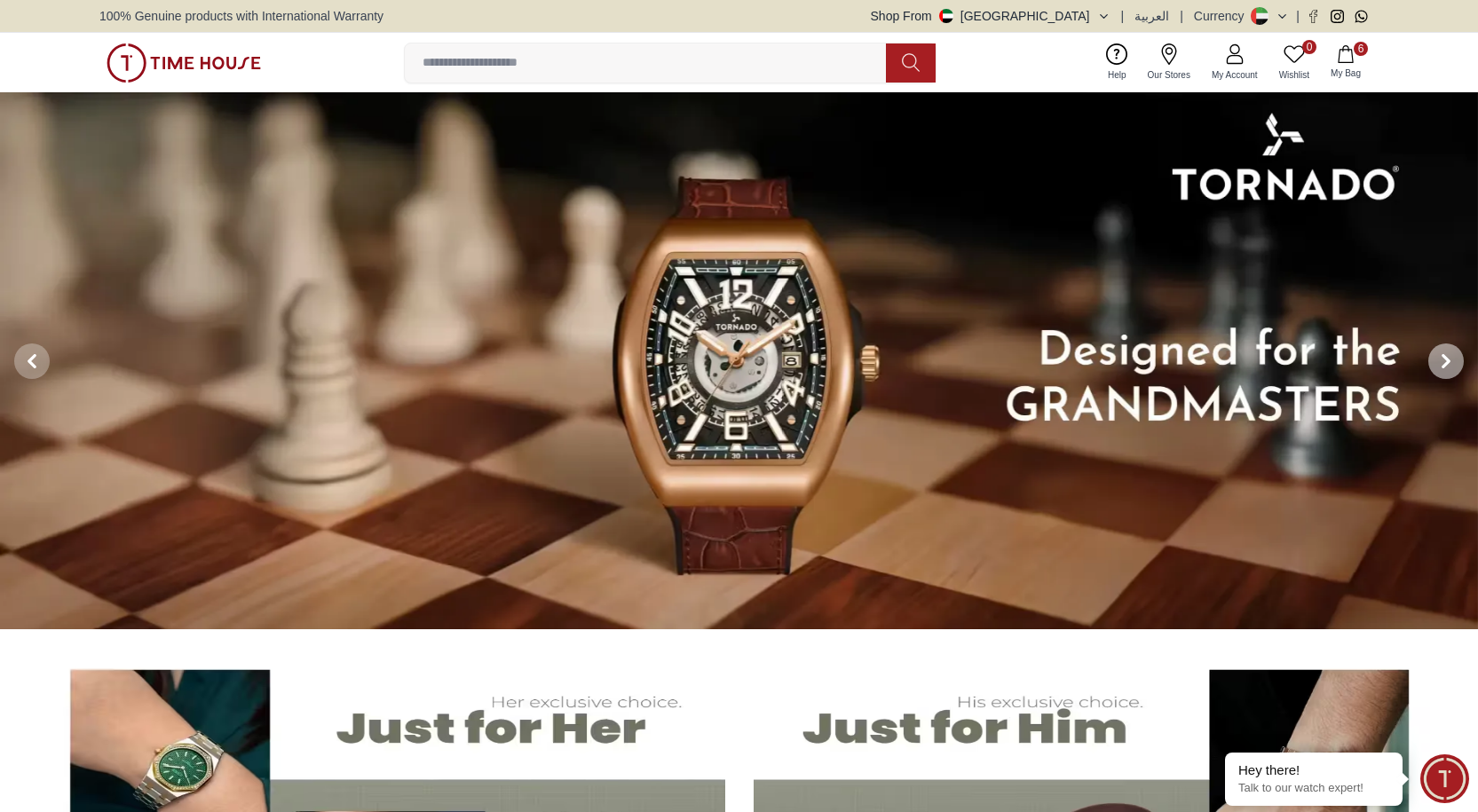
click at [707, 356] on span at bounding box center [1447, 361] width 35 height 35
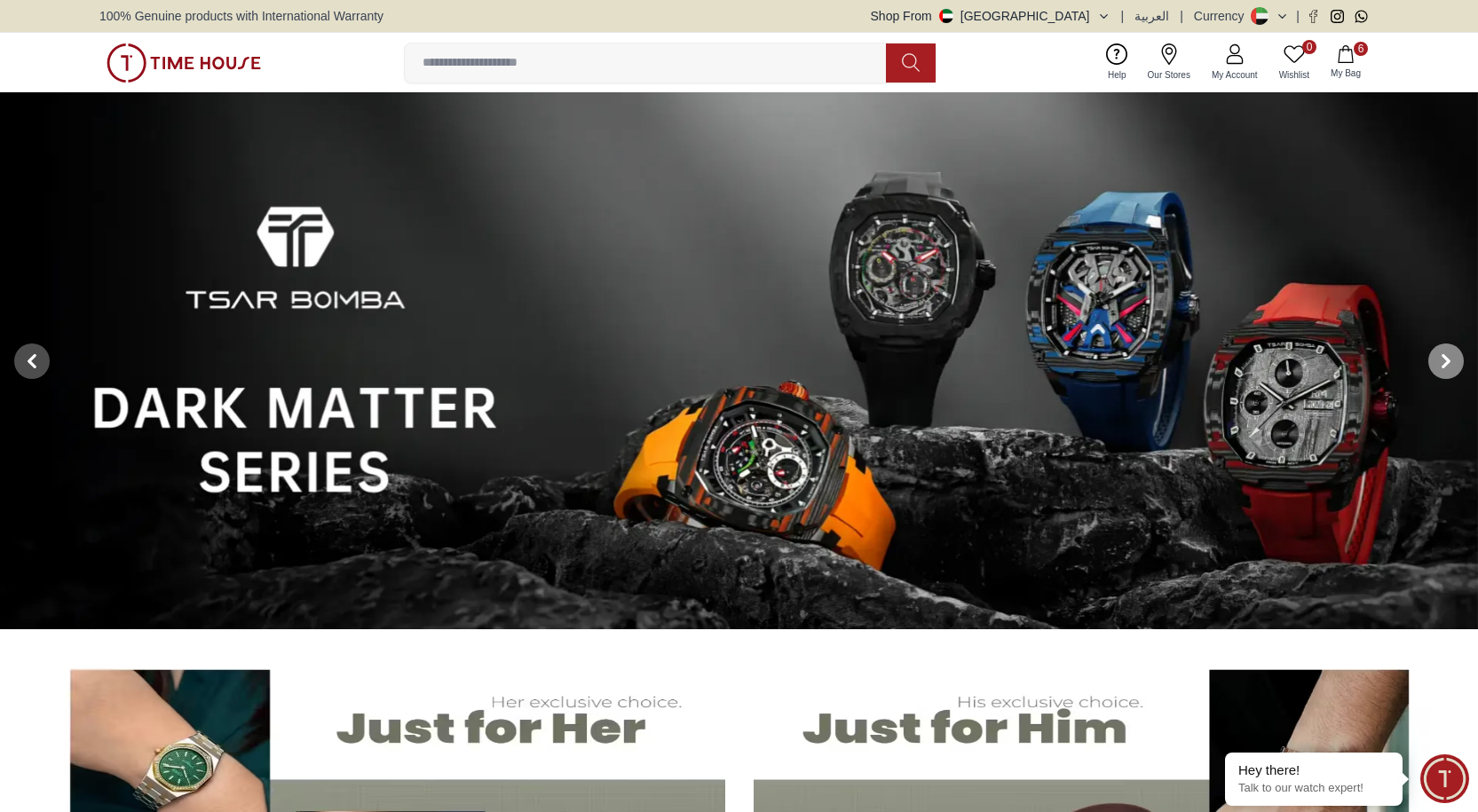
click at [707, 356] on icon at bounding box center [1447, 361] width 14 height 14
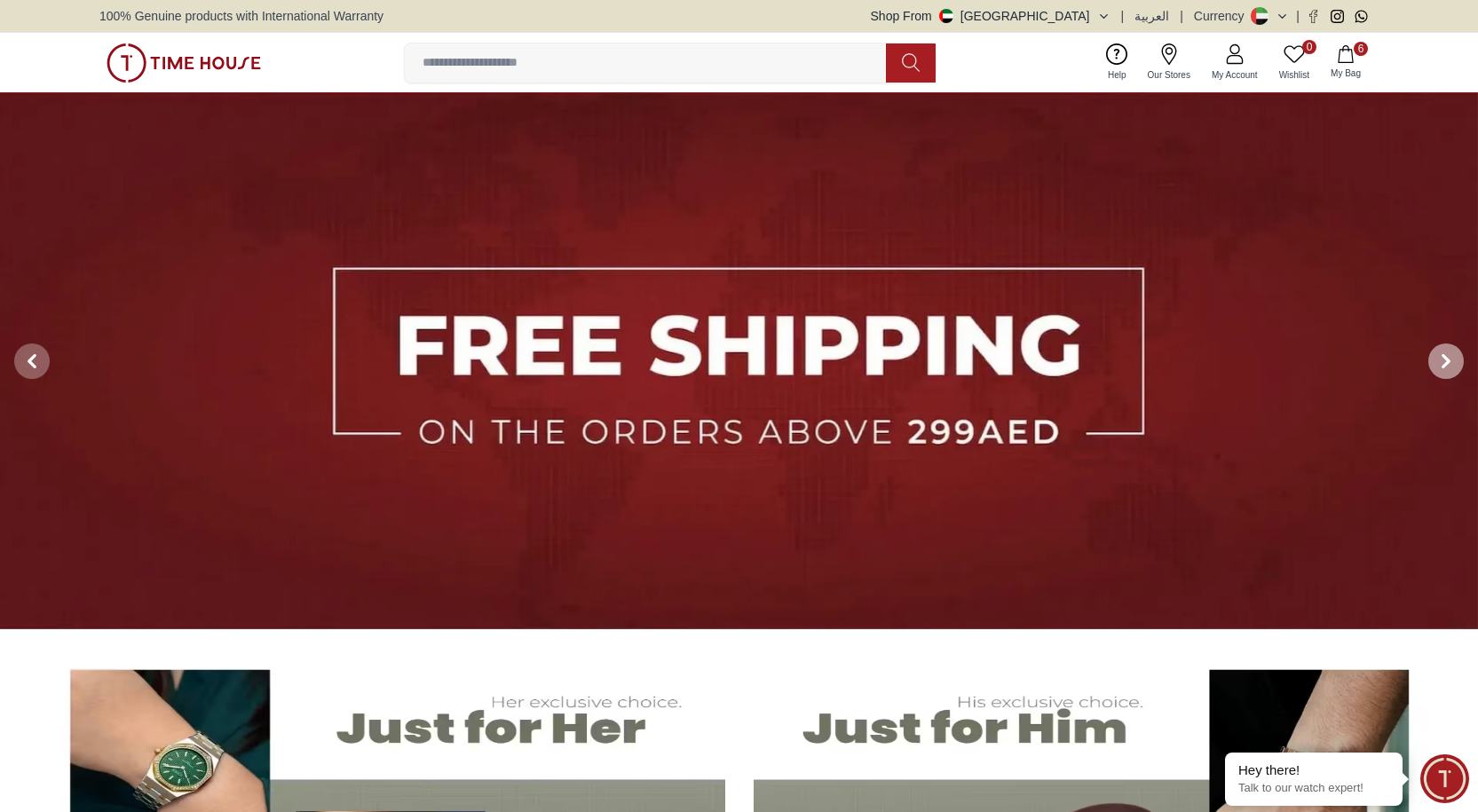
click at [707, 356] on icon at bounding box center [1447, 361] width 14 height 14
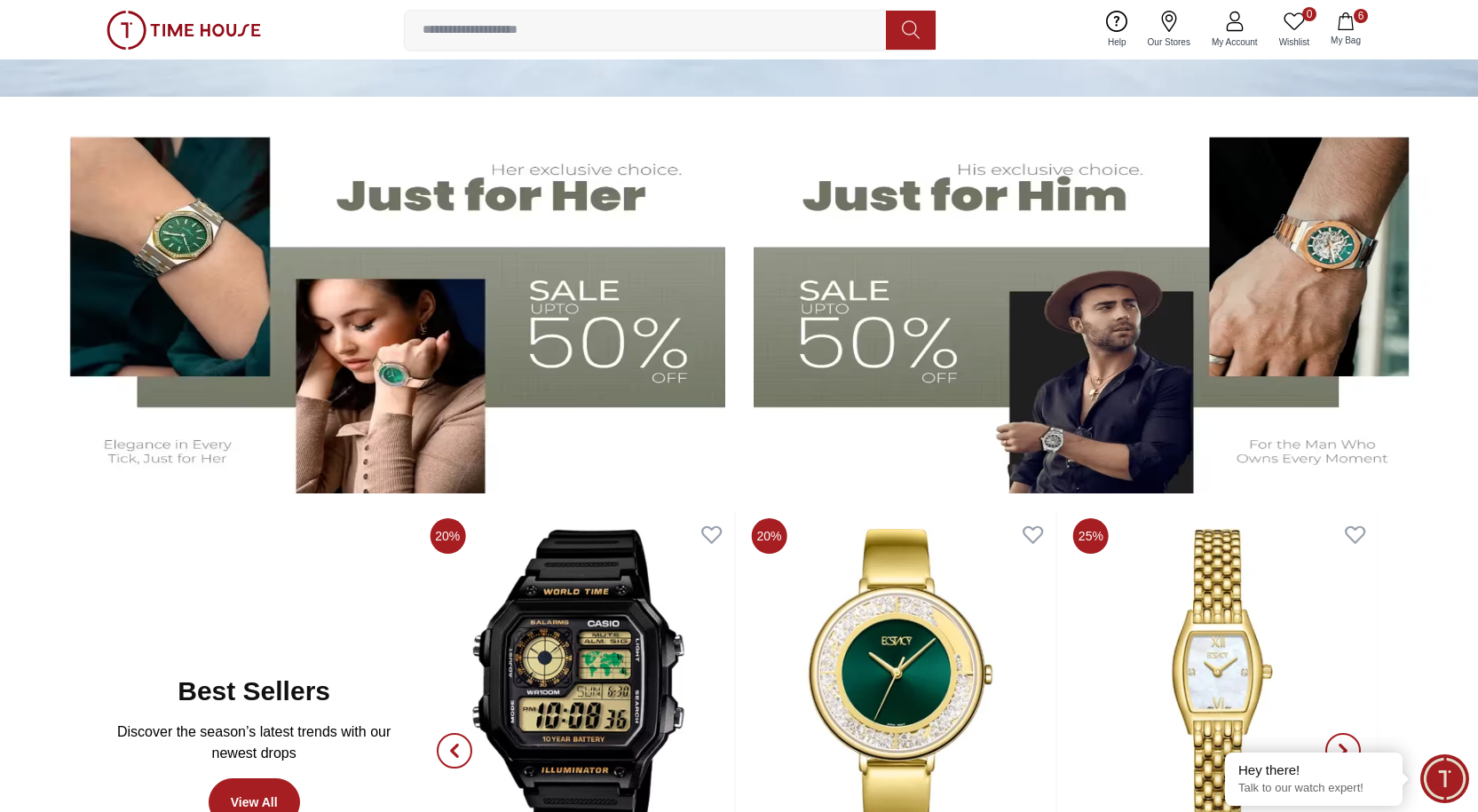
scroll to position [799, 0]
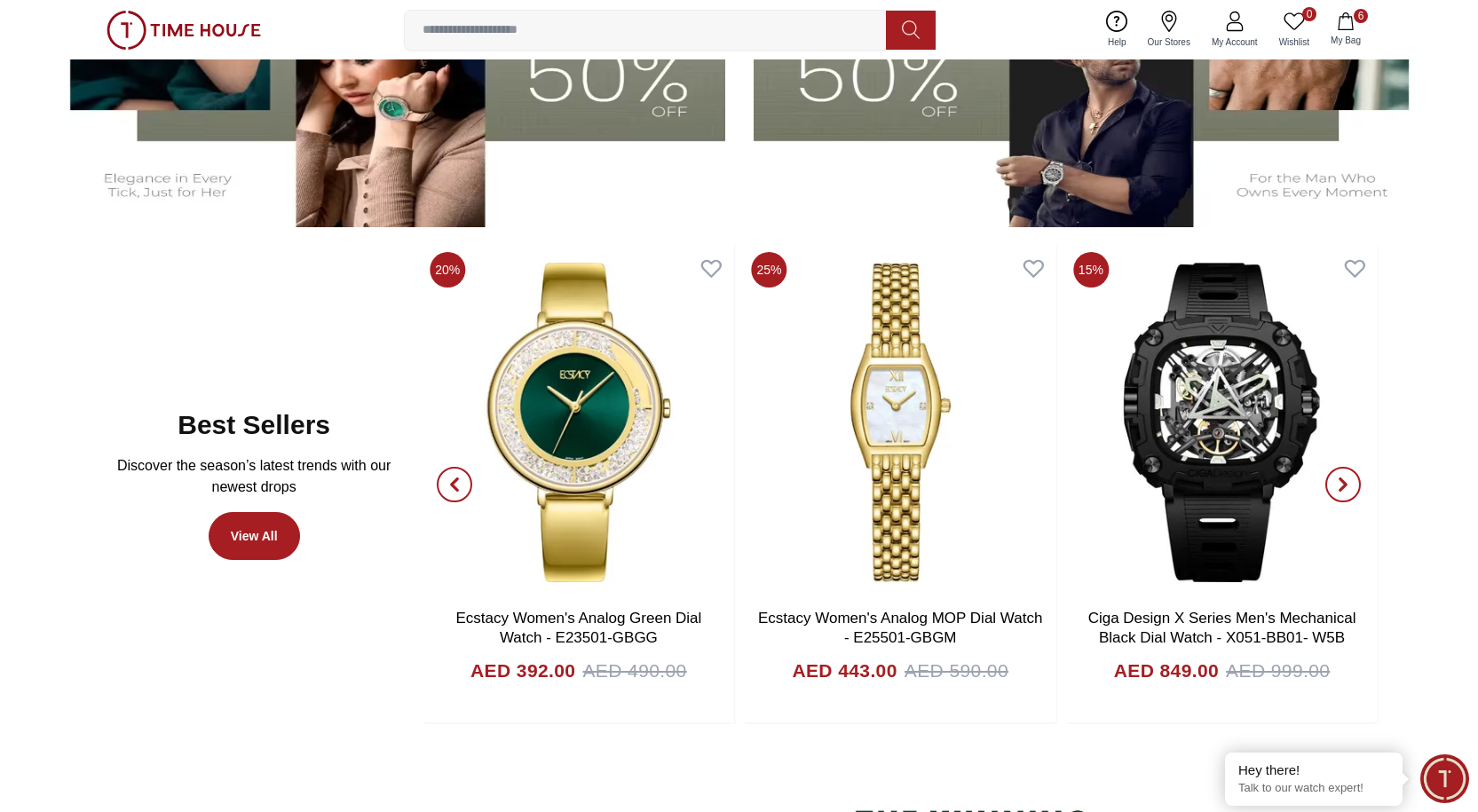
drag, startPoint x: 452, startPoint y: 476, endPoint x: 457, endPoint y: 464, distance: 13.0
click at [456, 471] on span "button" at bounding box center [455, 485] width 35 height 35
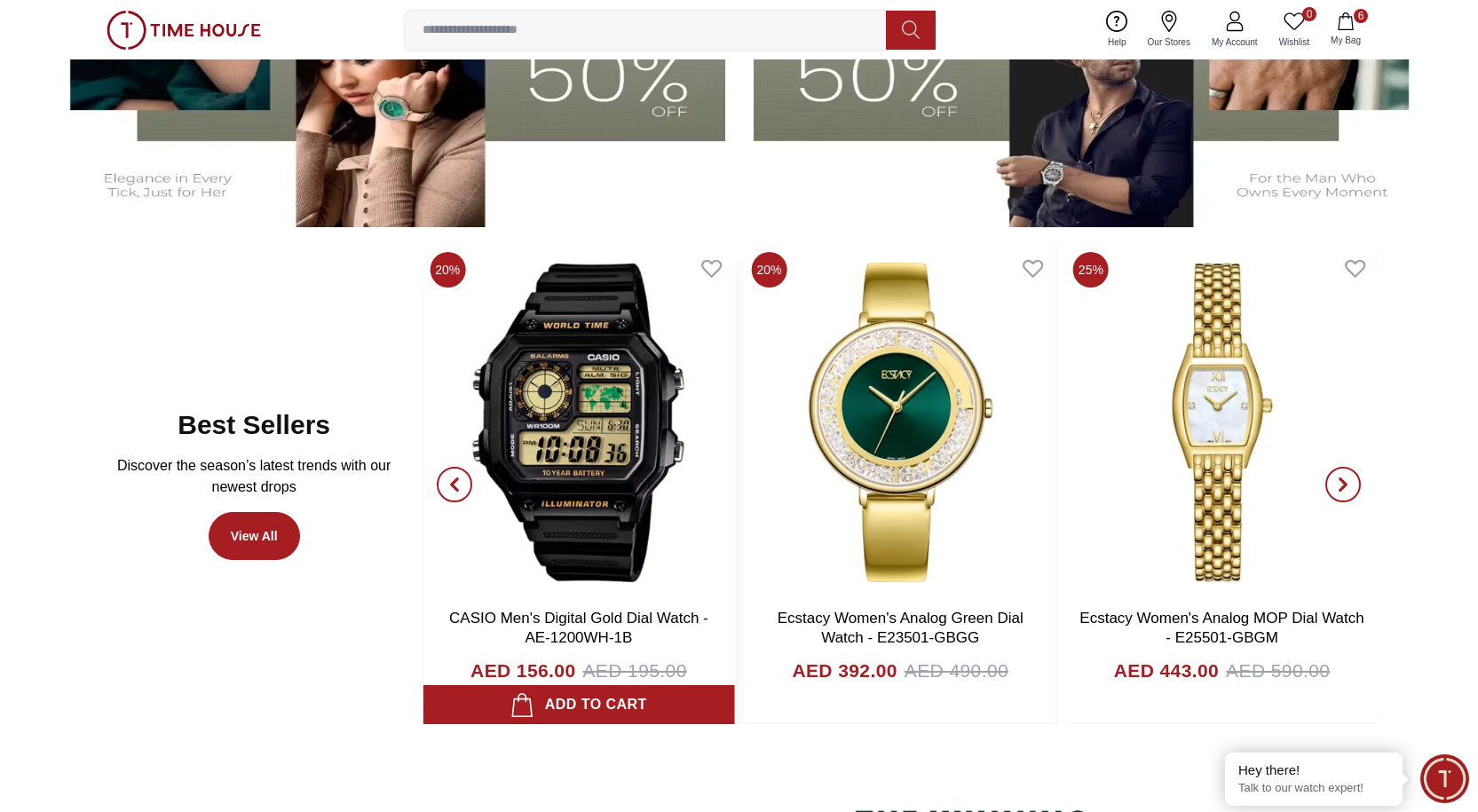
click at [573, 447] on img at bounding box center [577, 423] width 311 height 355
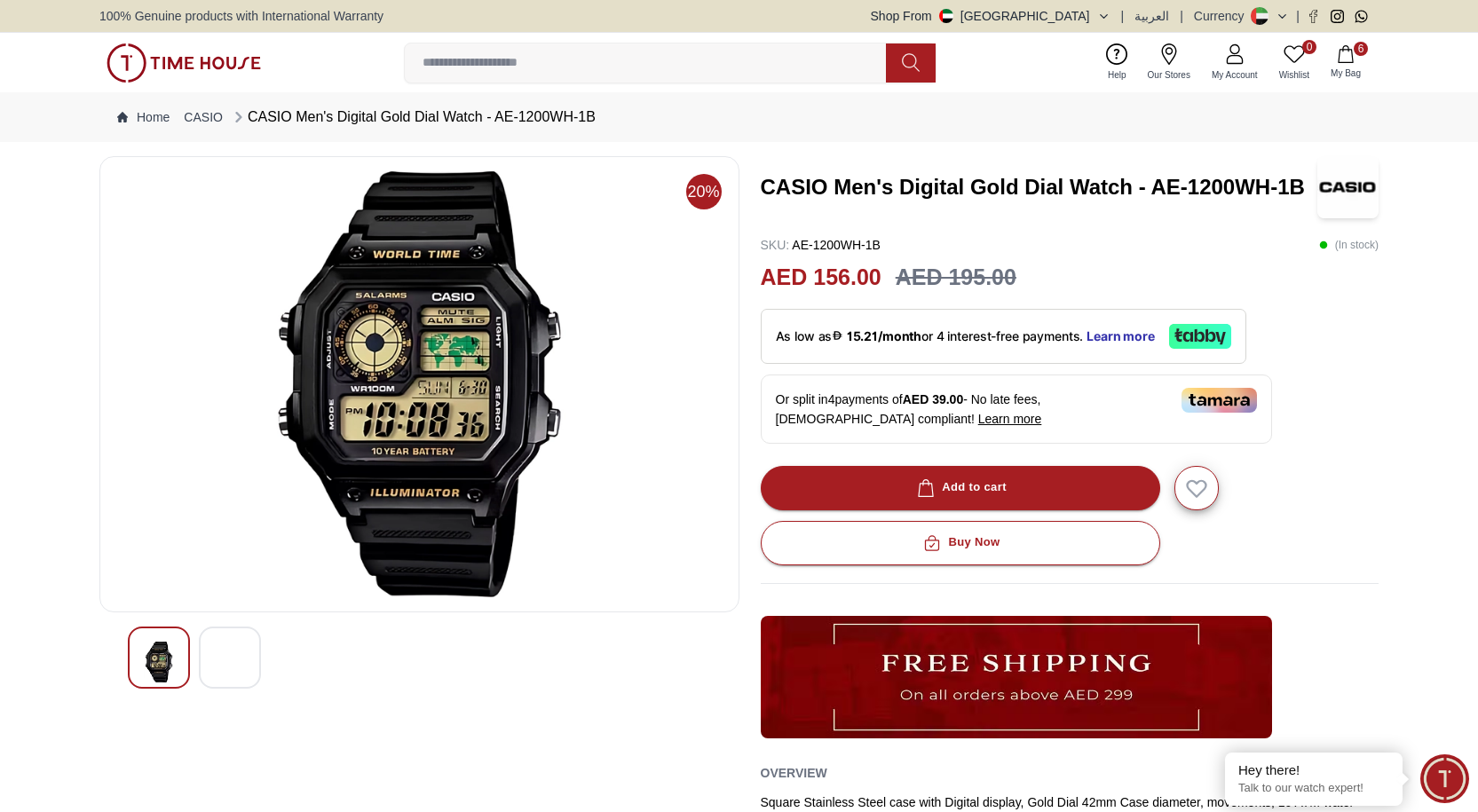
click at [239, 639] on img at bounding box center [230, 666] width 32 height 48
click at [237, 639] on img at bounding box center [230, 663] width 32 height 41
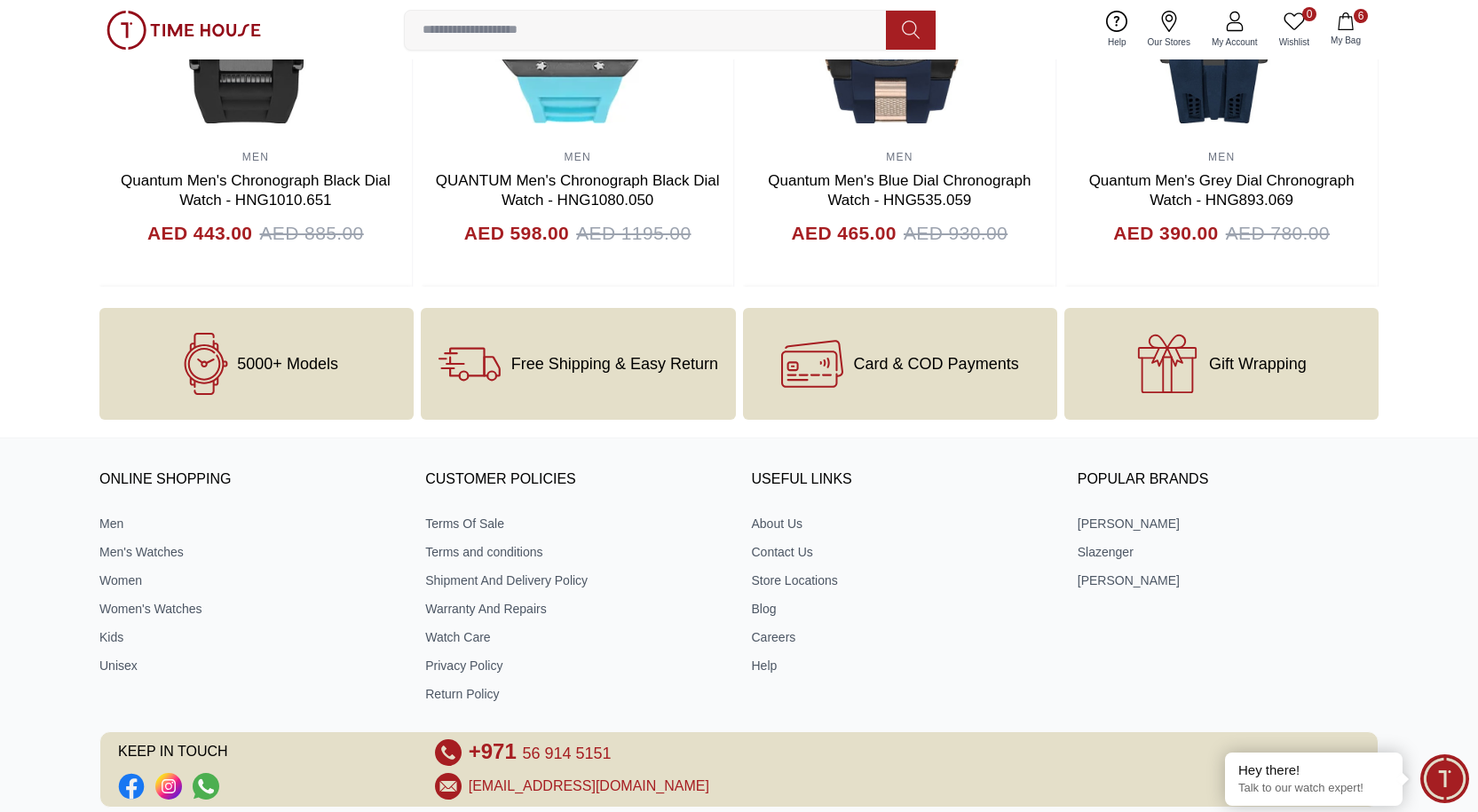
scroll to position [2105, 0]
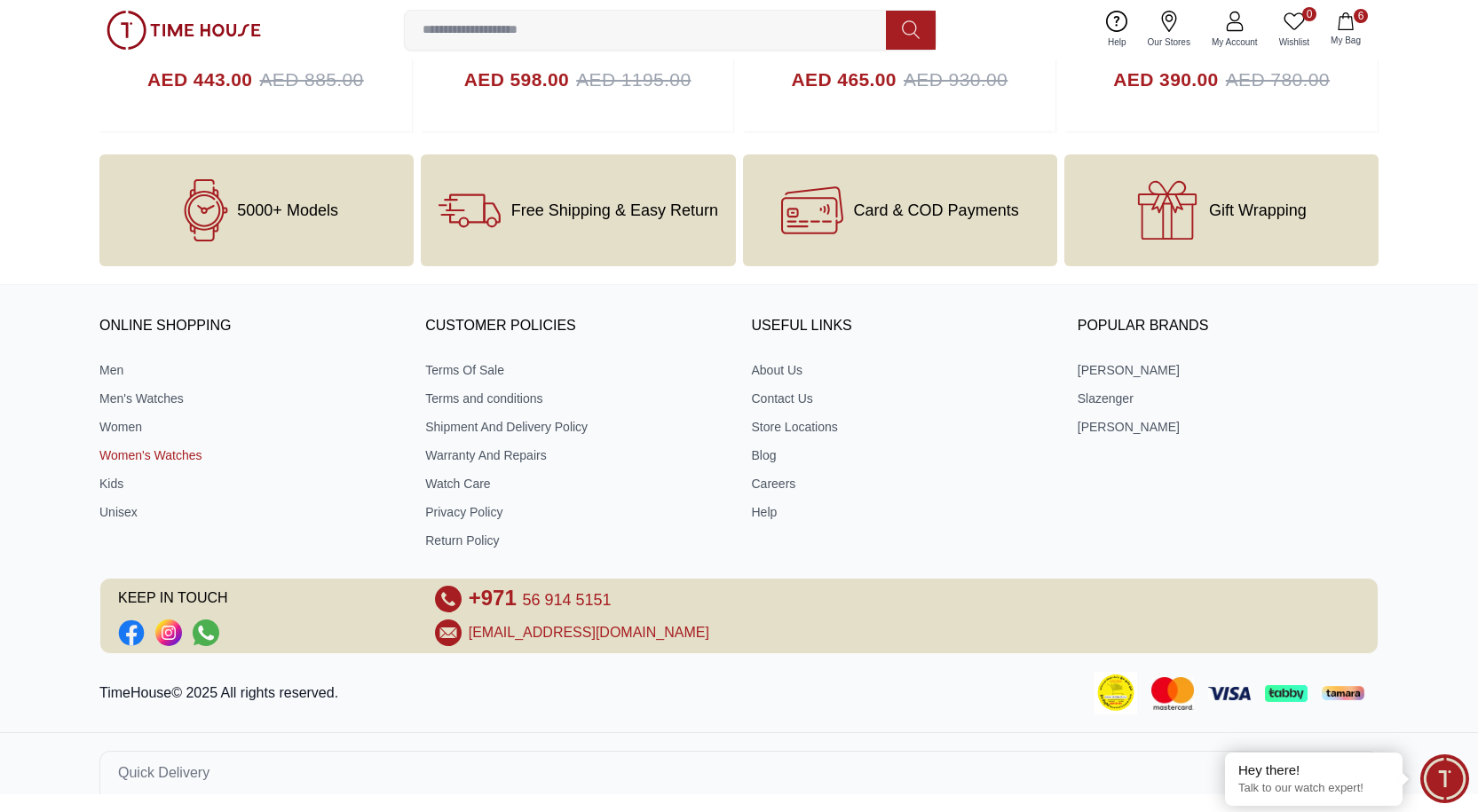
click at [141, 457] on link "Women's Watches" at bounding box center [249, 456] width 301 height 18
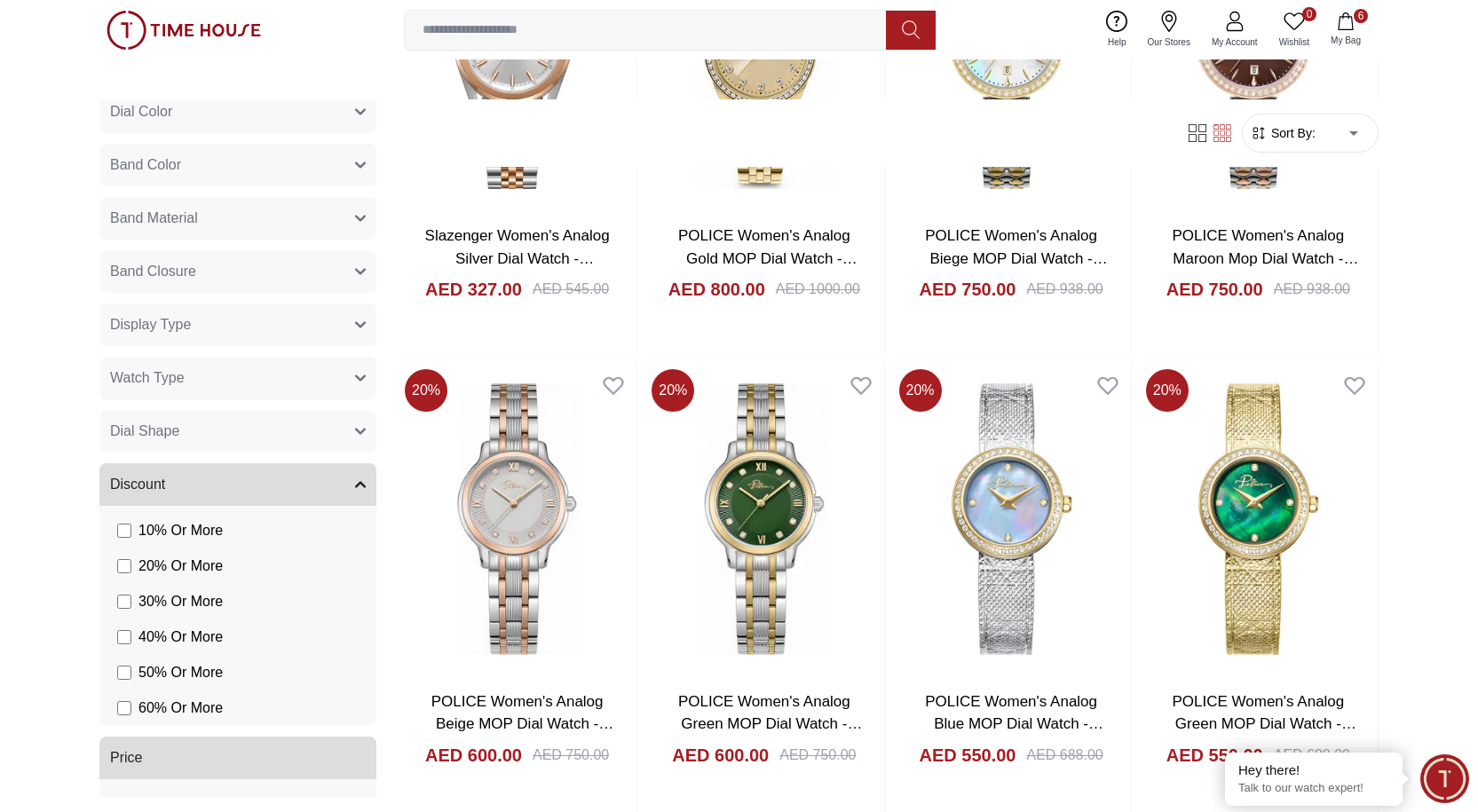
scroll to position [788, 0]
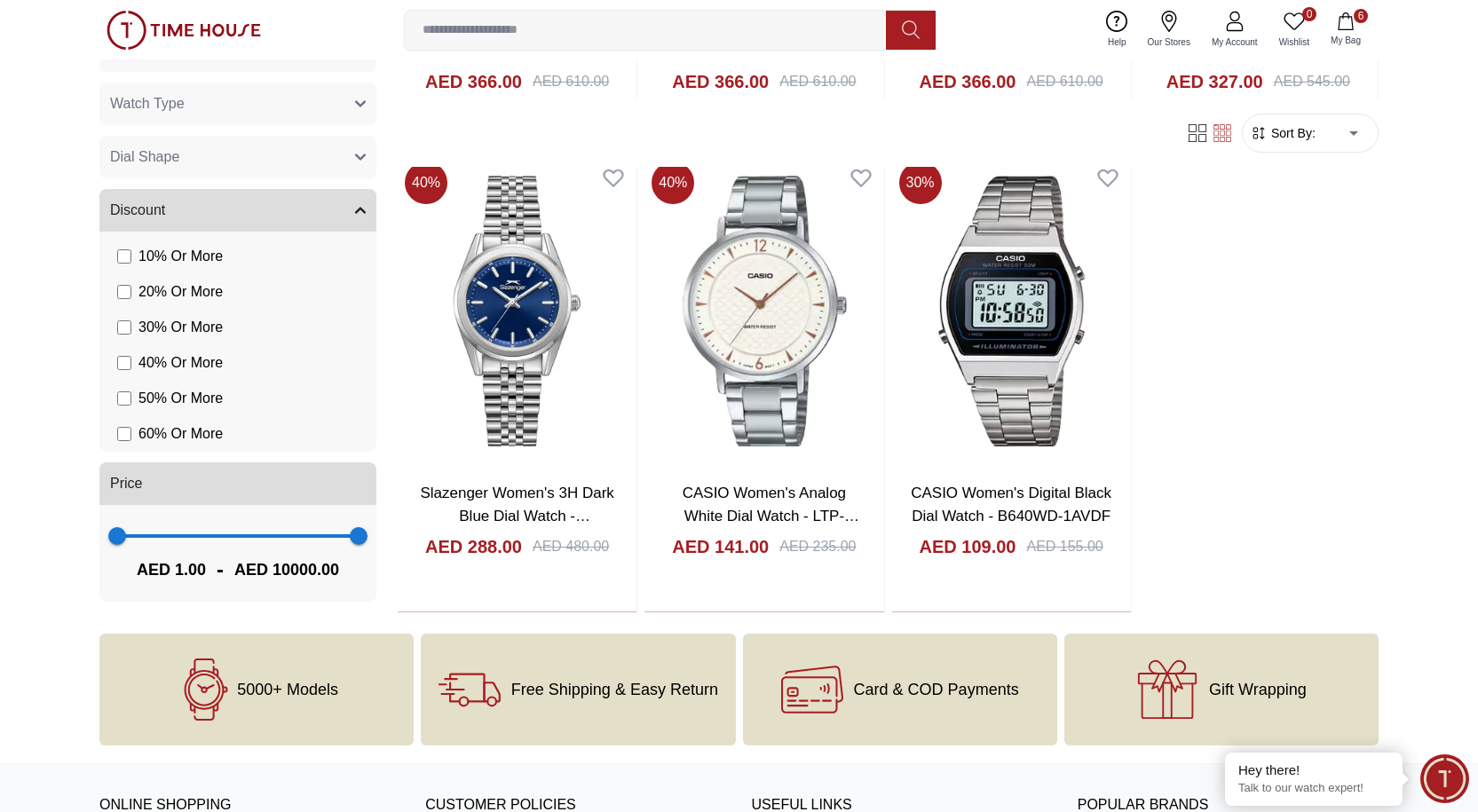
scroll to position [9144, 0]
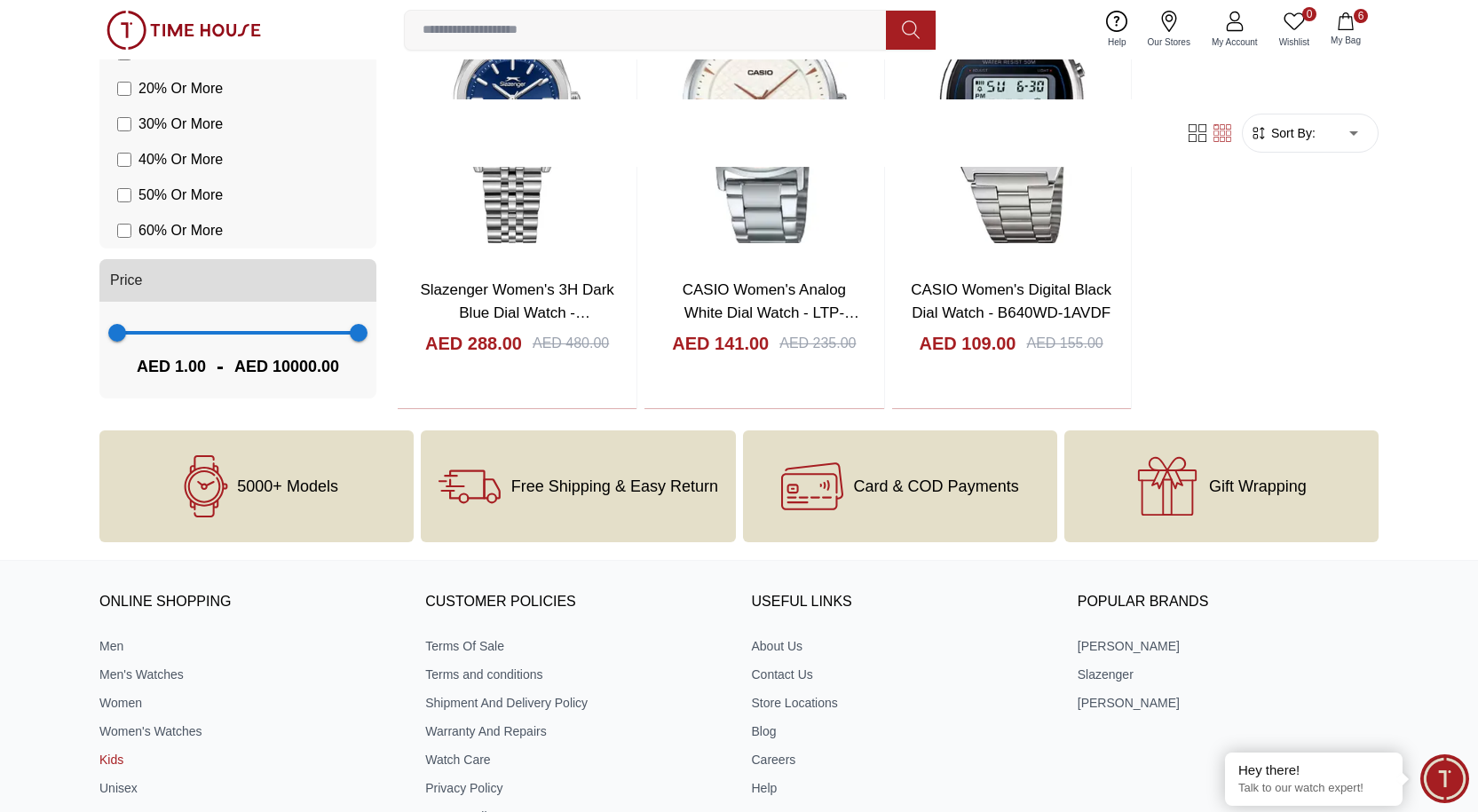
click at [112, 639] on link "Kids" at bounding box center [249, 760] width 301 height 18
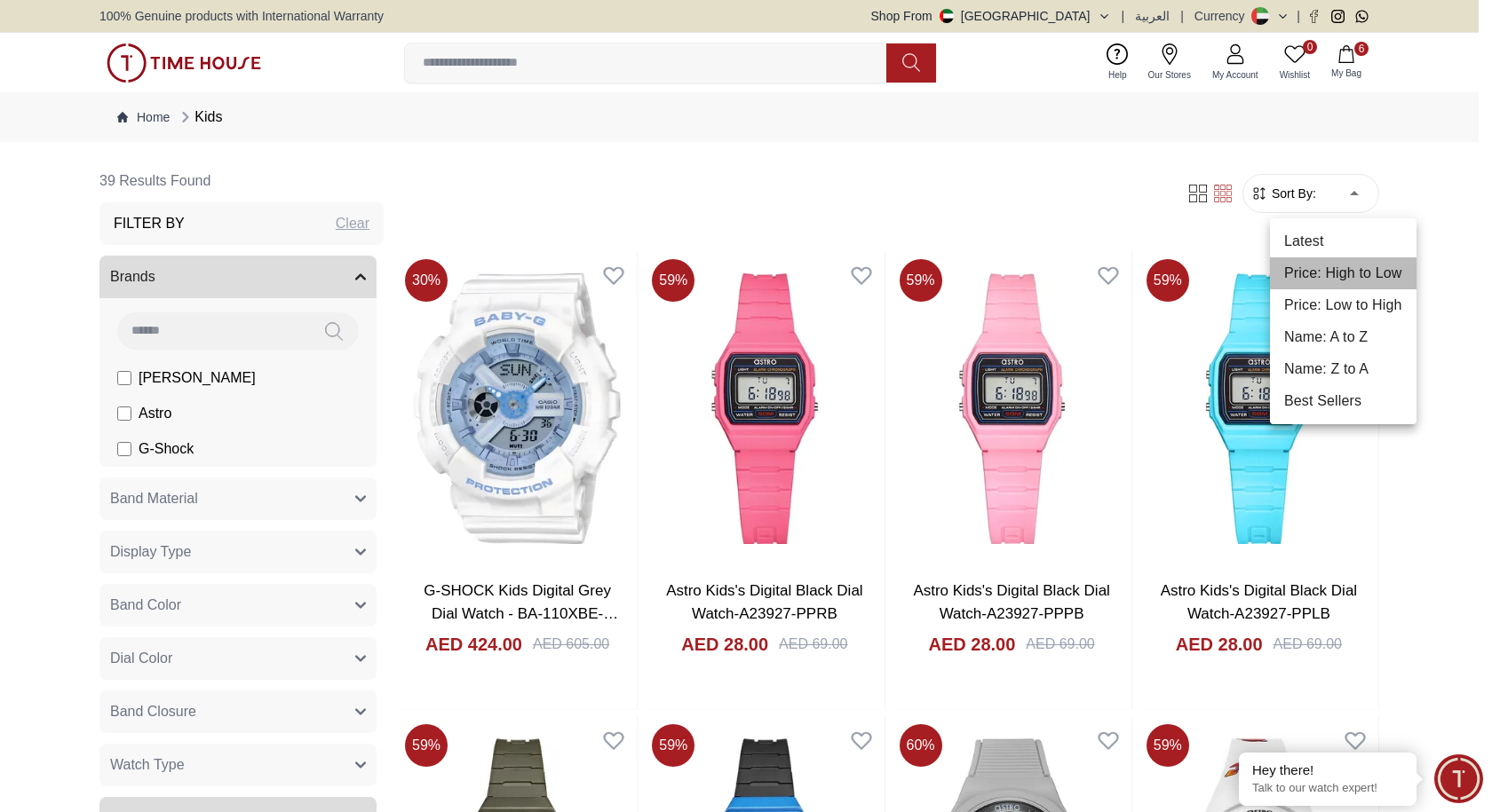
click at [707, 275] on li "Price: High to Low" at bounding box center [1343, 273] width 146 height 32
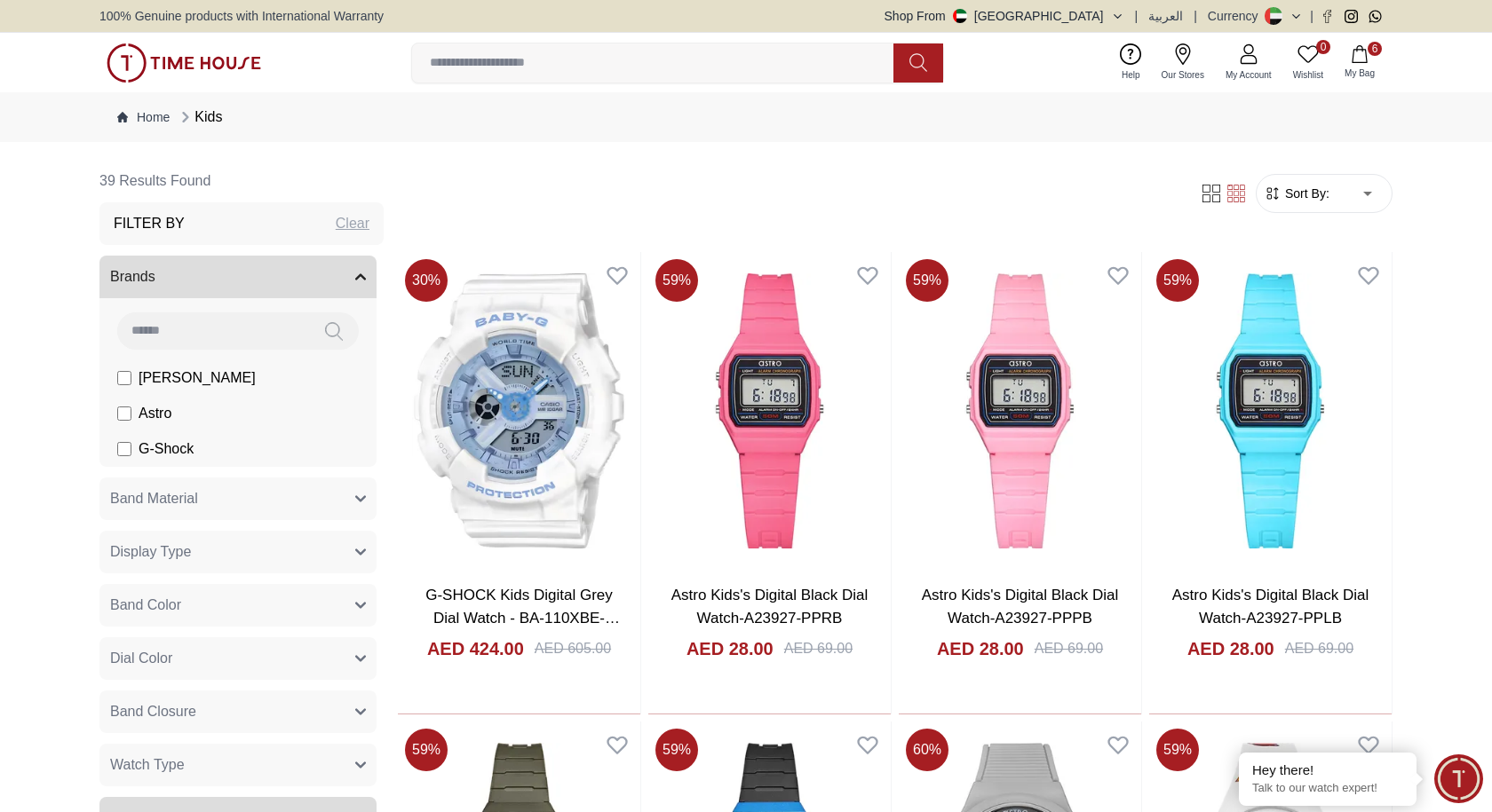
type input "*"
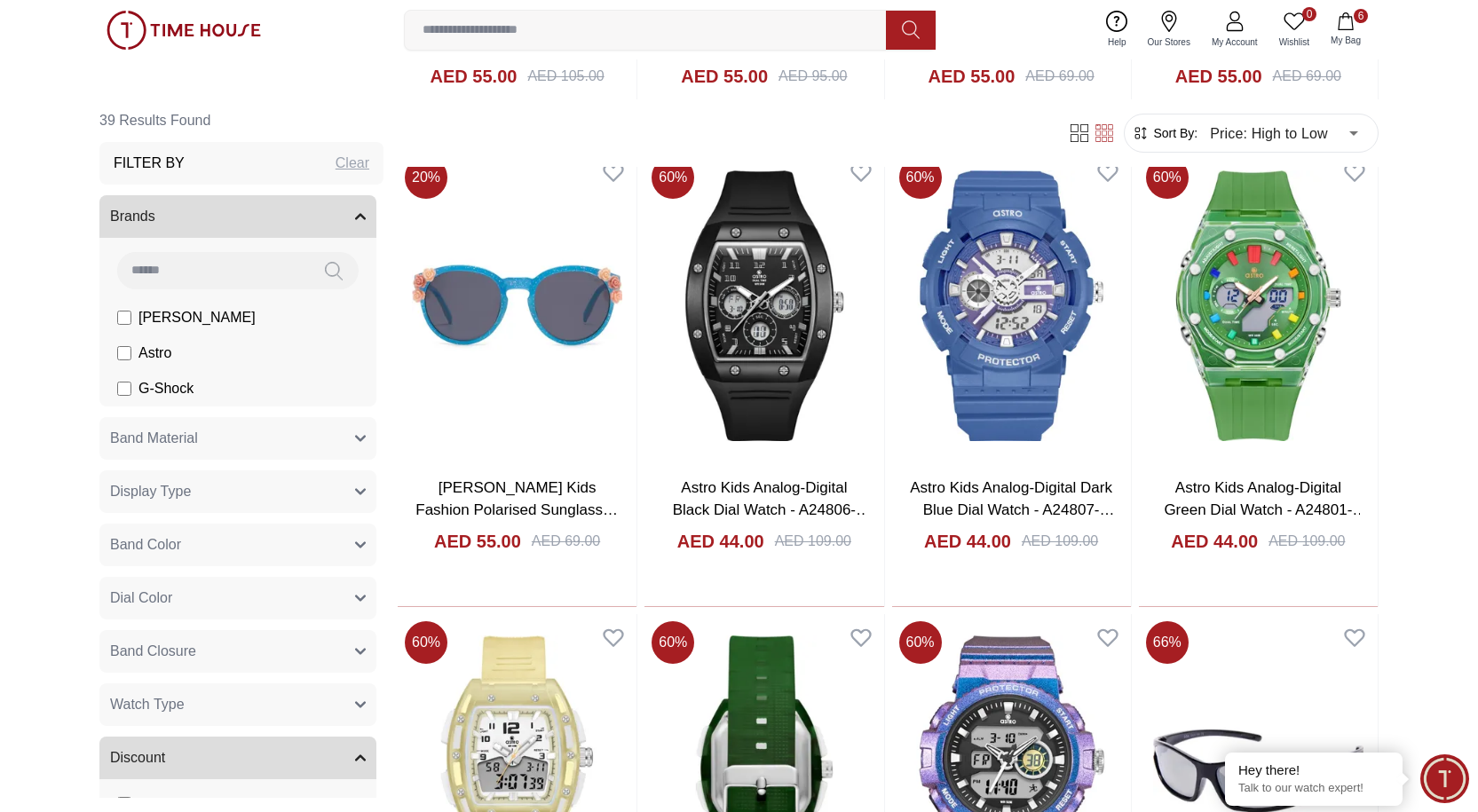
scroll to position [1065, 0]
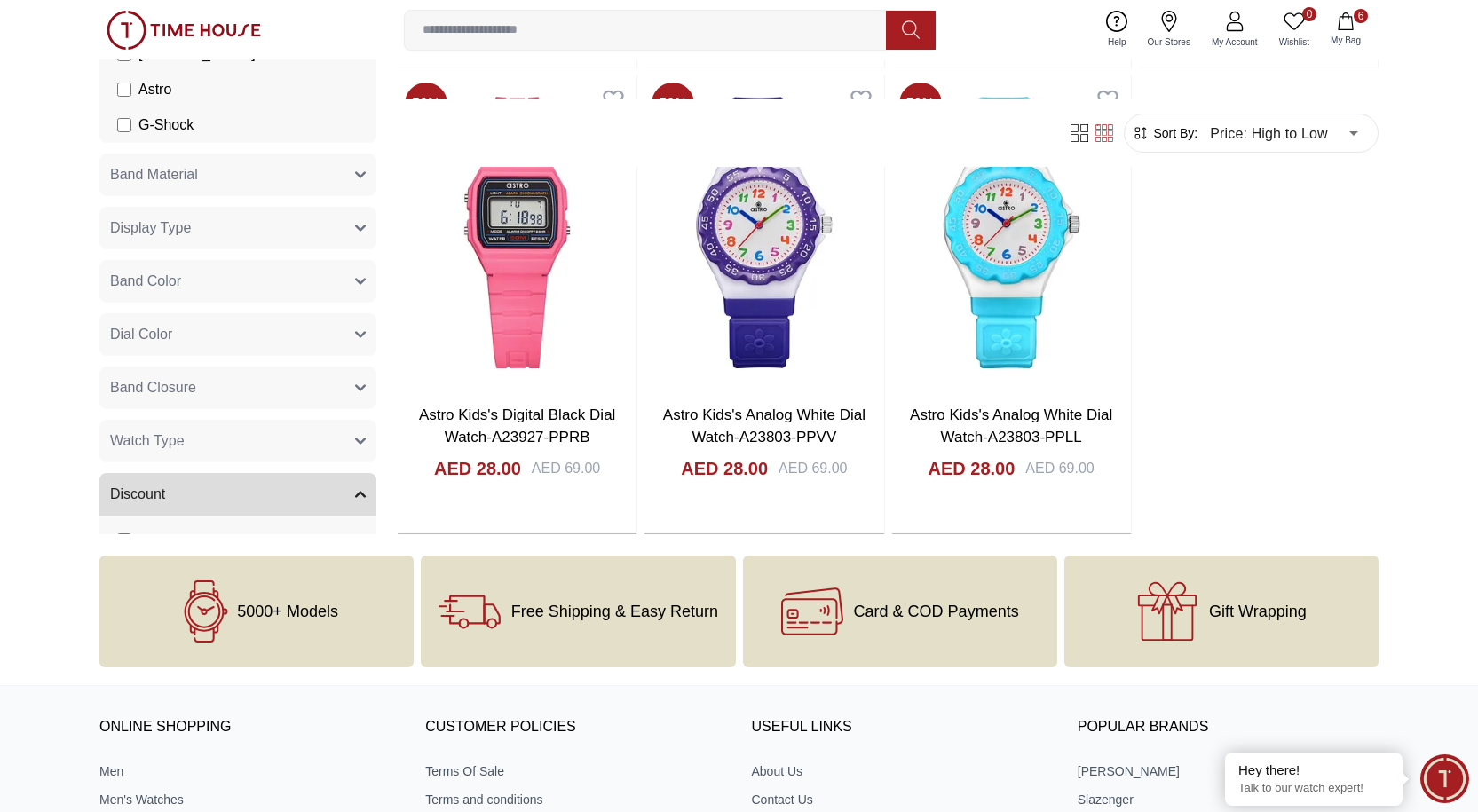
scroll to position [4351, 0]
